Goal: Task Accomplishment & Management: Complete application form

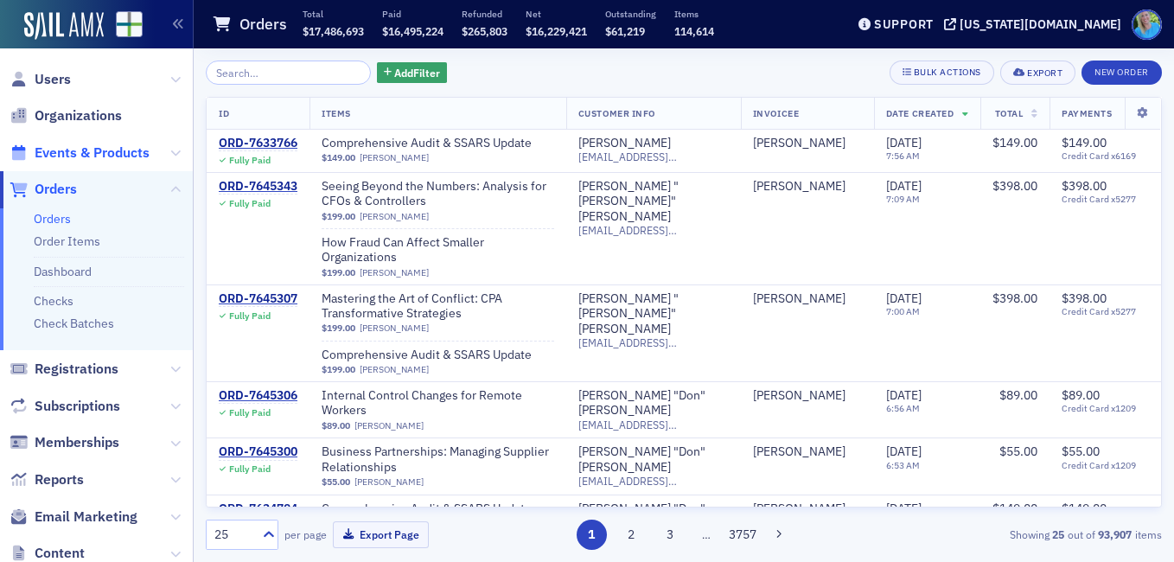
click at [106, 149] on span "Events & Products" at bounding box center [92, 153] width 115 height 19
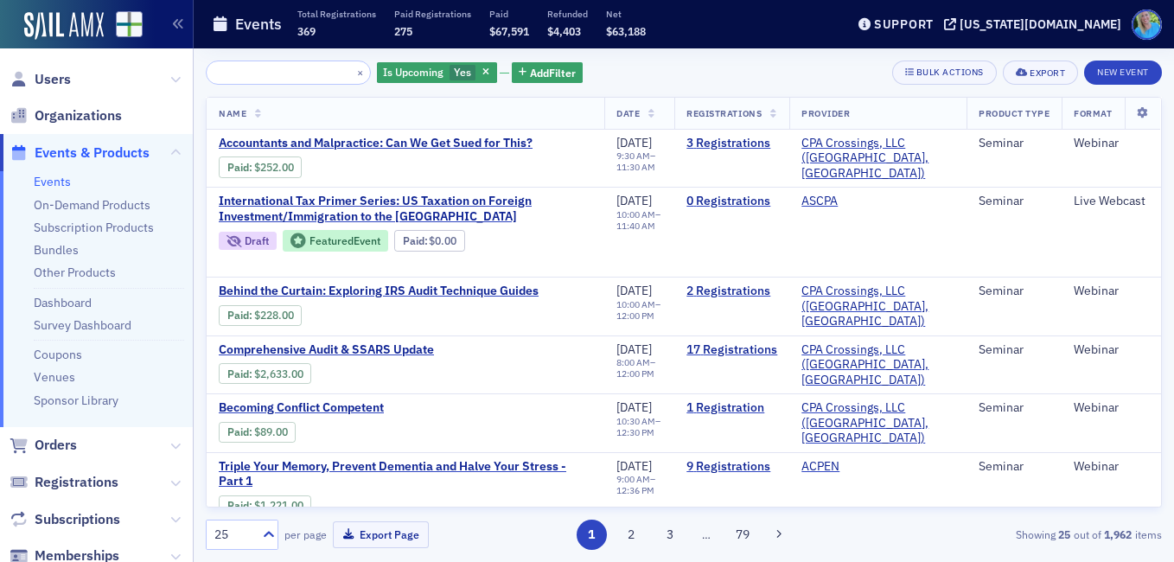
click at [265, 72] on input "search" at bounding box center [288, 73] width 165 height 24
click at [264, 72] on input "search" at bounding box center [288, 73] width 165 height 24
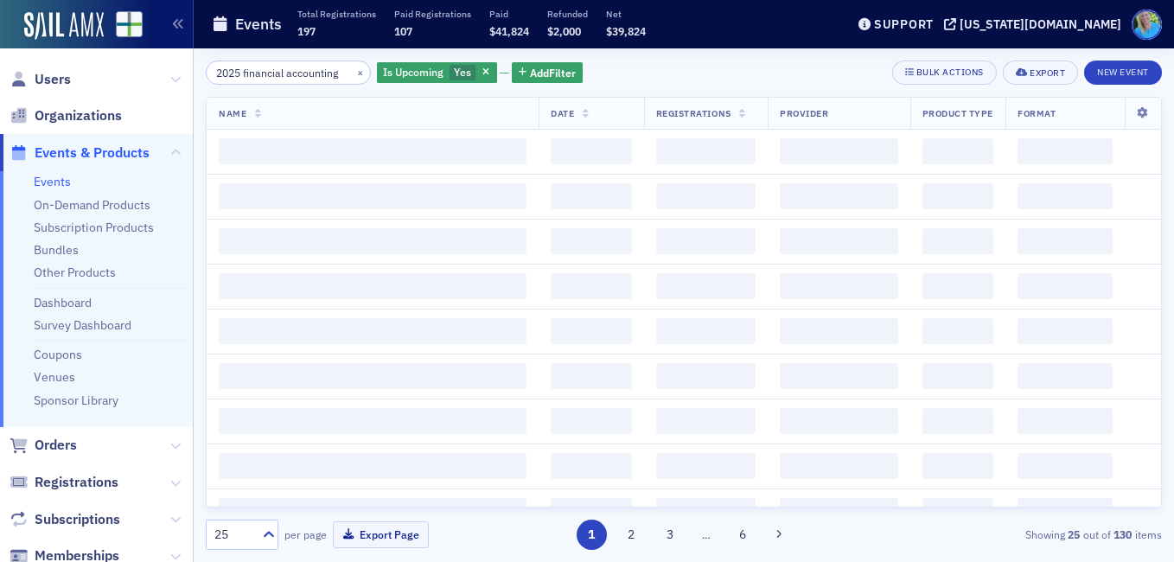
scroll to position [0, 10]
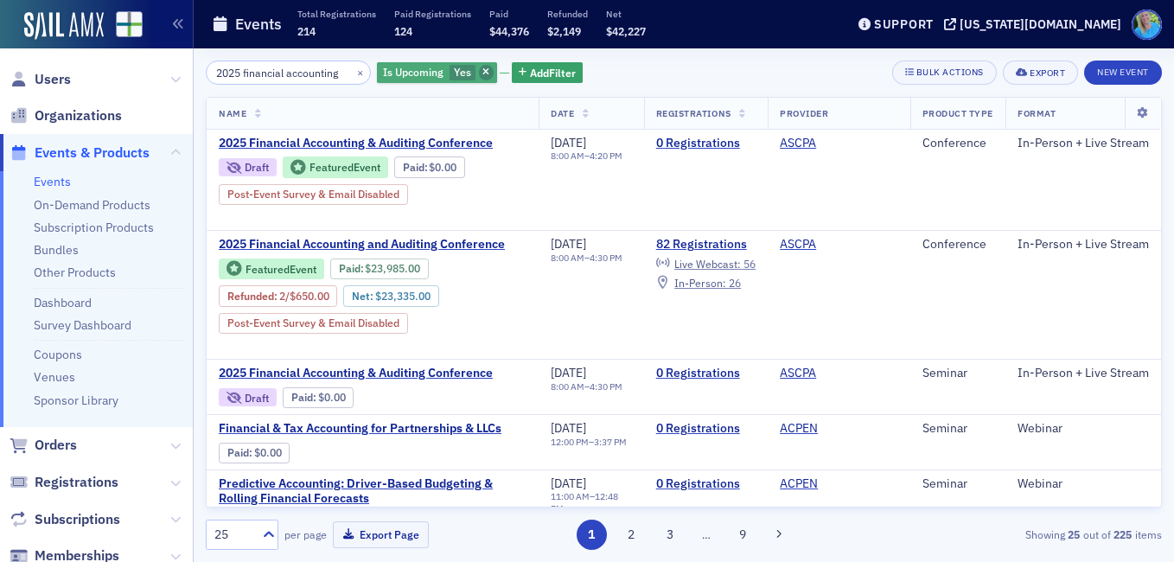
click at [482, 70] on icon "button" at bounding box center [485, 73] width 7 height 10
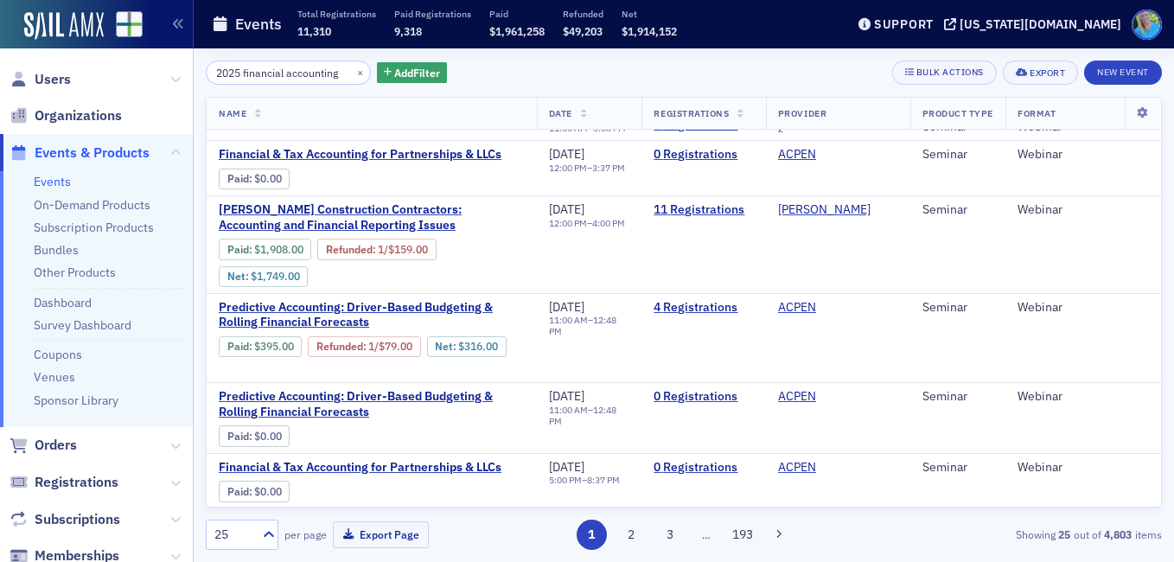
scroll to position [778, 0]
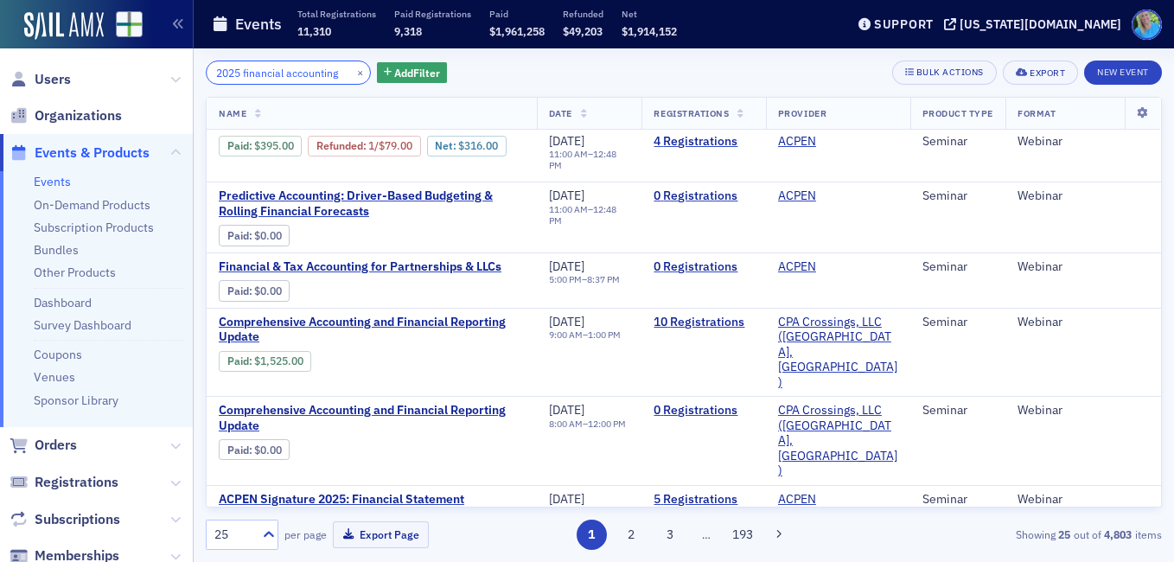
click at [243, 71] on input "2025 financial accounting" at bounding box center [288, 73] width 165 height 24
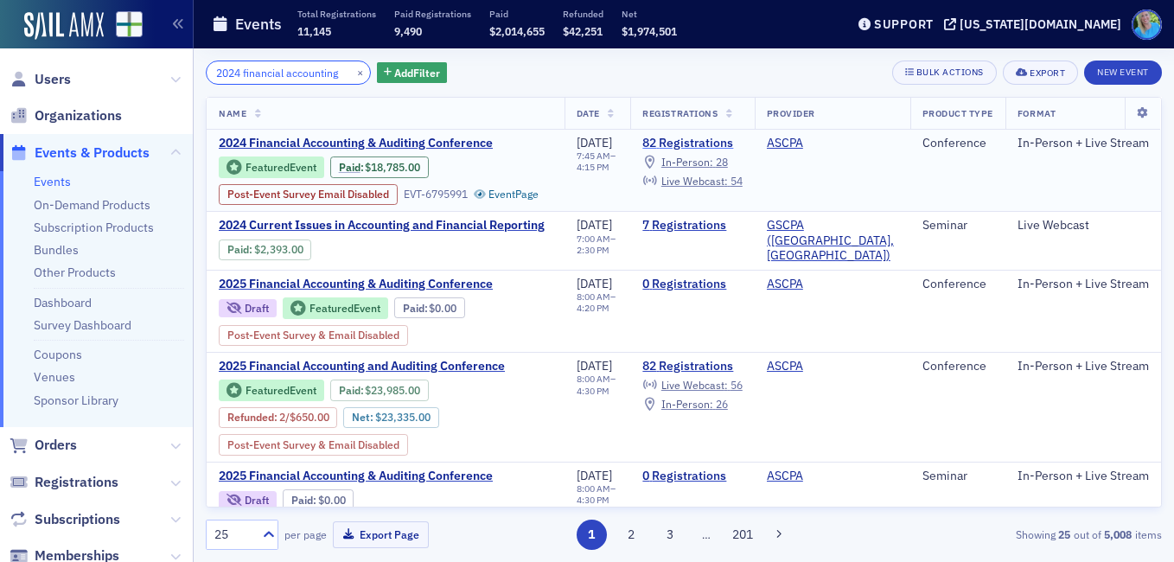
type input "2024 financial accounting"
click at [680, 139] on link "82 Registrations" at bounding box center [691, 144] width 99 height 16
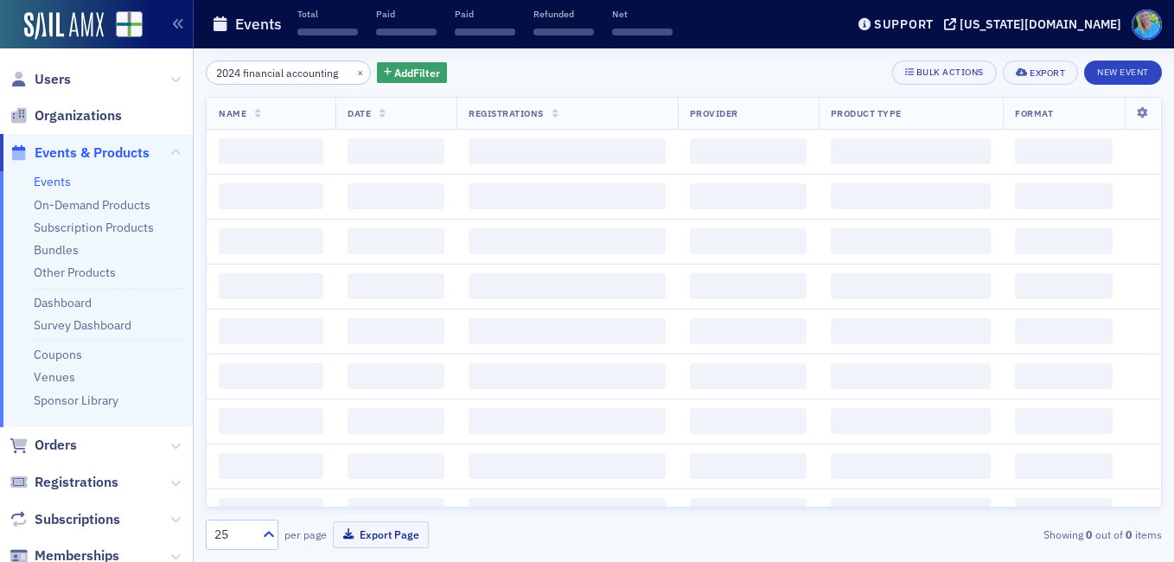
scroll to position [0, 10]
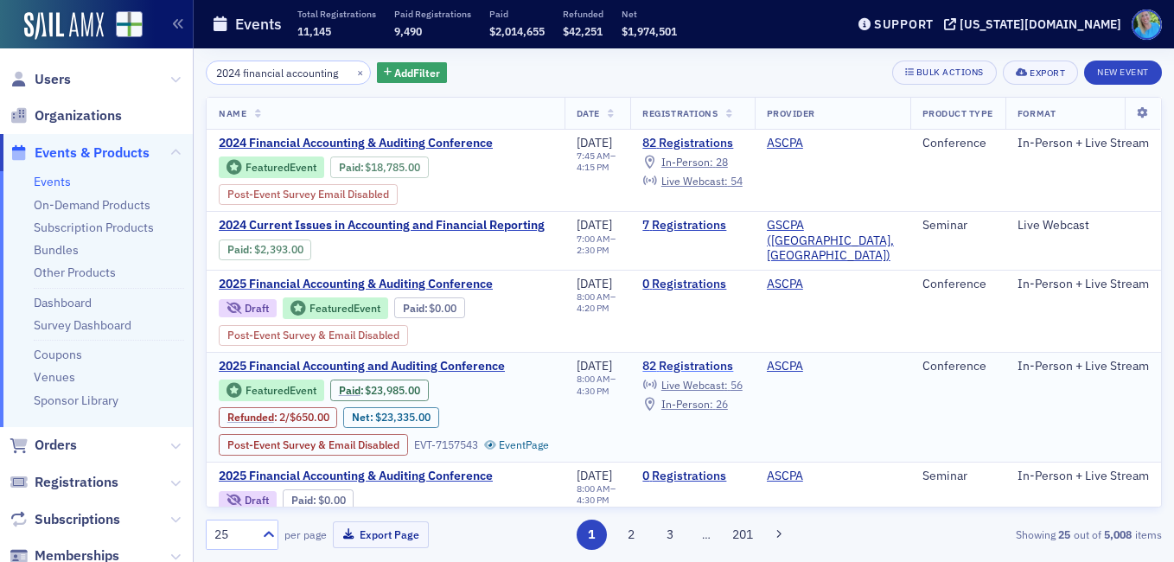
click at [670, 374] on link "82 Registrations" at bounding box center [691, 367] width 99 height 16
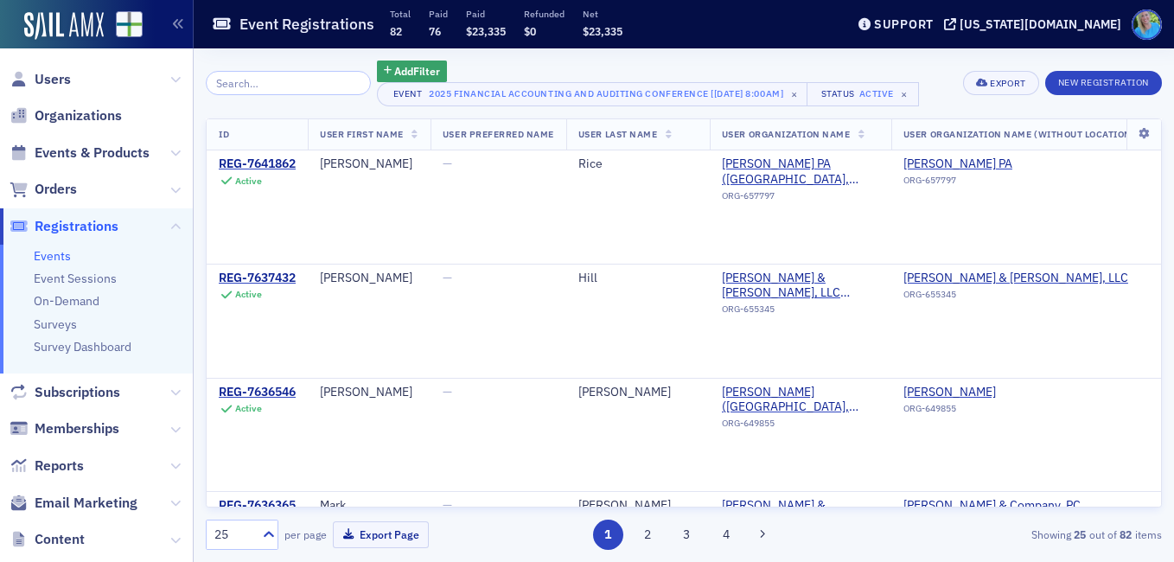
click at [296, 83] on input "search" at bounding box center [288, 83] width 165 height 24
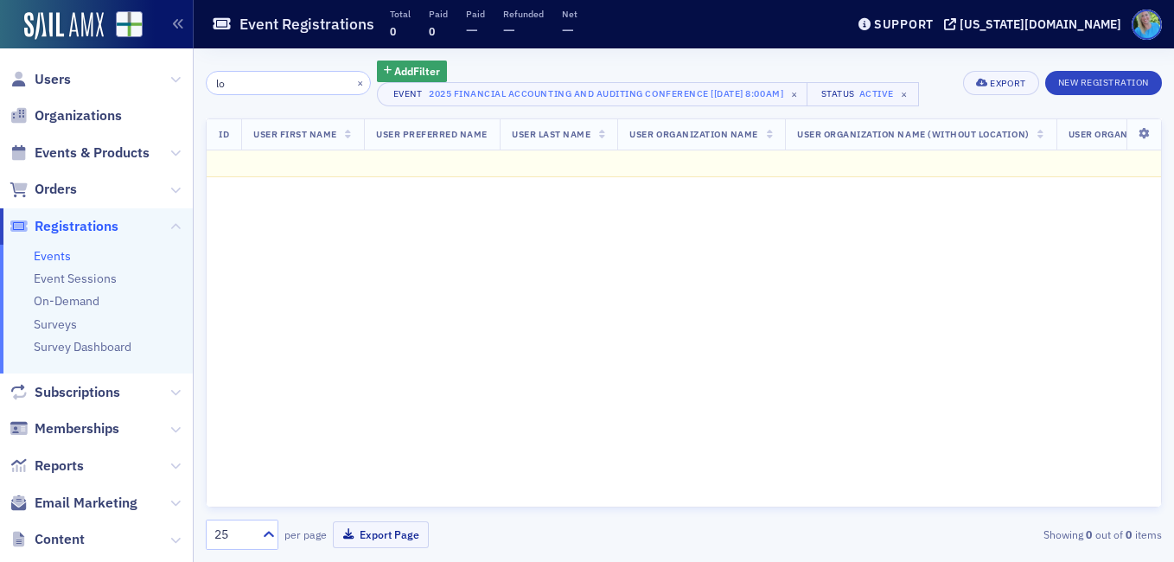
type input "l"
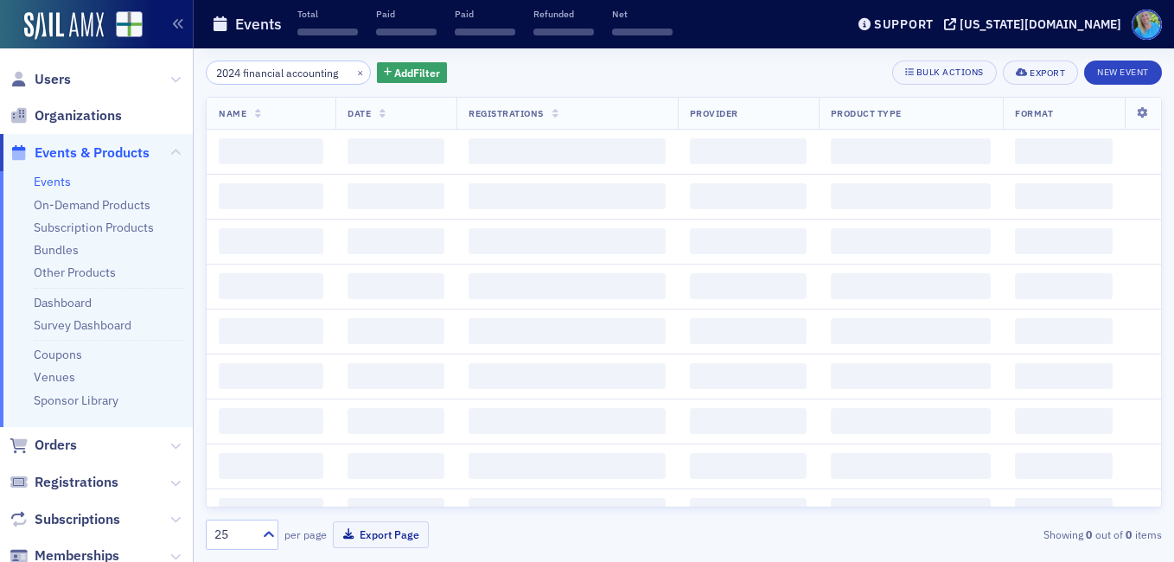
scroll to position [0, 10]
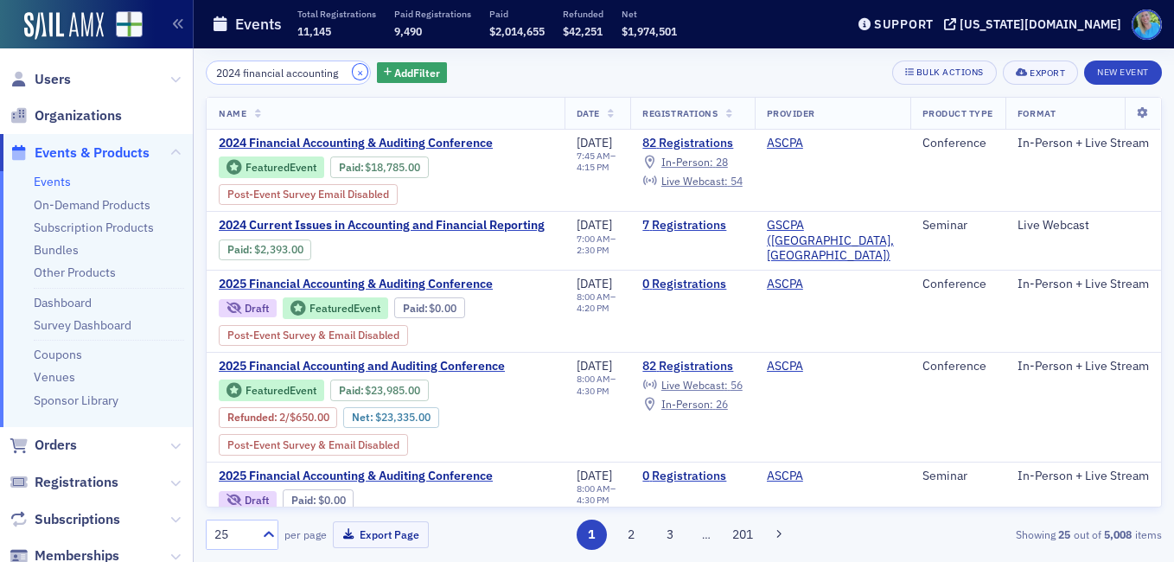
click at [353, 71] on button "×" at bounding box center [361, 72] width 16 height 16
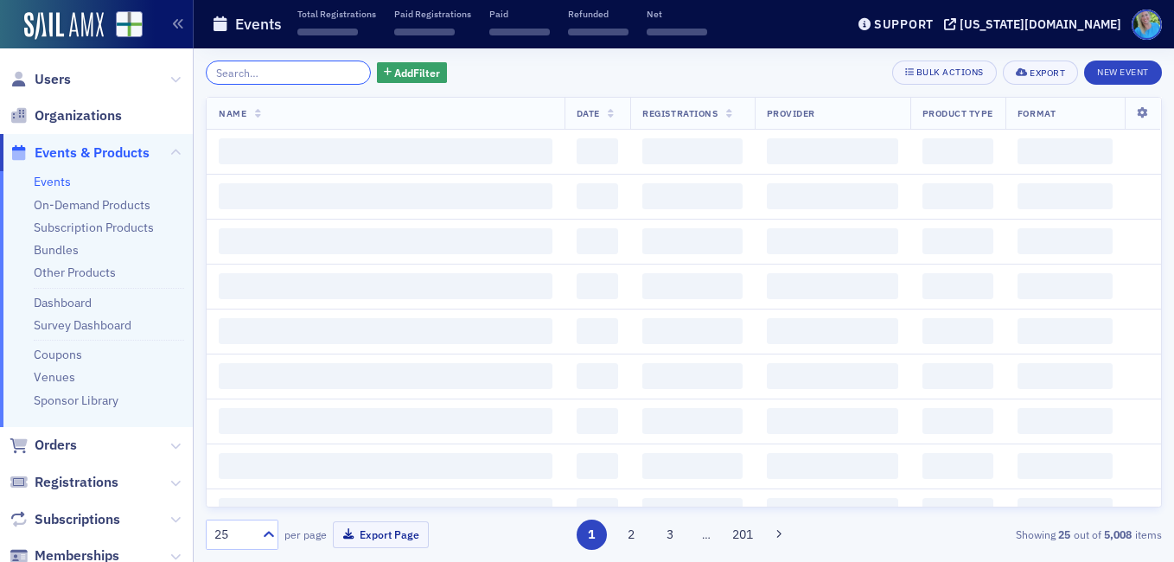
click at [337, 71] on input "search" at bounding box center [288, 73] width 165 height 24
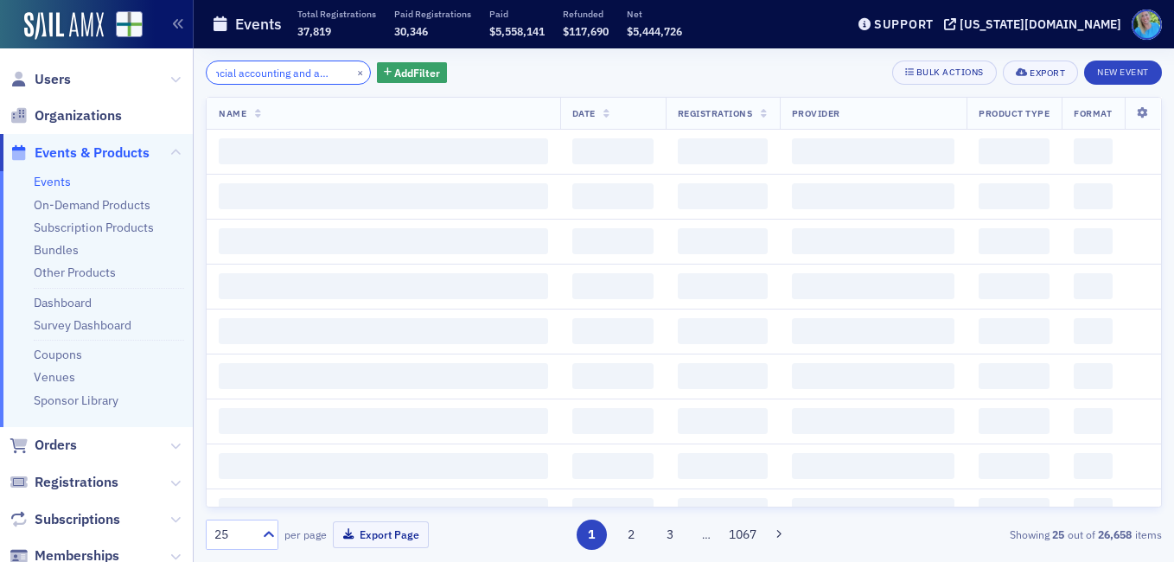
scroll to position [0, 41]
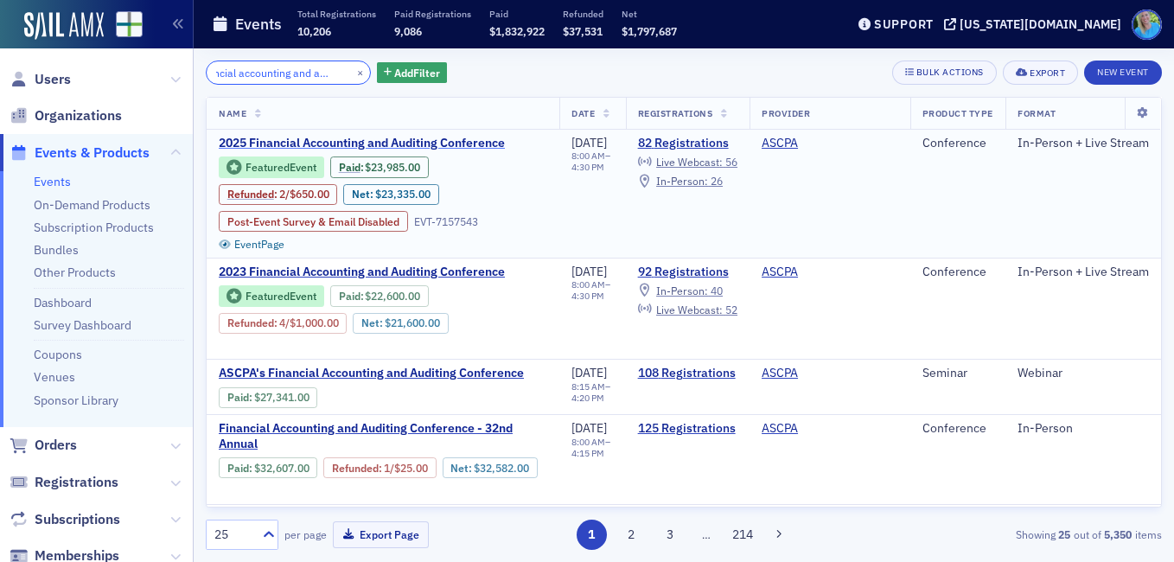
type input "financial accounting and auditing"
click at [492, 137] on span "2025 Financial Accounting and Auditing Conference" at bounding box center [364, 144] width 291 height 16
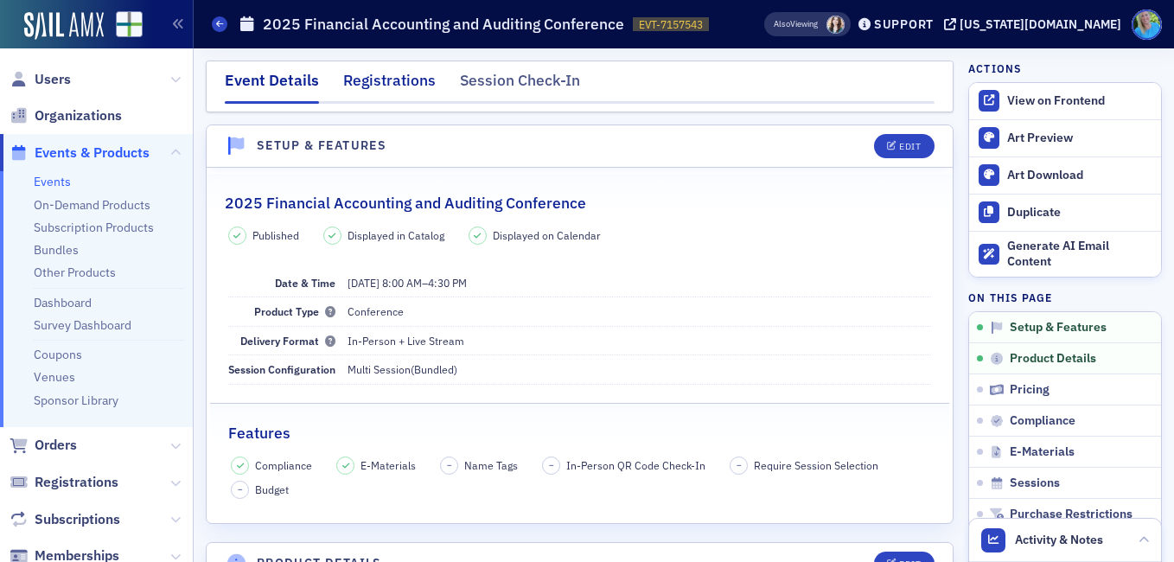
click at [384, 84] on div "Registrations" at bounding box center [389, 85] width 93 height 32
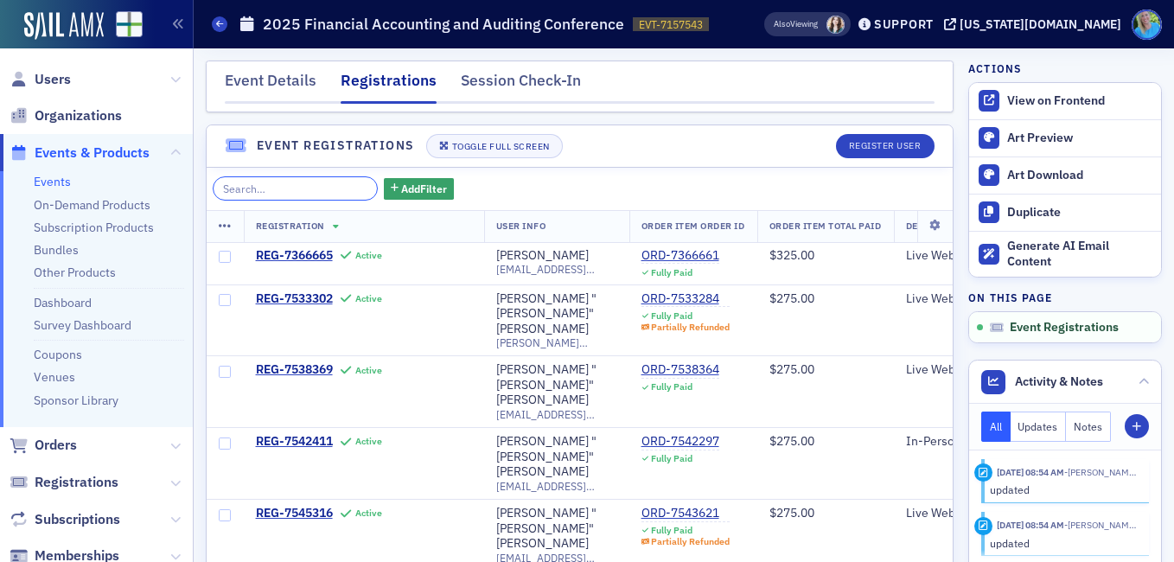
click at [310, 195] on input "search" at bounding box center [295, 188] width 165 height 24
type input "o"
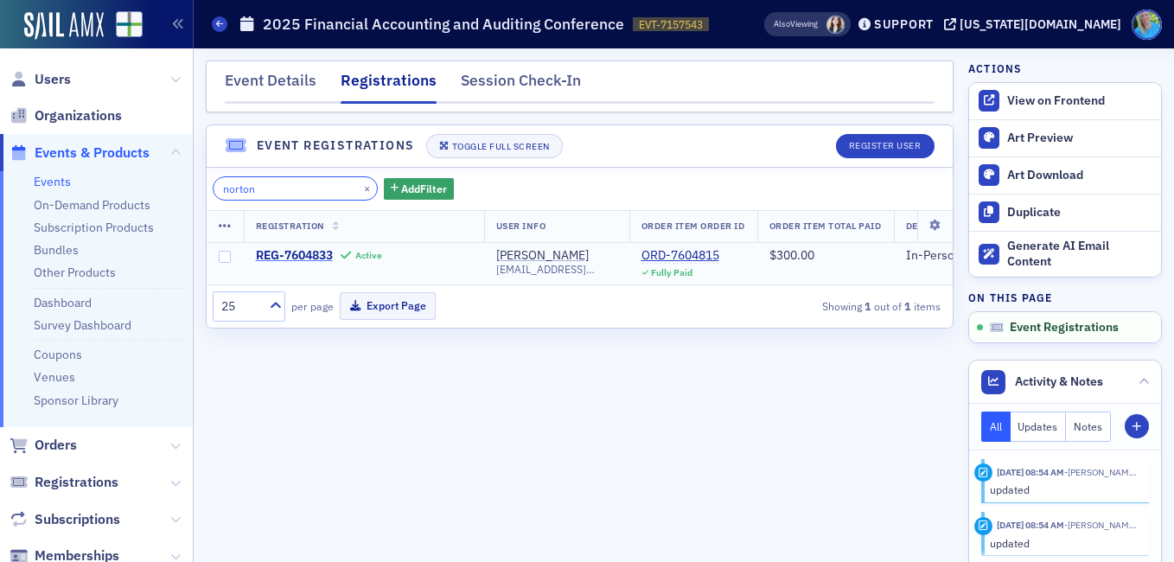
type input "norton"
click at [303, 251] on span "REG-7604833" at bounding box center [294, 256] width 77 height 16
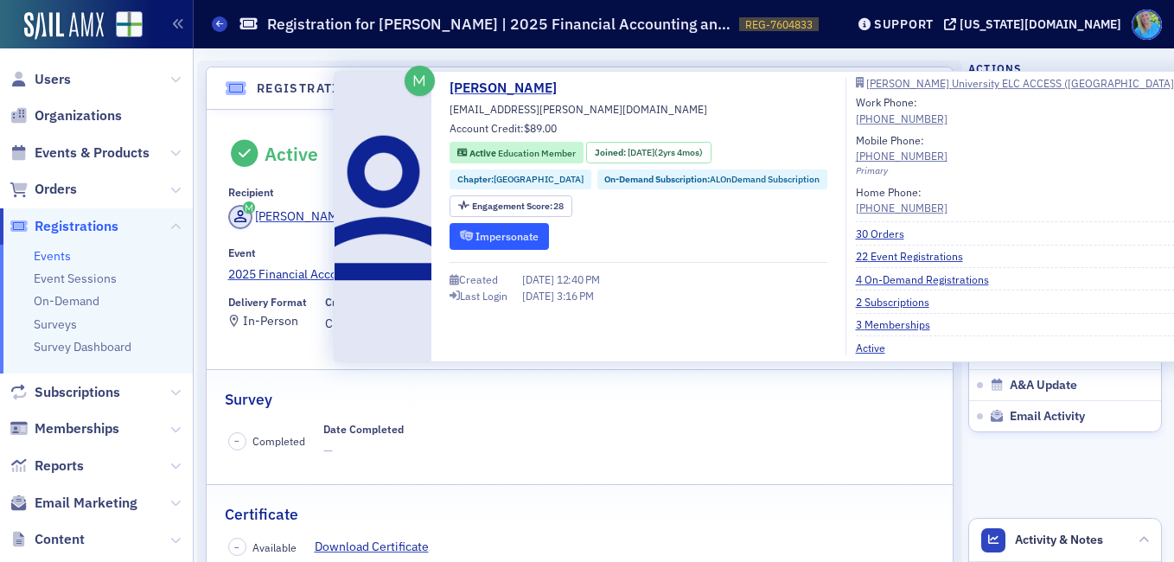
click at [474, 233] on button "Impersonate" at bounding box center [499, 236] width 99 height 27
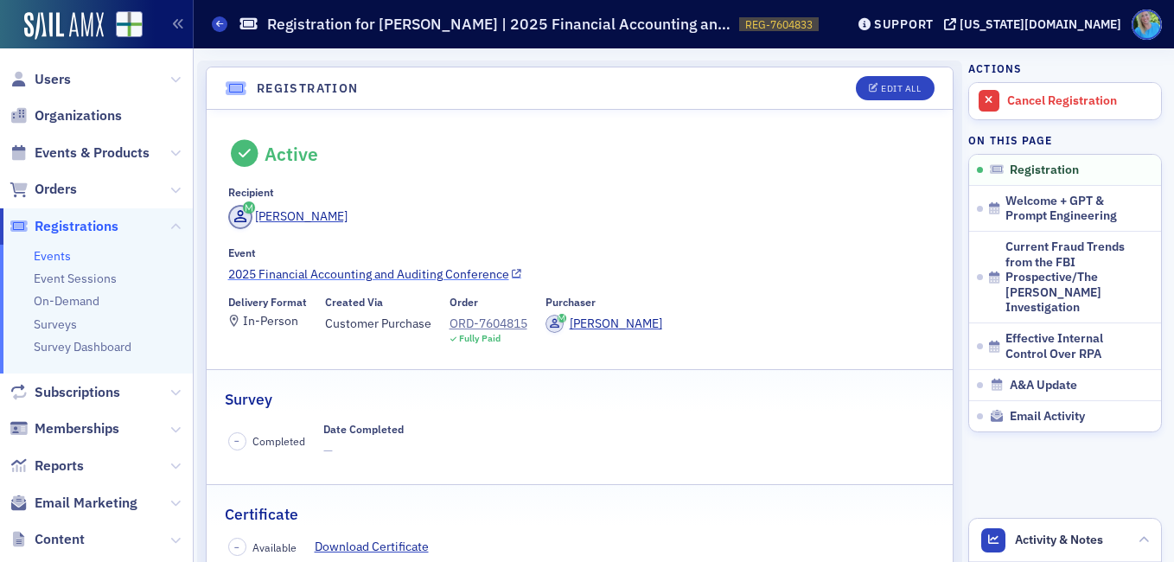
click at [331, 273] on link "2025 Financial Accounting and Auditing Conference" at bounding box center [580, 274] width 704 height 18
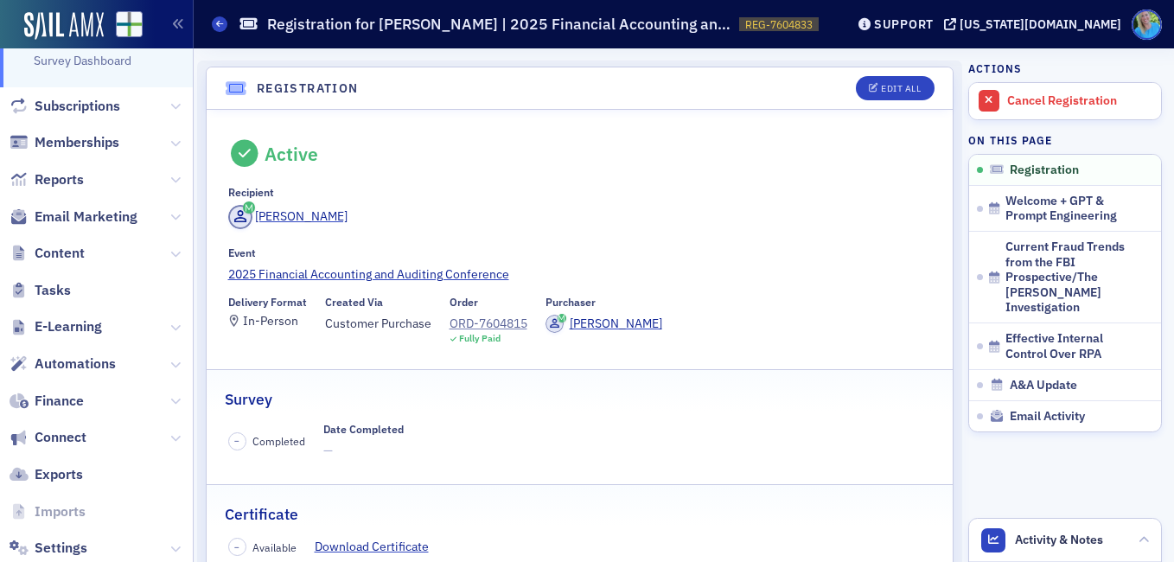
scroll to position [328, 0]
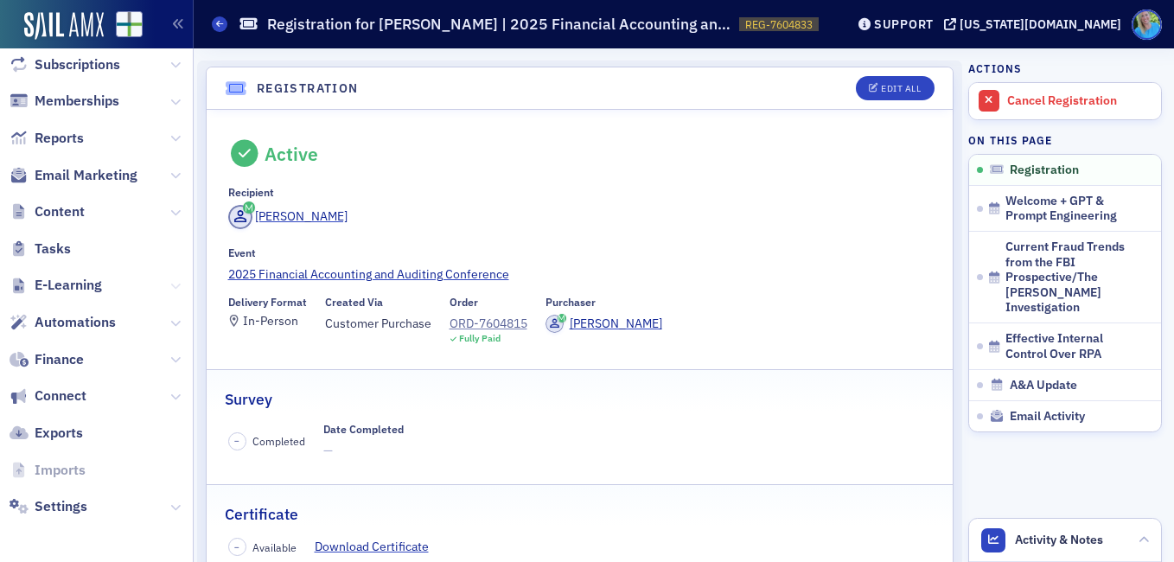
click at [170, 284] on icon at bounding box center [175, 286] width 10 height 10
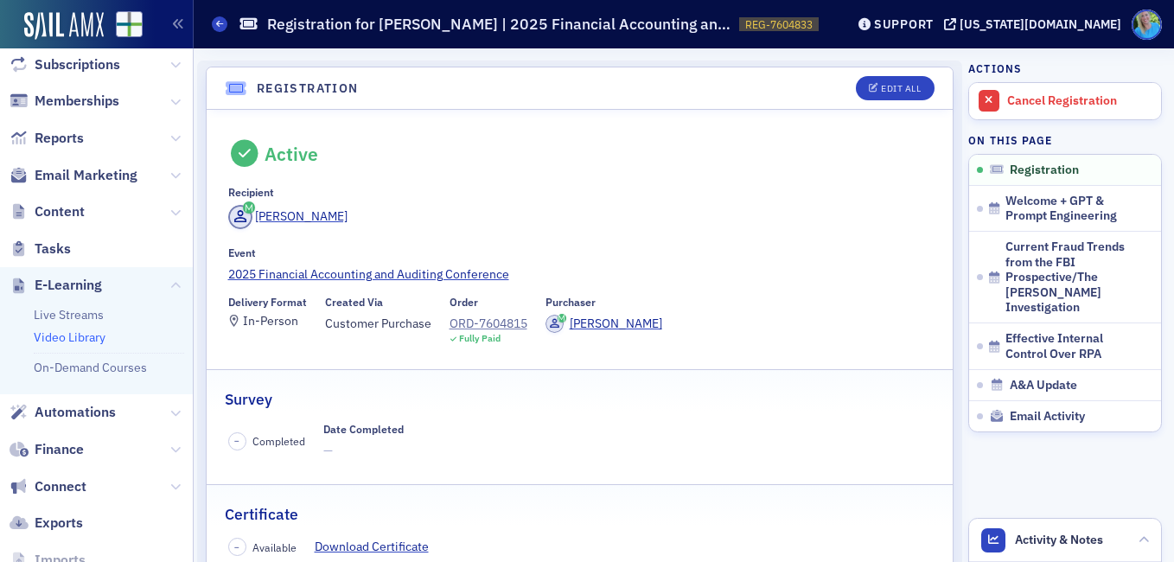
click at [97, 337] on link "Video Library" at bounding box center [70, 337] width 72 height 16
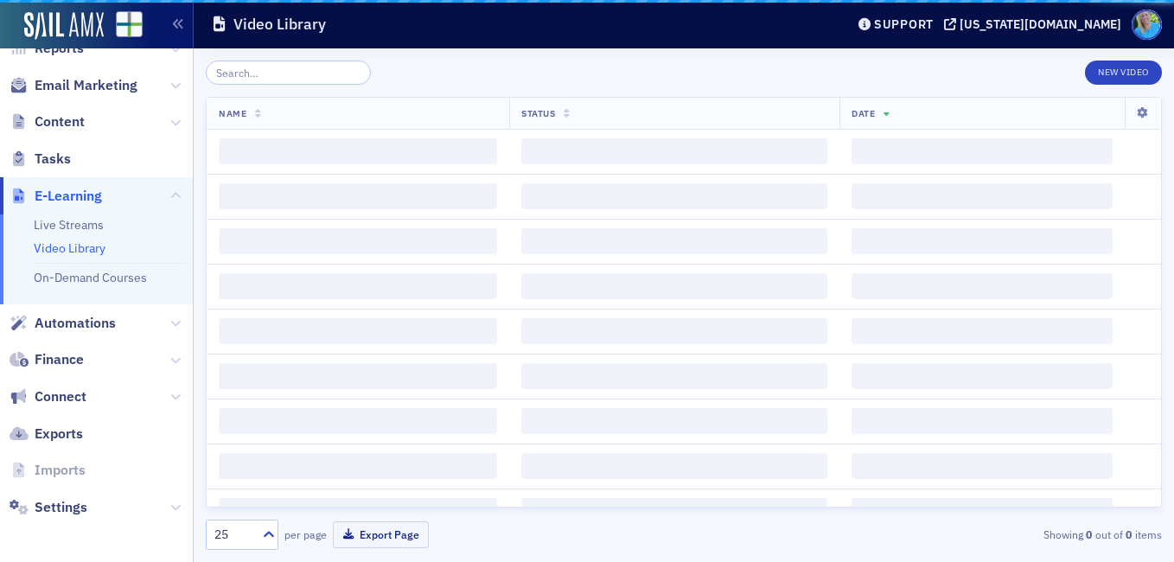
scroll to position [199, 0]
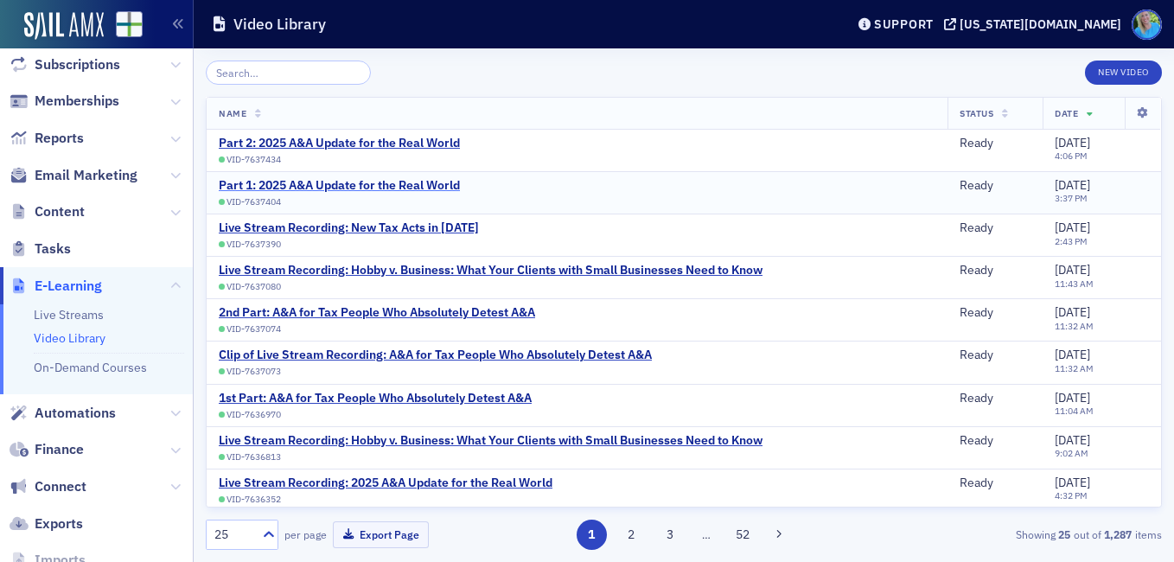
click at [387, 183] on div "Part 1: 2025 A&A Update for the Real World" at bounding box center [339, 186] width 241 height 16
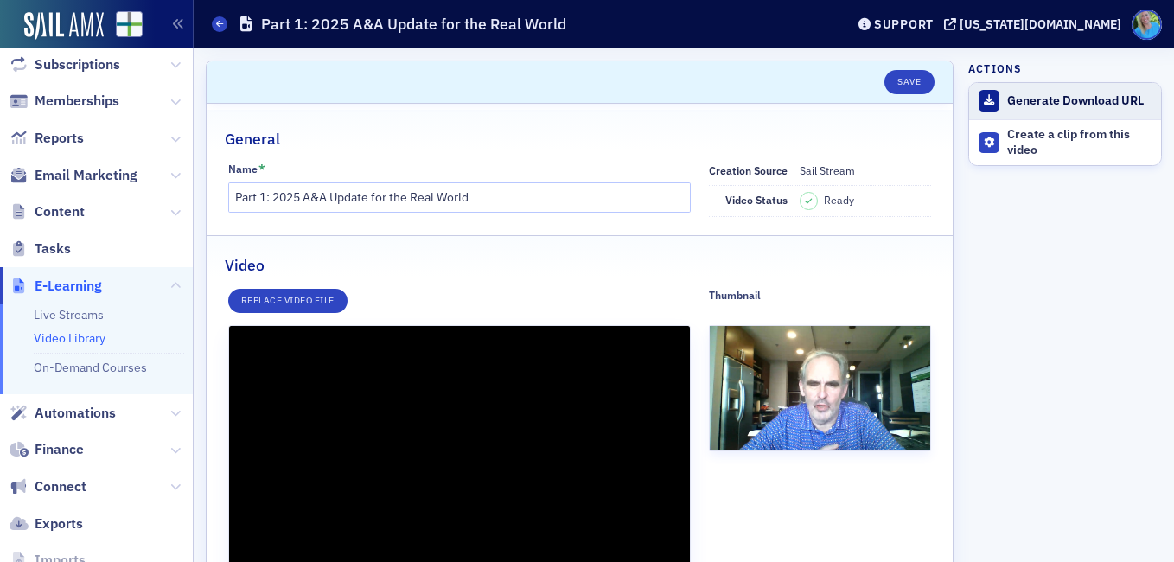
click at [1038, 100] on div "Generate Download URL" at bounding box center [1079, 101] width 145 height 16
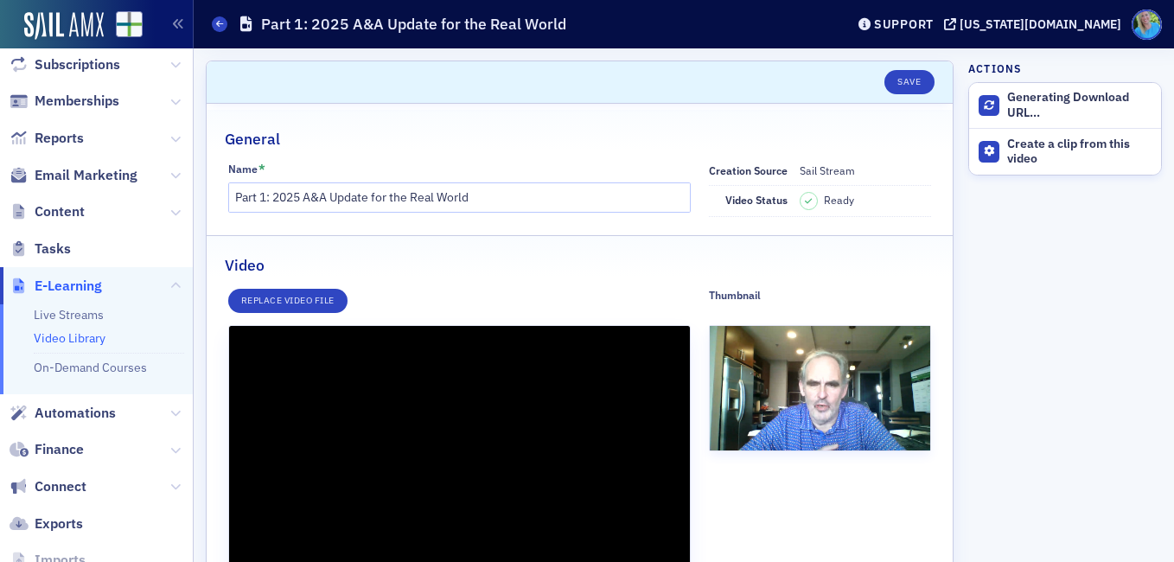
click at [586, 259] on div "Video" at bounding box center [580, 256] width 710 height 41
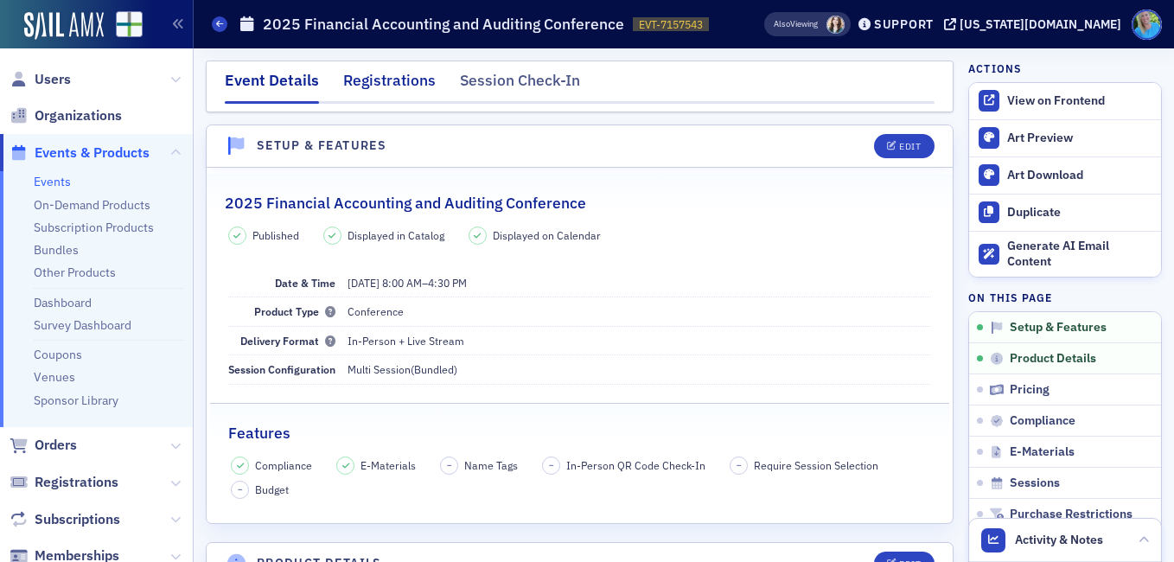
click at [378, 92] on div "Registrations" at bounding box center [389, 85] width 93 height 32
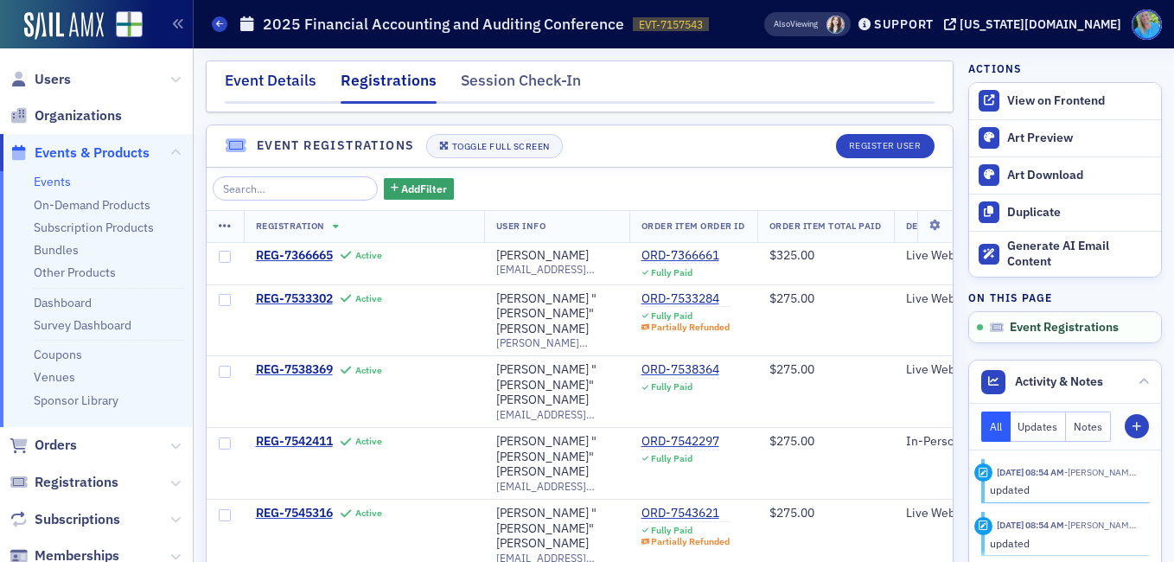
click at [281, 85] on div "Event Details" at bounding box center [271, 85] width 92 height 32
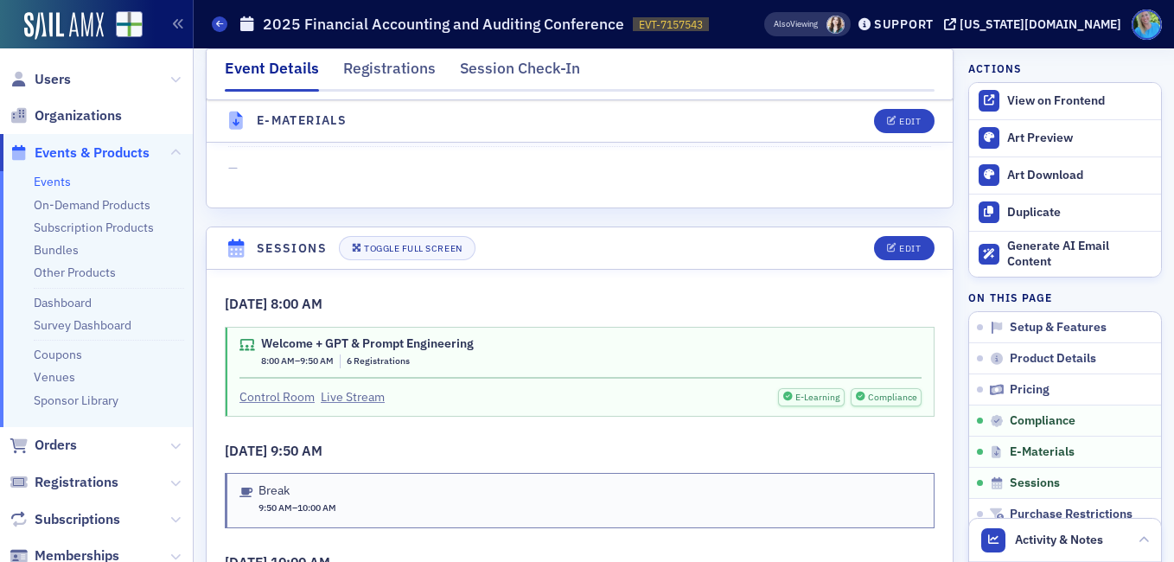
scroll to position [2594, 0]
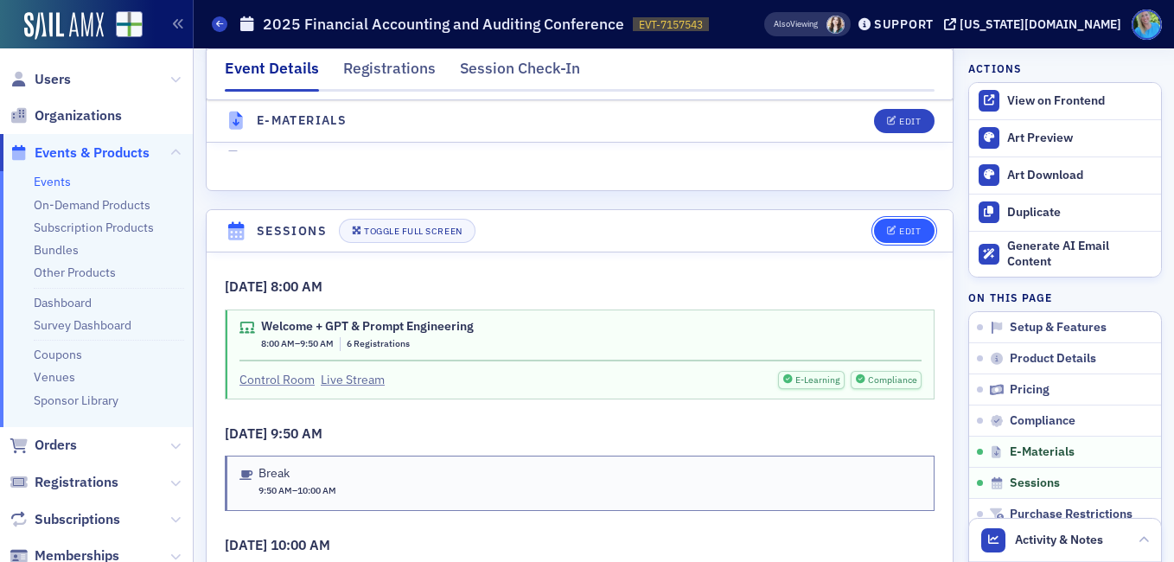
click at [900, 227] on div "Edit" at bounding box center [910, 232] width 22 height 10
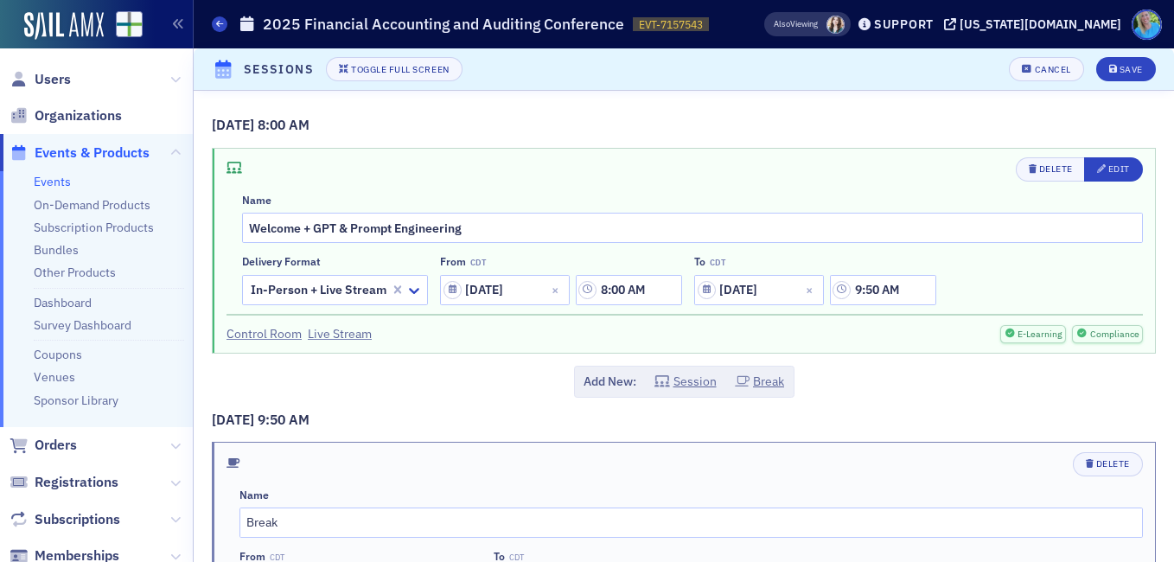
scroll to position [2659, 0]
click at [1097, 169] on icon "button" at bounding box center [1102, 169] width 10 height 10
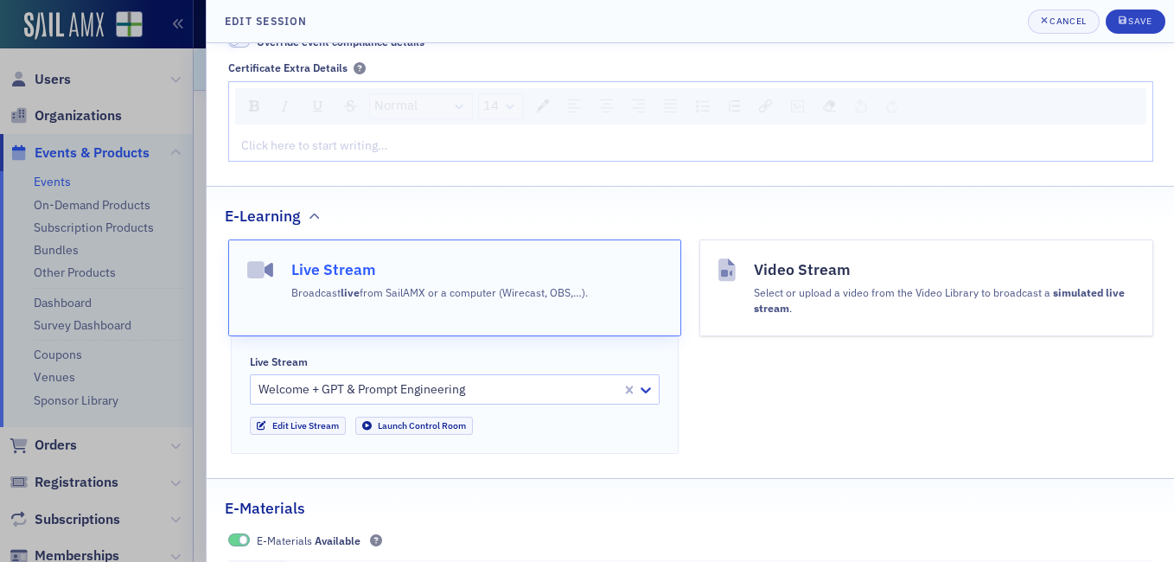
scroll to position [692, 0]
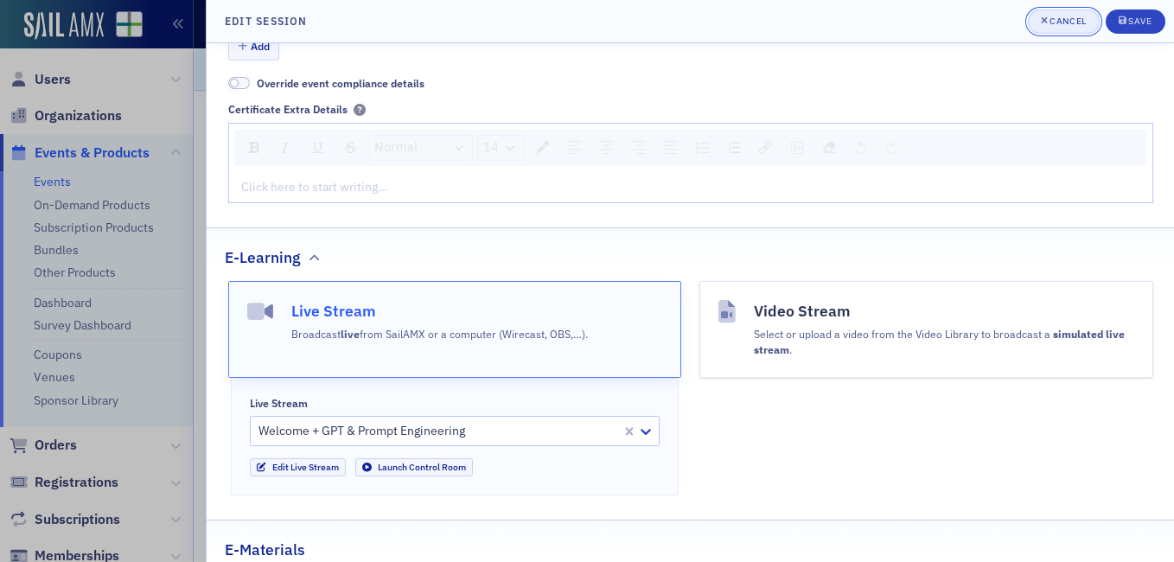
click at [1065, 16] on div "Cancel" at bounding box center [1068, 21] width 36 height 10
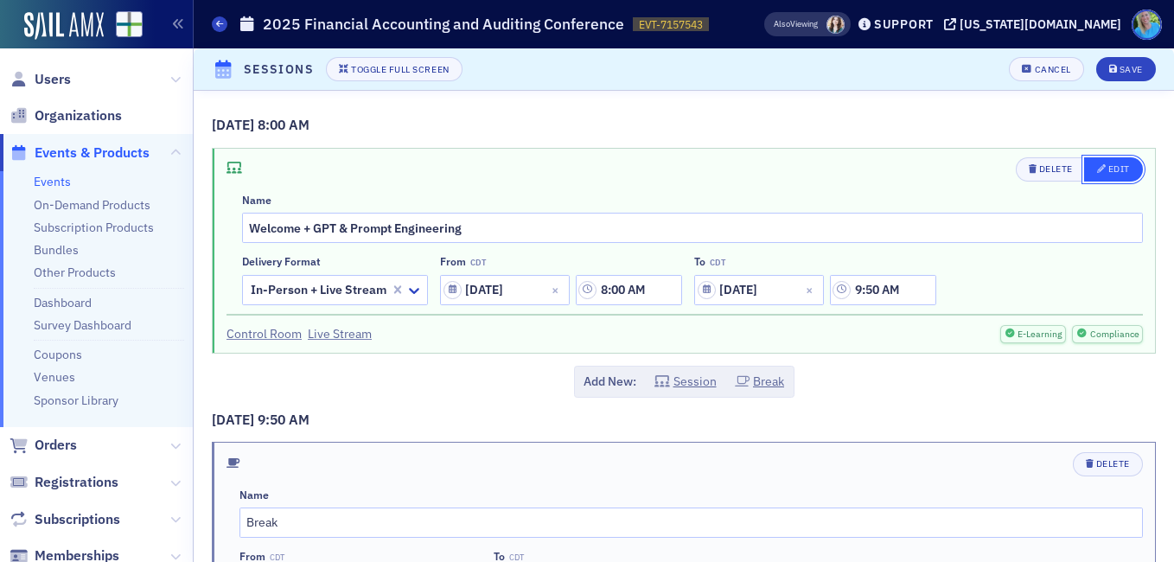
click at [1097, 167] on icon "button" at bounding box center [1102, 169] width 10 height 10
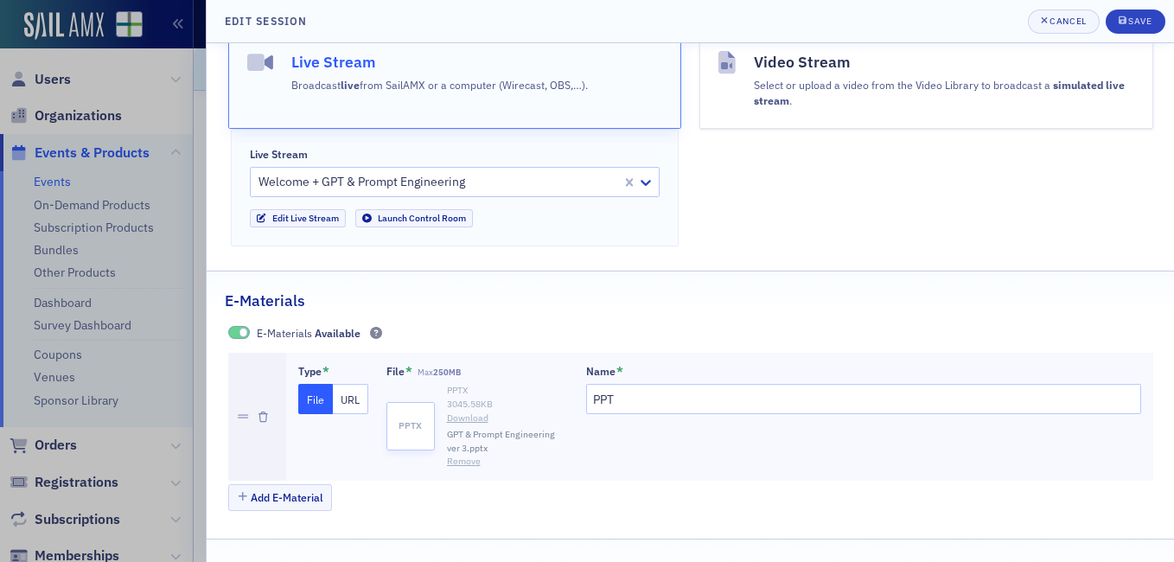
scroll to position [984, 0]
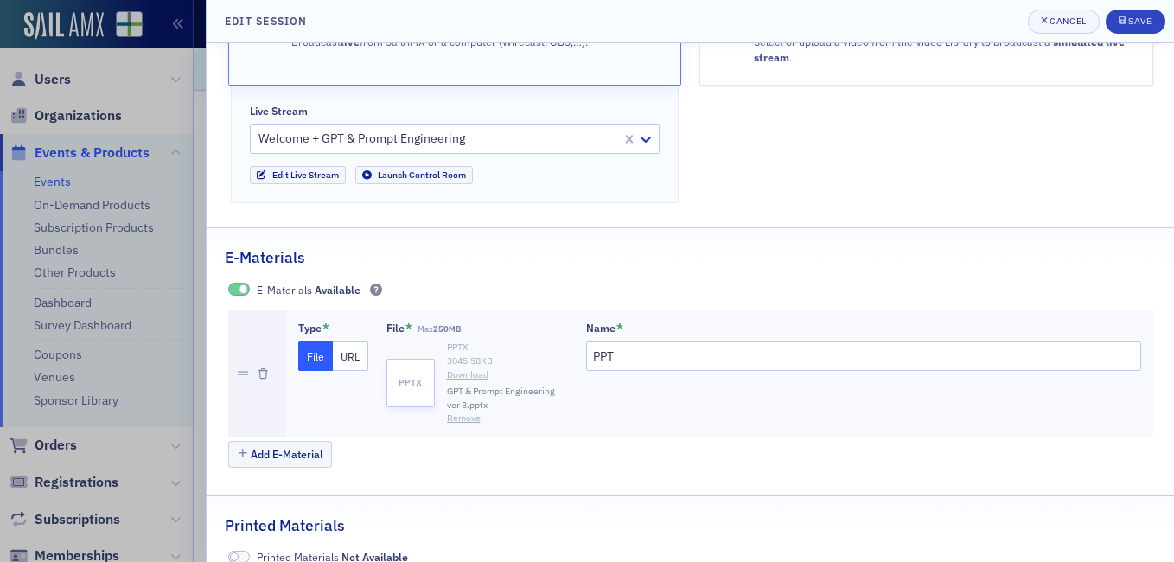
click at [474, 368] on link "Download" at bounding box center [507, 375] width 121 height 14
click at [1045, 18] on icon "button" at bounding box center [1044, 21] width 7 height 10
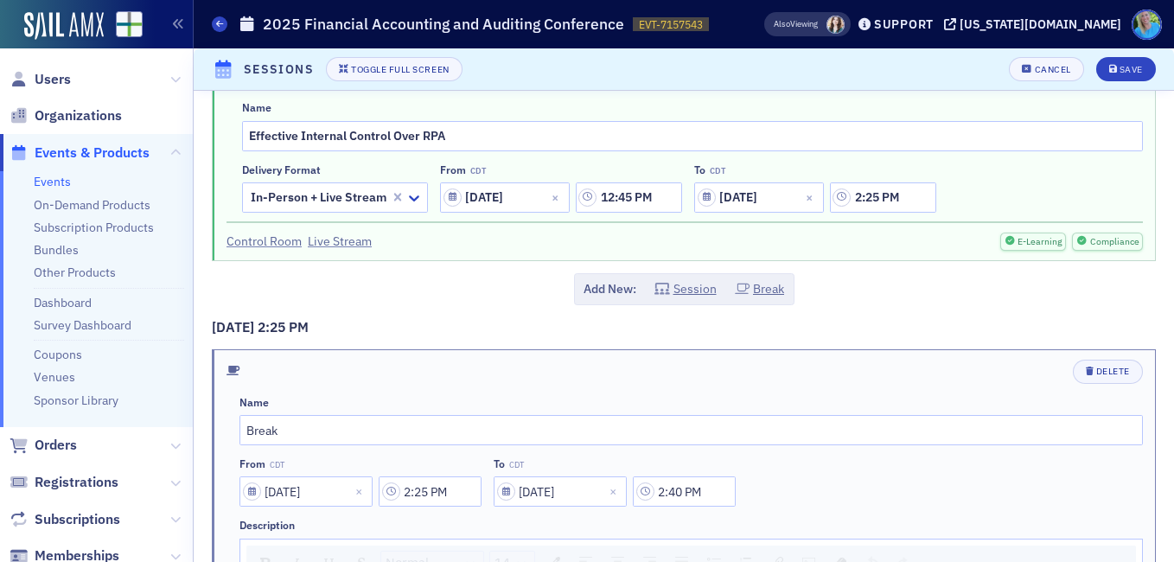
scroll to position [1383, 0]
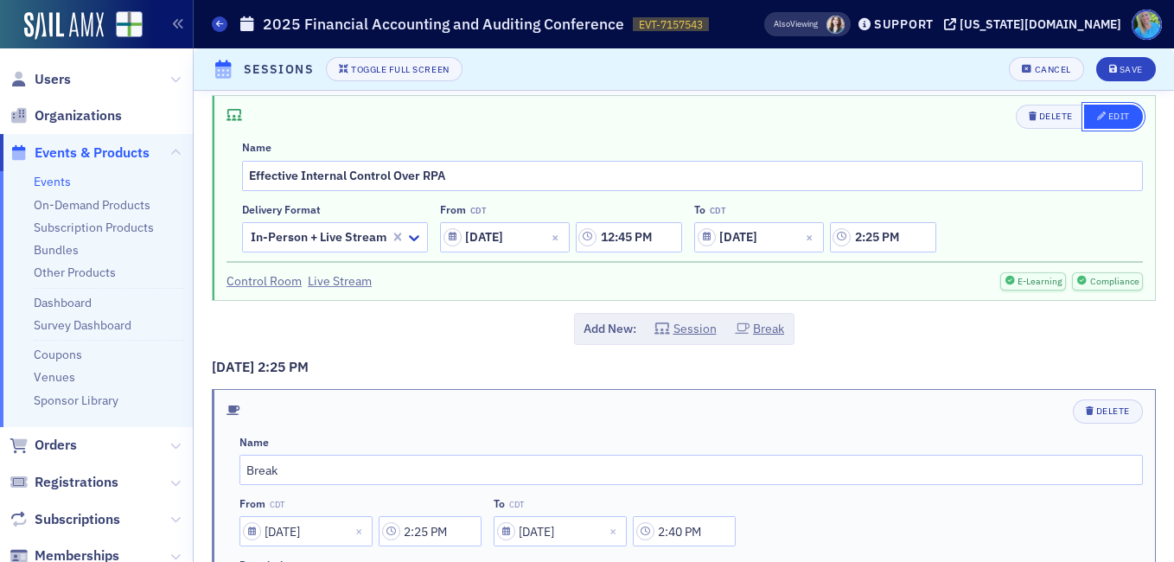
click at [1099, 123] on span "Edit" at bounding box center [1113, 117] width 33 height 14
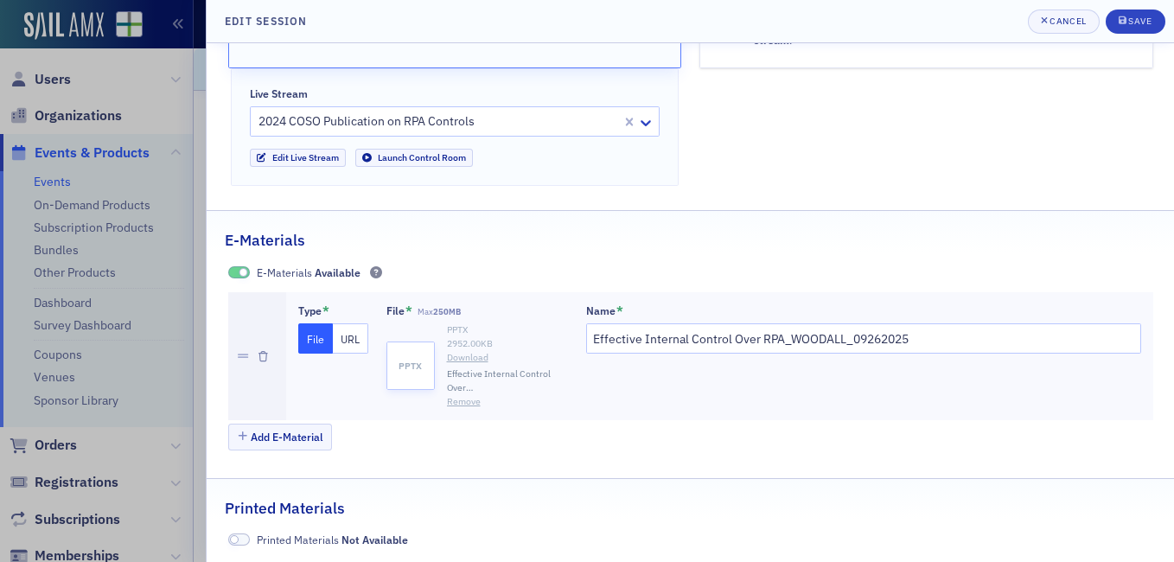
scroll to position [1020, 0]
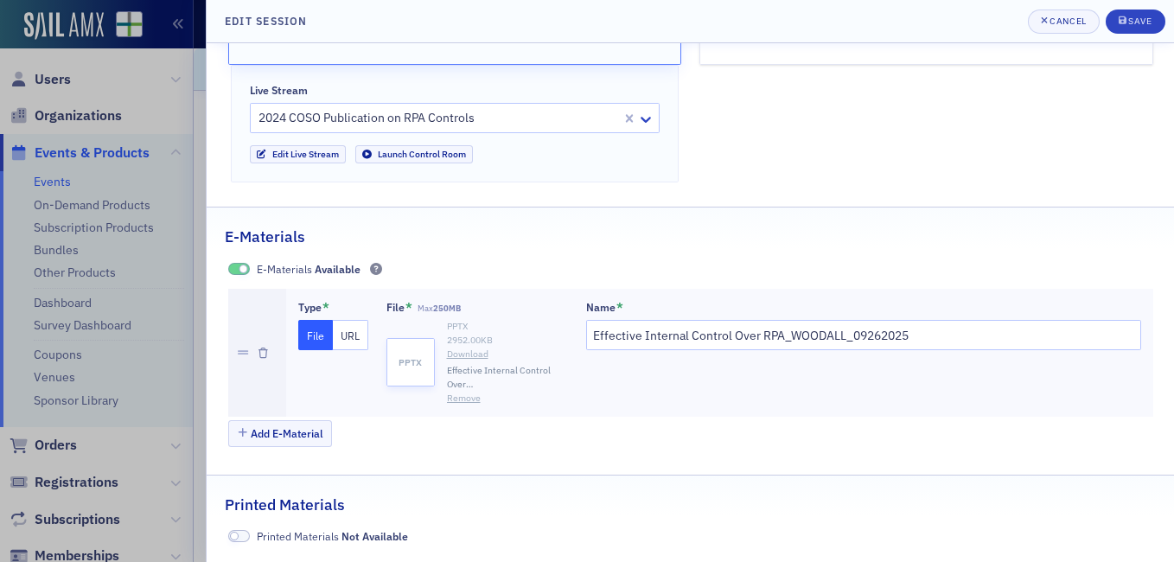
click at [463, 355] on link "Download" at bounding box center [507, 355] width 121 height 14
click at [1064, 29] on button "Cancel" at bounding box center [1064, 22] width 72 height 24
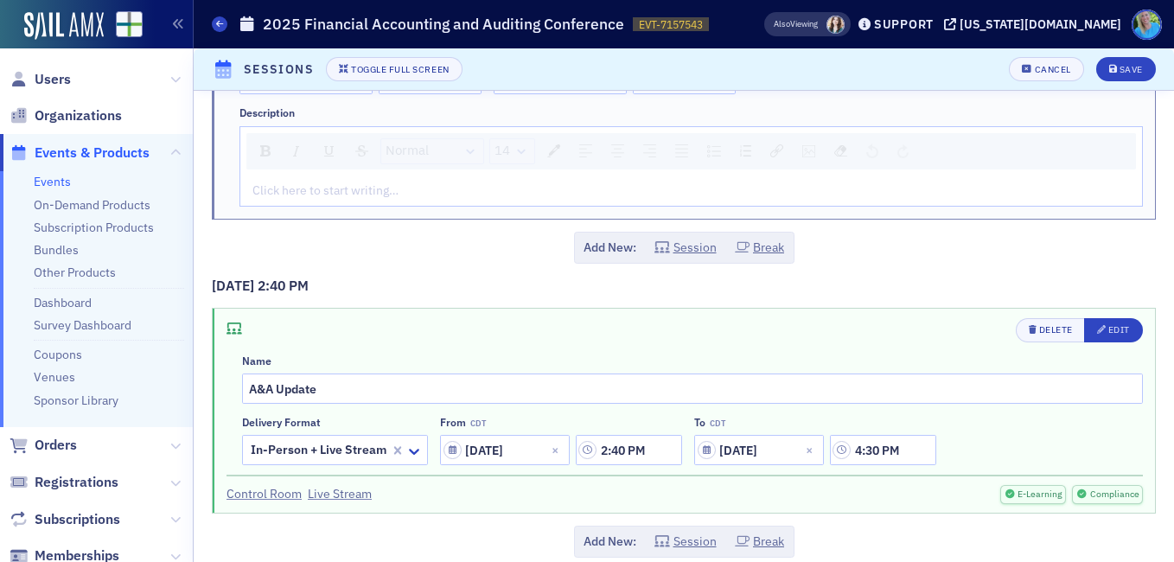
scroll to position [1856, 0]
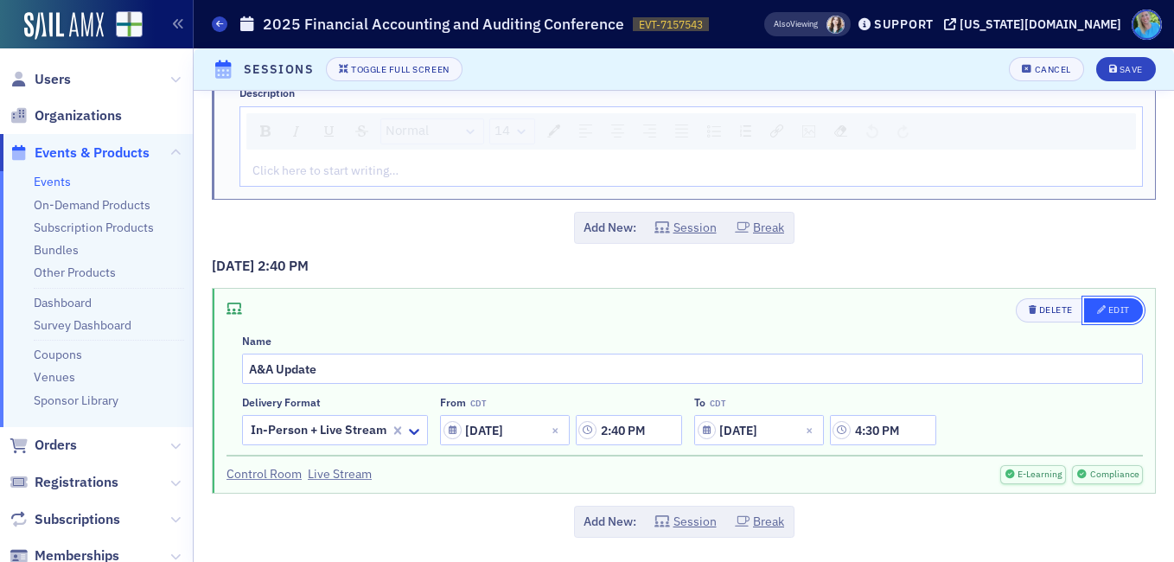
click at [1117, 302] on button "Edit" at bounding box center [1113, 310] width 59 height 24
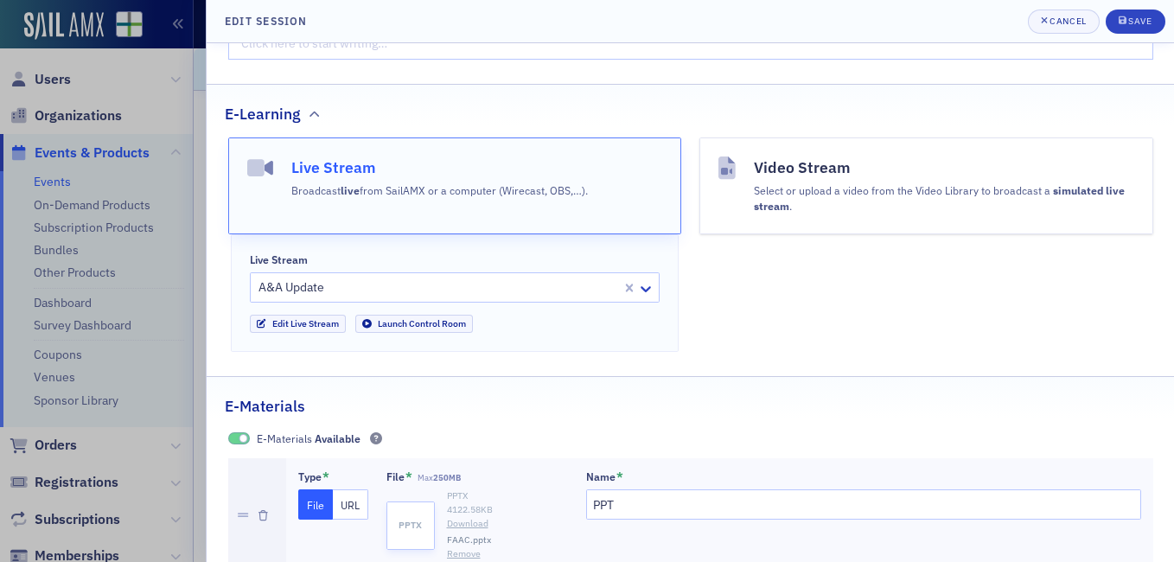
scroll to position [935, 0]
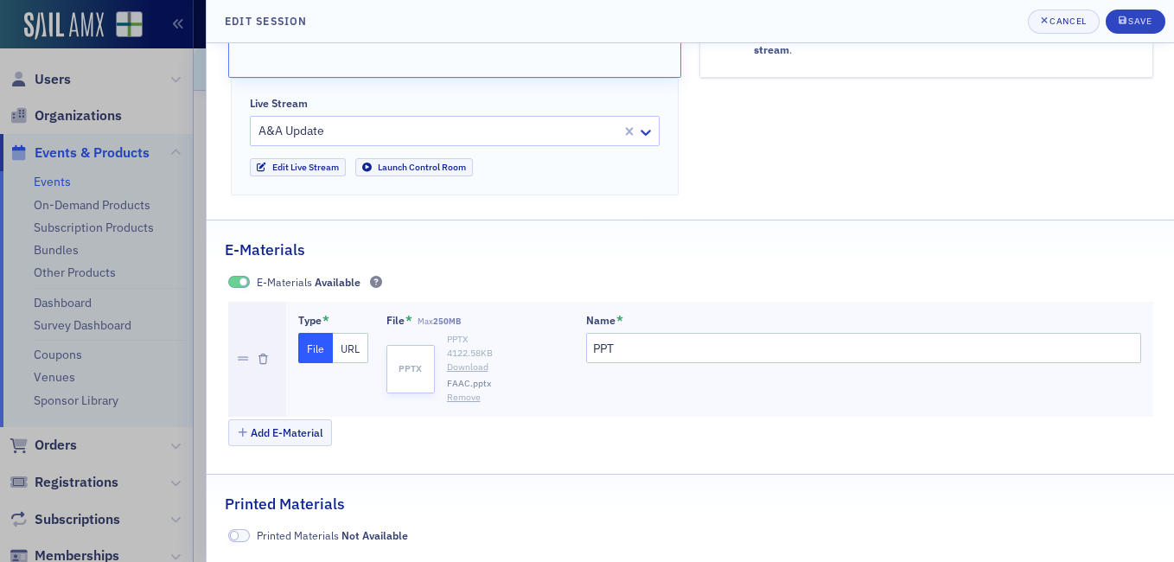
click at [457, 368] on link "Download" at bounding box center [507, 368] width 121 height 14
click at [1082, 25] on div "Cancel" at bounding box center [1068, 21] width 36 height 10
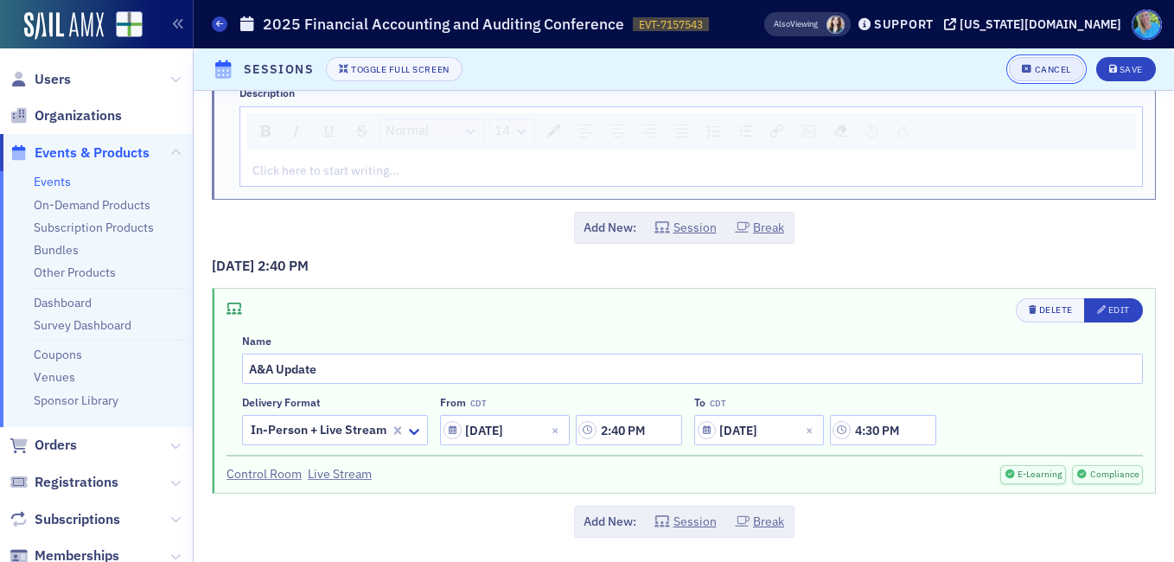
click at [1054, 73] on div "Cancel" at bounding box center [1053, 70] width 36 height 10
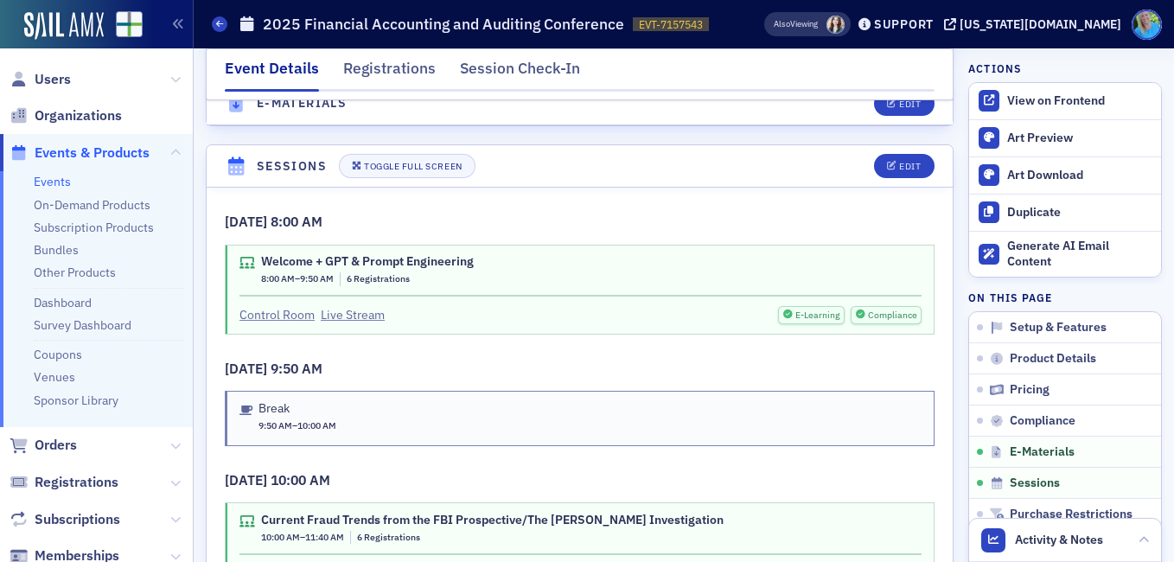
scroll to position [2607, 0]
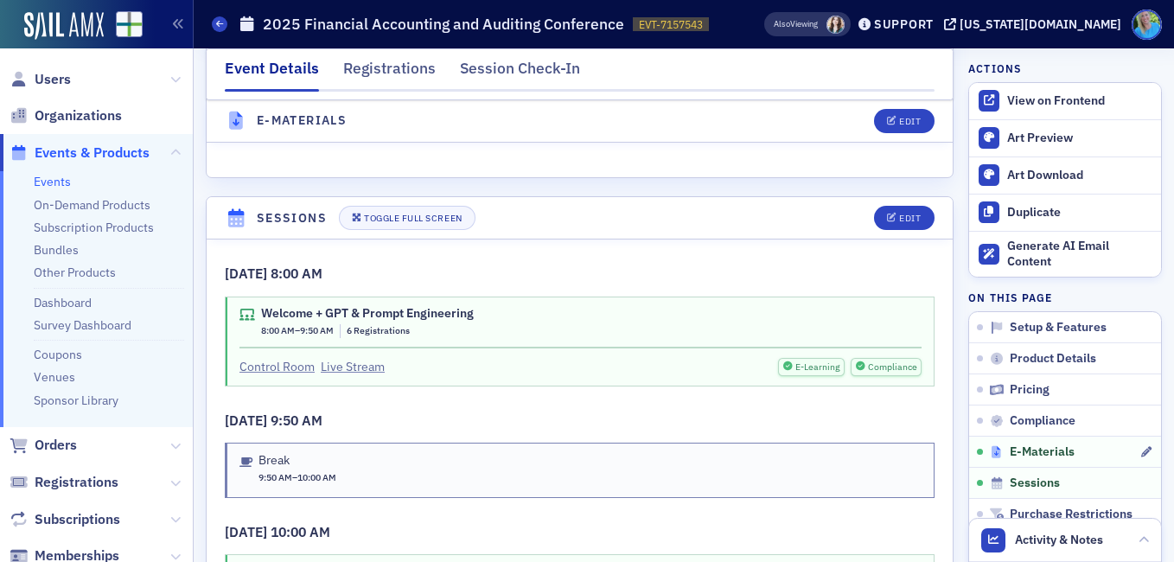
click at [1018, 456] on span "E-Materials" at bounding box center [1042, 452] width 65 height 16
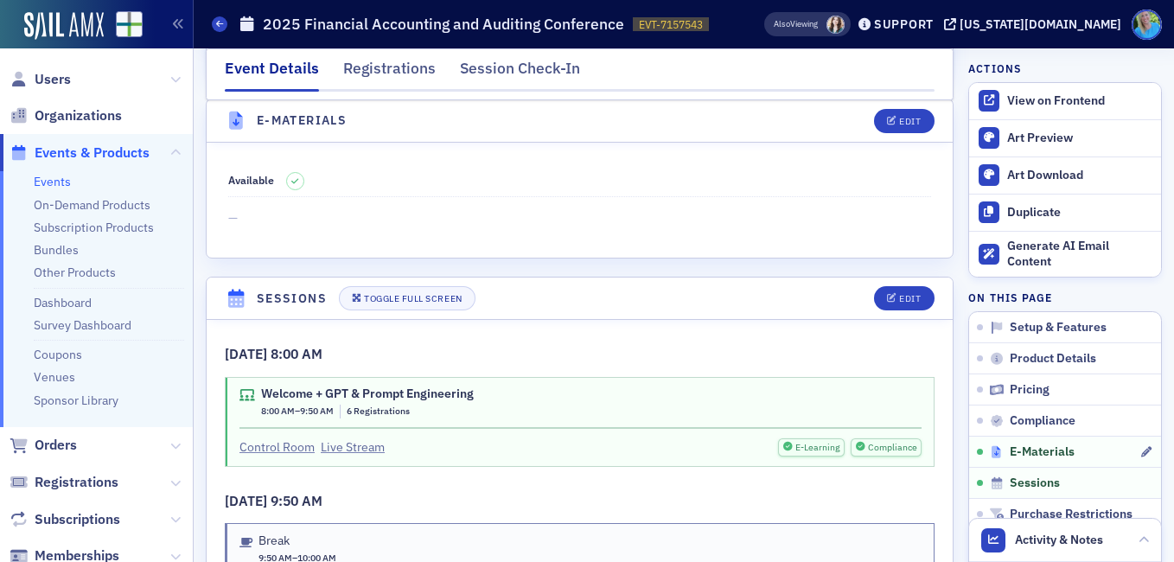
scroll to position [2481, 0]
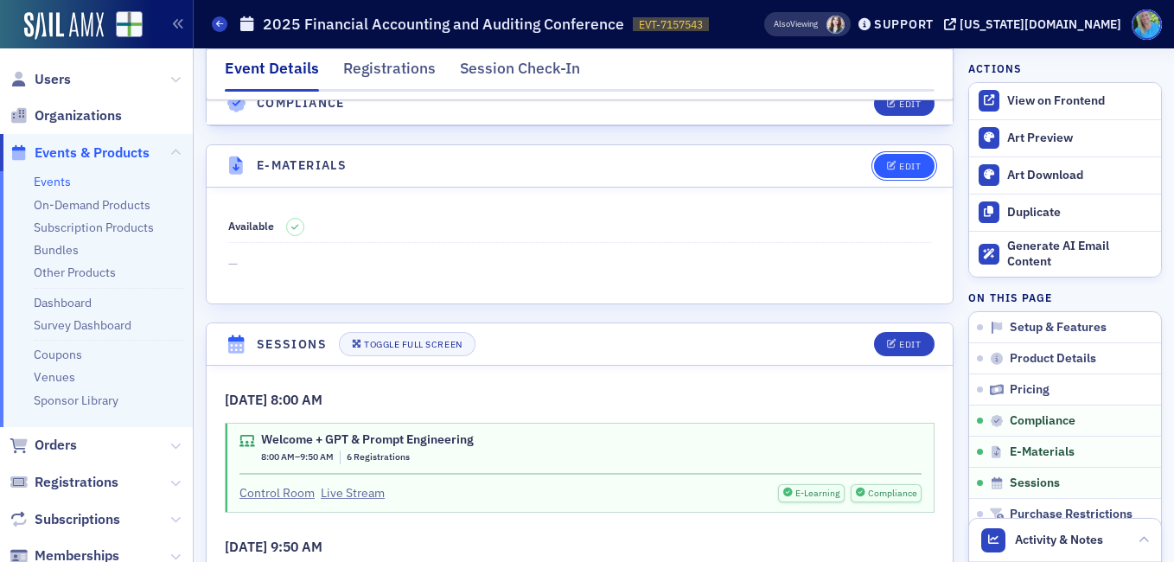
click at [881, 154] on button "Edit" at bounding box center [904, 166] width 60 height 24
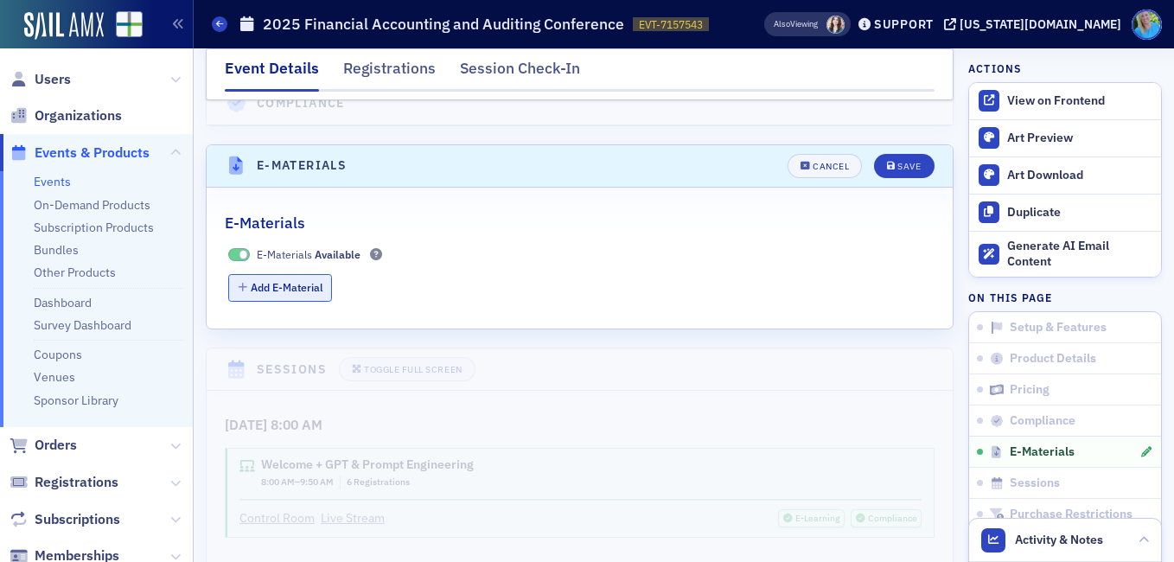
click at [278, 274] on button "Add E-Material" at bounding box center [280, 287] width 105 height 27
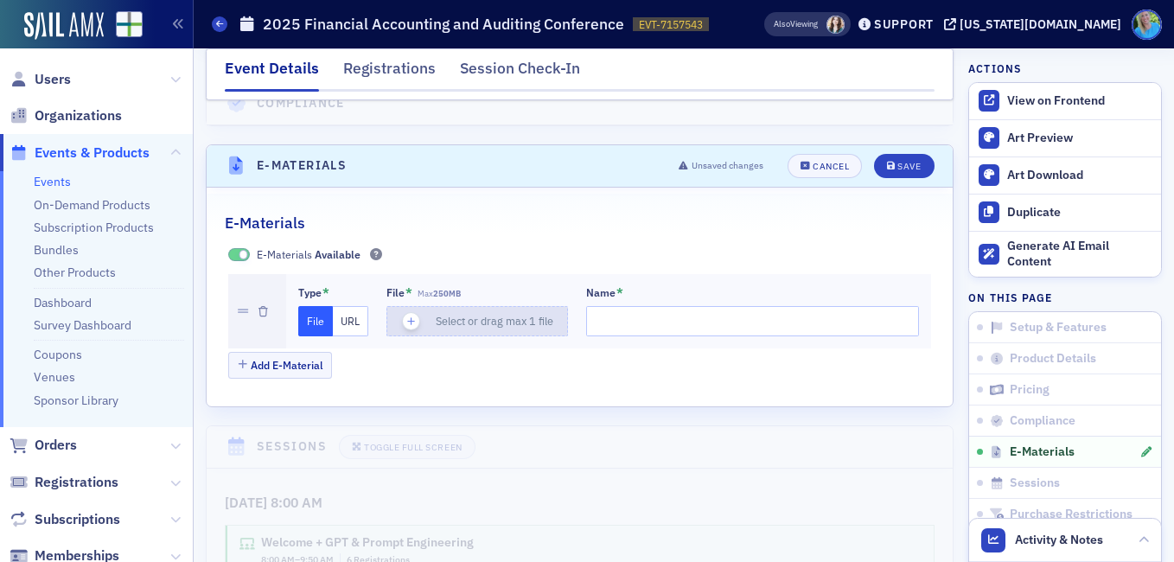
click at [413, 314] on icon "button" at bounding box center [412, 322] width 16 height 16
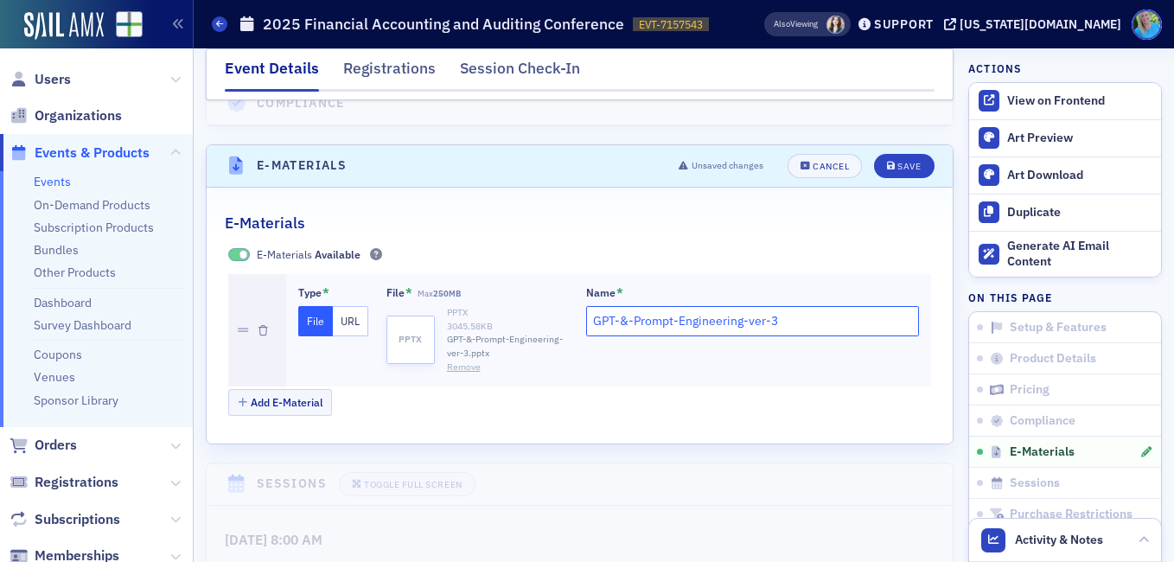
drag, startPoint x: 800, startPoint y: 273, endPoint x: 744, endPoint y: 271, distance: 56.2
click at [744, 306] on input "GPT-&-Prompt-Engineering-ver-3" at bounding box center [753, 321] width 334 height 30
click at [676, 306] on input "GPT-&-Prompt-Engineering" at bounding box center [753, 321] width 334 height 30
click at [631, 306] on input "GPT-&-Prompt Engineering" at bounding box center [753, 321] width 334 height 30
click at [618, 306] on input "GPT-& Prompt Engineering" at bounding box center [753, 321] width 334 height 30
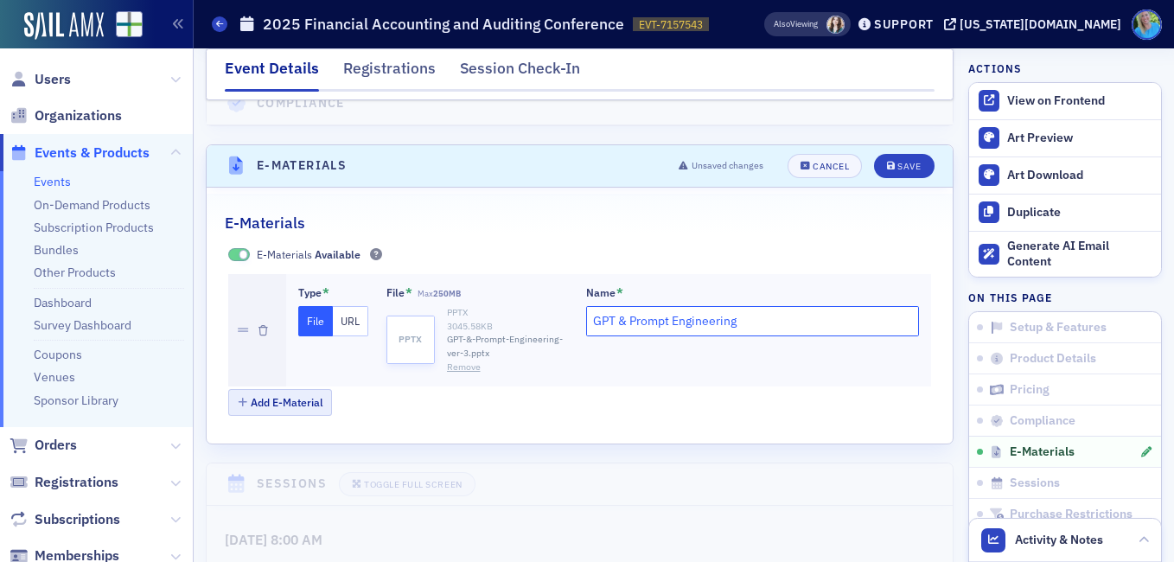
type input "GPT & Prompt Engineering"
click at [291, 389] on button "Add E-Material" at bounding box center [280, 402] width 105 height 27
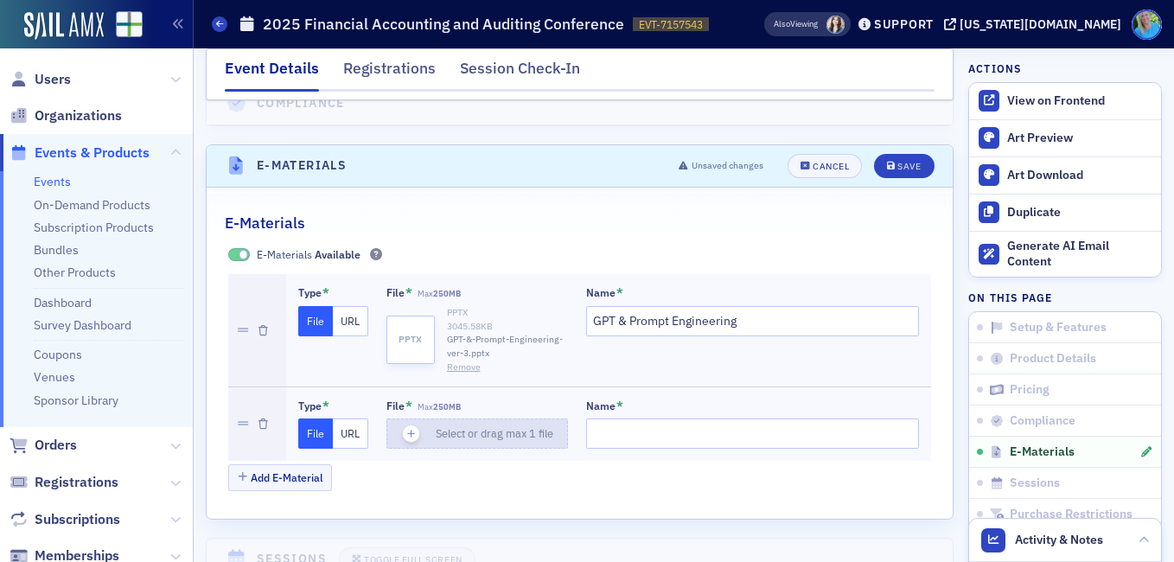
click at [403, 425] on span "button" at bounding box center [411, 434] width 18 height 18
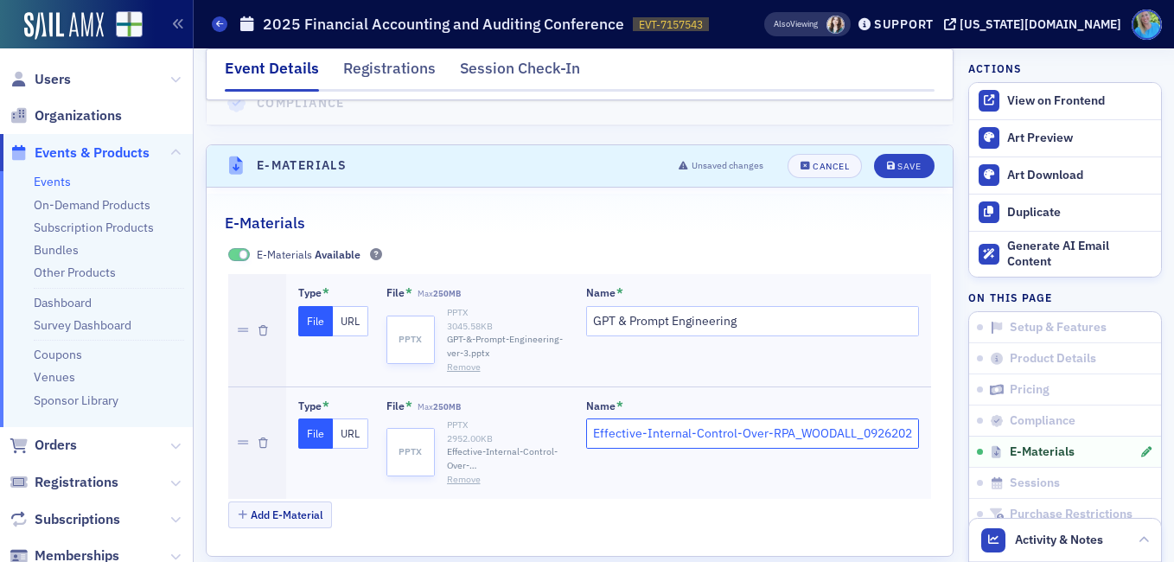
scroll to position [0, 19]
drag, startPoint x: 789, startPoint y: 390, endPoint x: 948, endPoint y: 392, distance: 158.2
click at [770, 418] on input "Effective-Internal-Control-Over-RPA" at bounding box center [753, 433] width 334 height 30
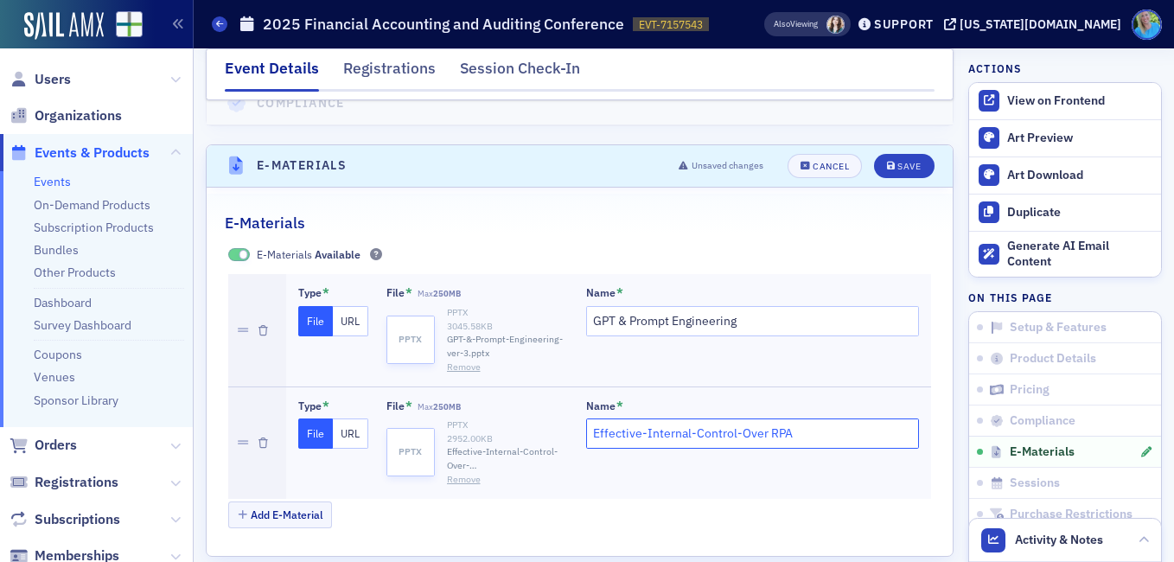
click at [739, 418] on input "Effective-Internal-Control-Over RPA" at bounding box center [753, 433] width 334 height 30
click at [697, 418] on input "Effective-Internal-Control Over RPA" at bounding box center [753, 433] width 334 height 30
click at [642, 418] on input "Effective-Internal Control Over RPA" at bounding box center [753, 433] width 334 height 30
click at [644, 418] on input "Effective-Internal Control Over RPA" at bounding box center [753, 433] width 334 height 30
type input "Effective Internal Control Over RPA"
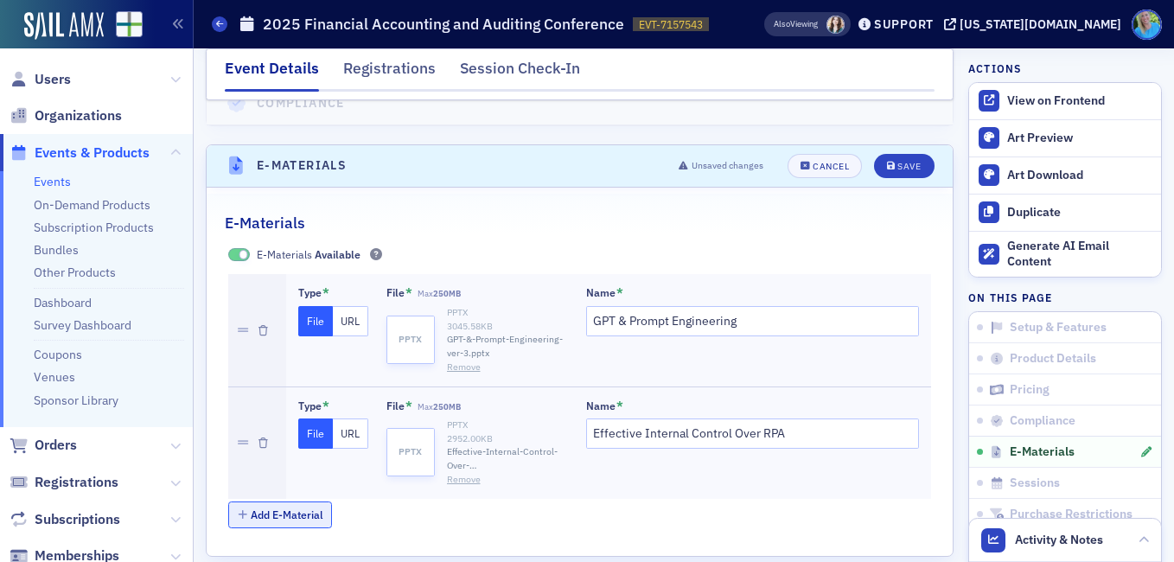
click at [302, 501] on button "Add E-Material" at bounding box center [280, 514] width 105 height 27
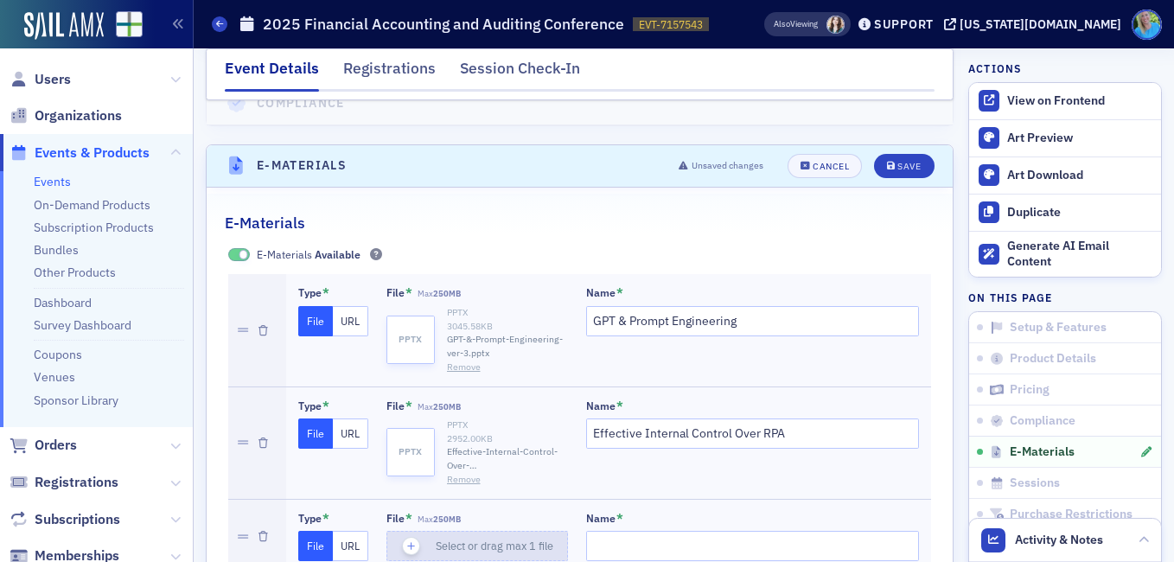
click at [416, 539] on icon "button" at bounding box center [412, 547] width 16 height 16
drag, startPoint x: 643, startPoint y: 497, endPoint x: 588, endPoint y: 486, distance: 56.5
click at [588, 512] on div "Name * FAAC" at bounding box center [753, 548] width 334 height 73
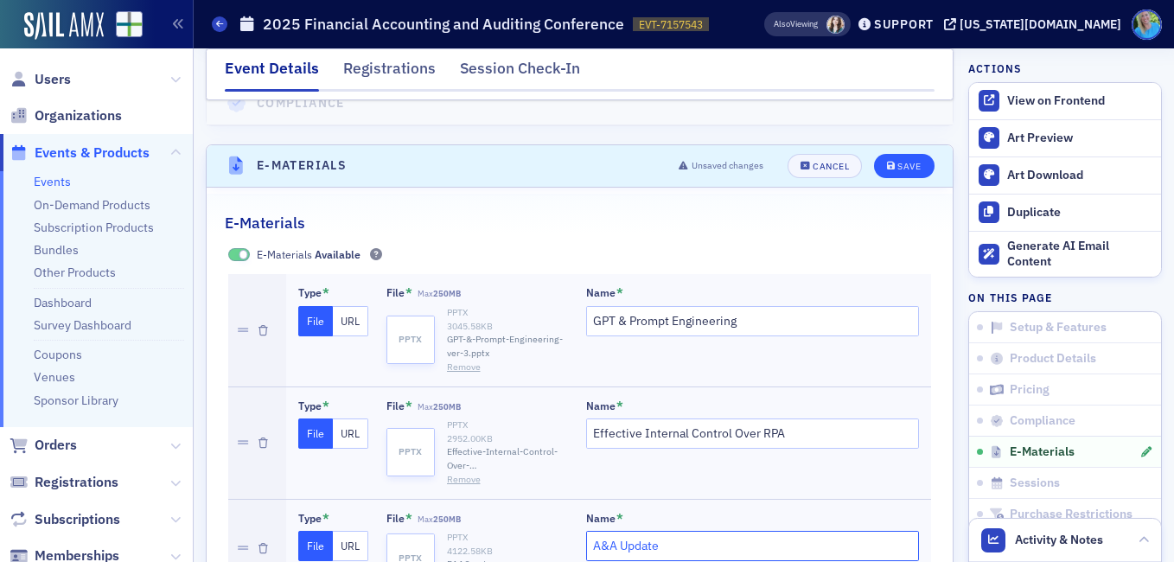
type input "A&A Update"
click at [874, 154] on button "Save" at bounding box center [904, 166] width 60 height 24
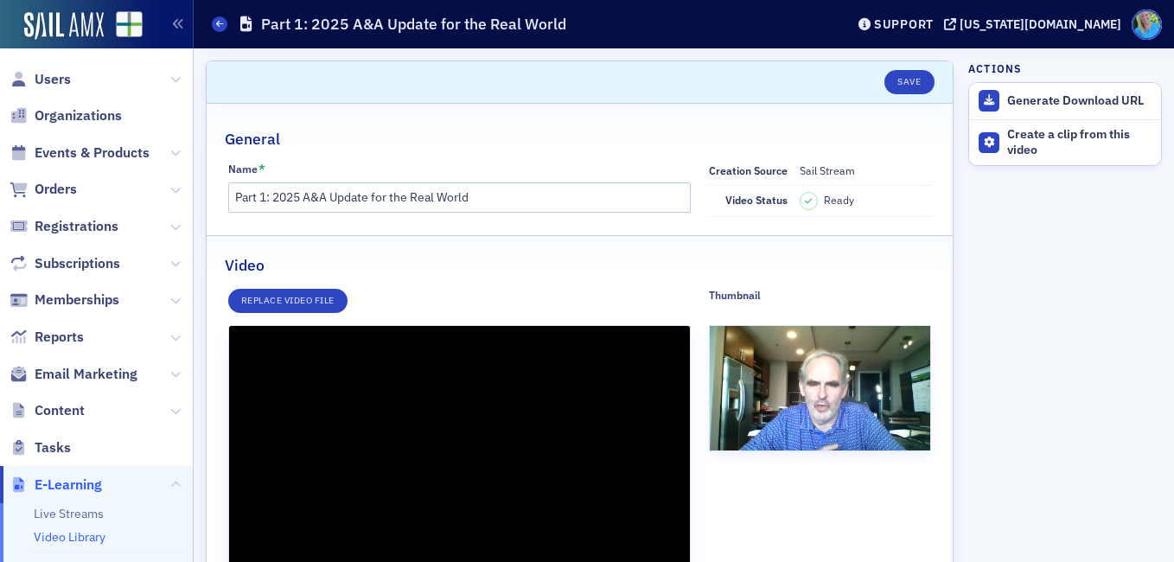
click at [1091, 218] on aside "Actions Generate Download URL Create a clip from this video" at bounding box center [1065, 541] width 194 height 986
click at [1017, 90] on button "Generate Download URL" at bounding box center [1065, 101] width 192 height 36
click at [1017, 90] on link "Download Video" at bounding box center [1065, 101] width 192 height 36
click at [56, 193] on span "Orders" at bounding box center [56, 189] width 42 height 19
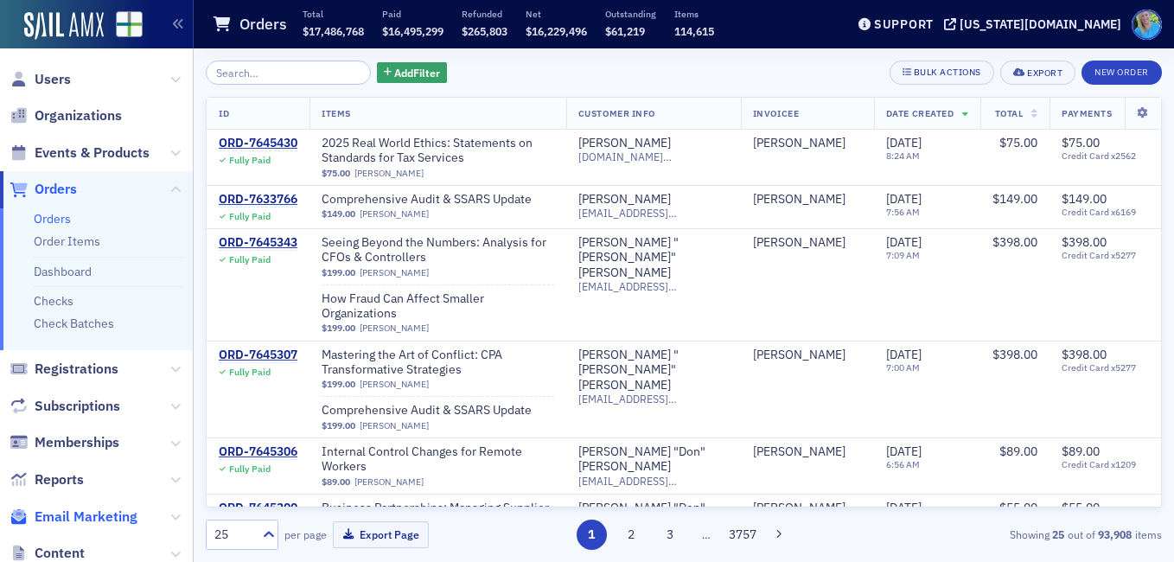
click at [99, 512] on span "Email Marketing" at bounding box center [86, 517] width 103 height 19
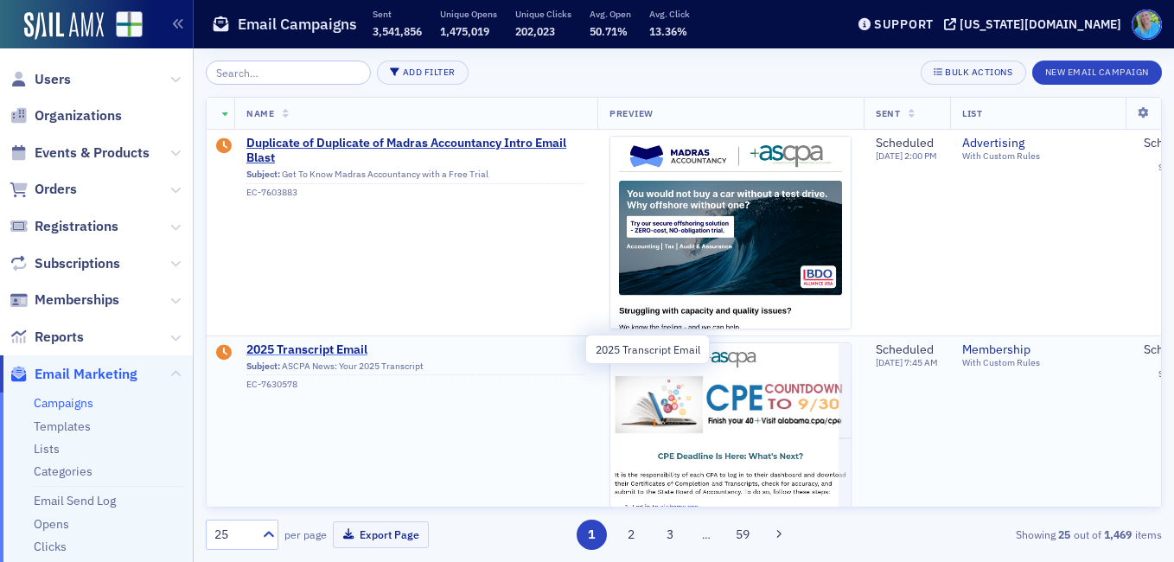
click at [271, 351] on span "2025 Transcript Email" at bounding box center [415, 350] width 339 height 16
click at [355, 351] on span "2025 Transcript Email" at bounding box center [415, 350] width 339 height 16
click at [325, 347] on span "2025 Transcript Email" at bounding box center [415, 350] width 339 height 16
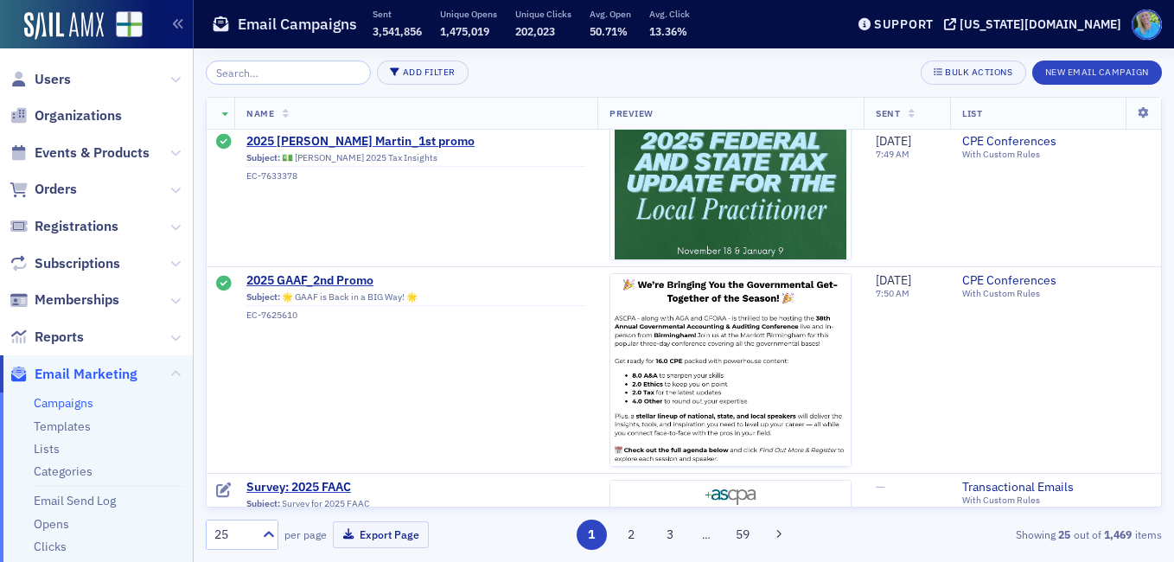
scroll to position [951, 0]
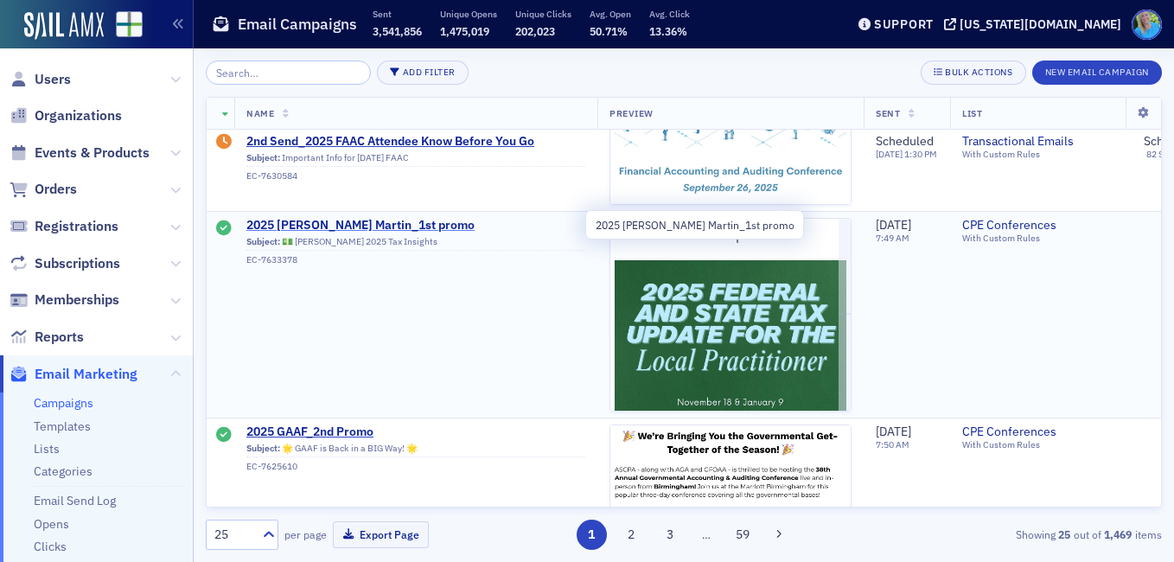
click at [328, 225] on span "2025 Jim Martin_1st promo" at bounding box center [415, 226] width 339 height 16
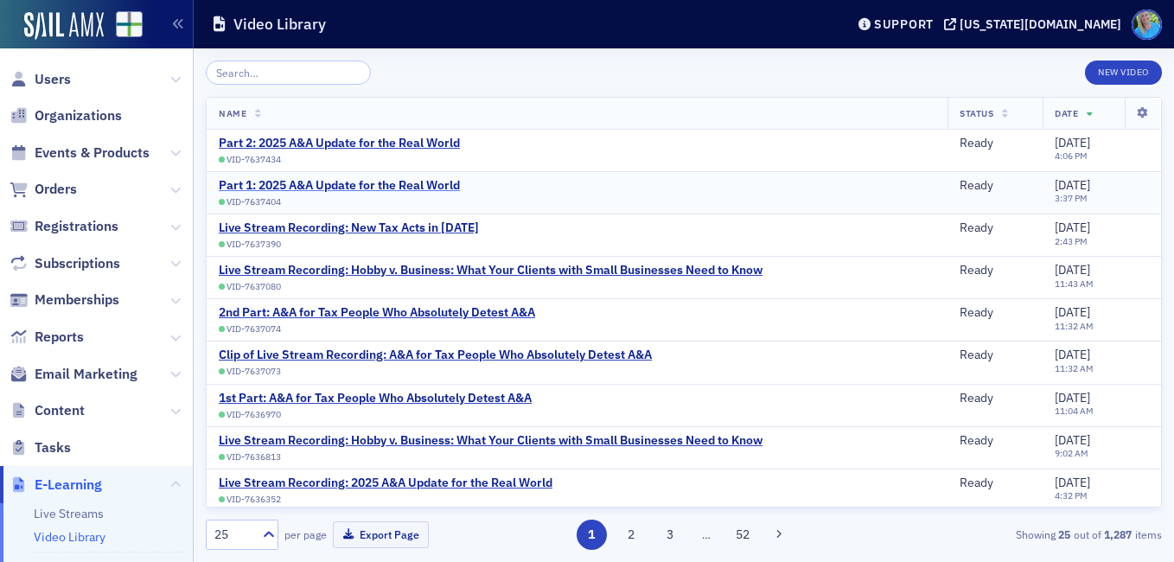
click at [400, 188] on div "Part 1: 2025 A&A Update for the Real World" at bounding box center [339, 186] width 241 height 16
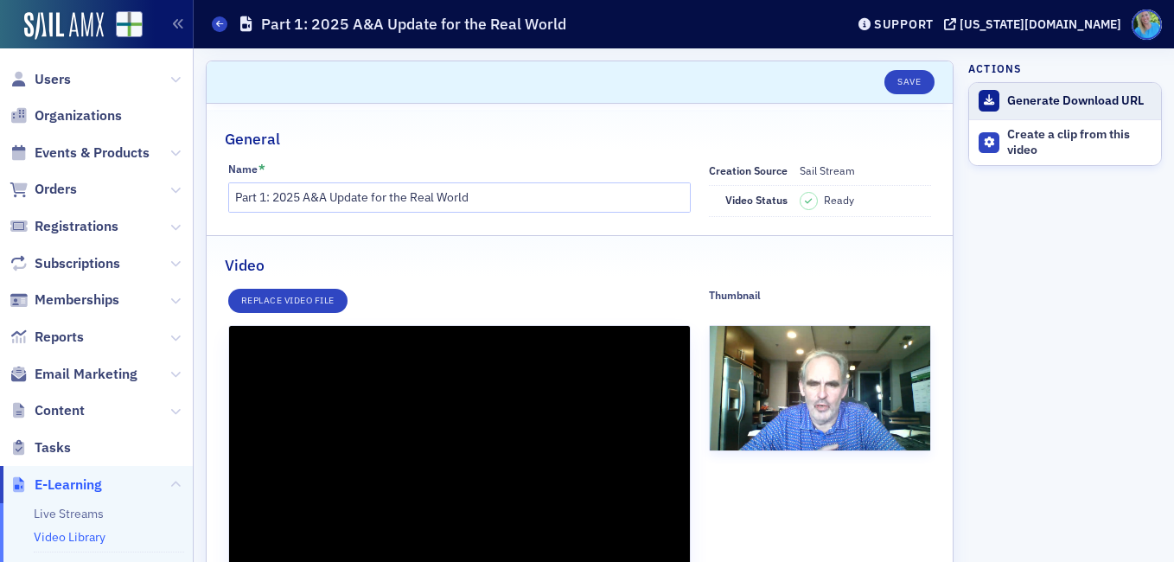
click at [1007, 101] on div "Generate Download URL" at bounding box center [1079, 101] width 145 height 16
click at [1007, 101] on div "Download Video" at bounding box center [1079, 101] width 145 height 16
click at [1076, 246] on aside "Actions Download Video Create a clip from this video" at bounding box center [1065, 541] width 194 height 986
click at [102, 374] on span "Email Marketing" at bounding box center [86, 374] width 103 height 19
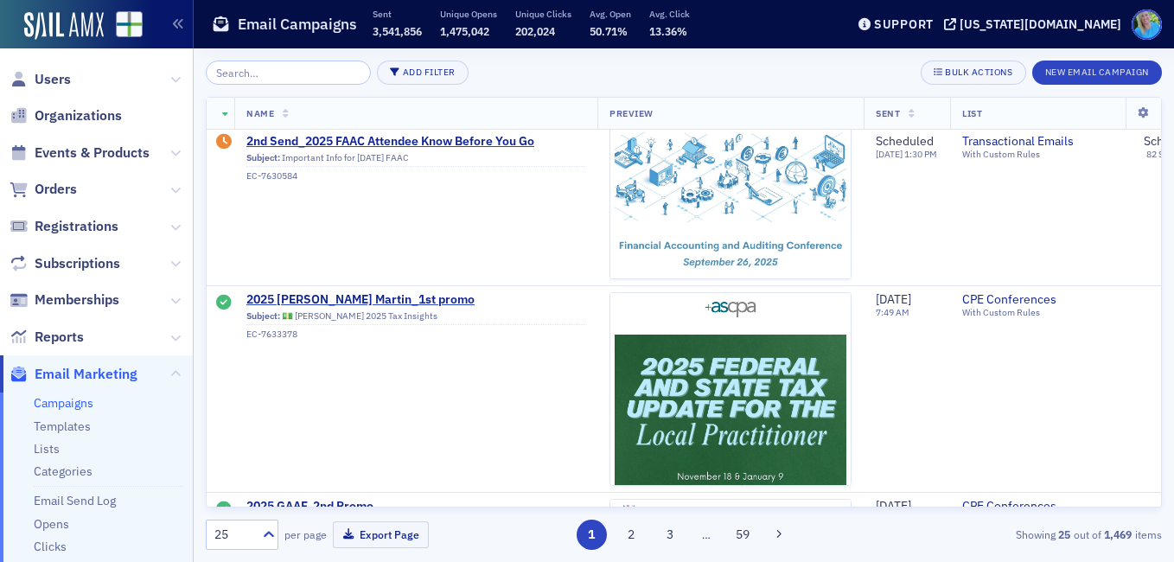
scroll to position [865, 0]
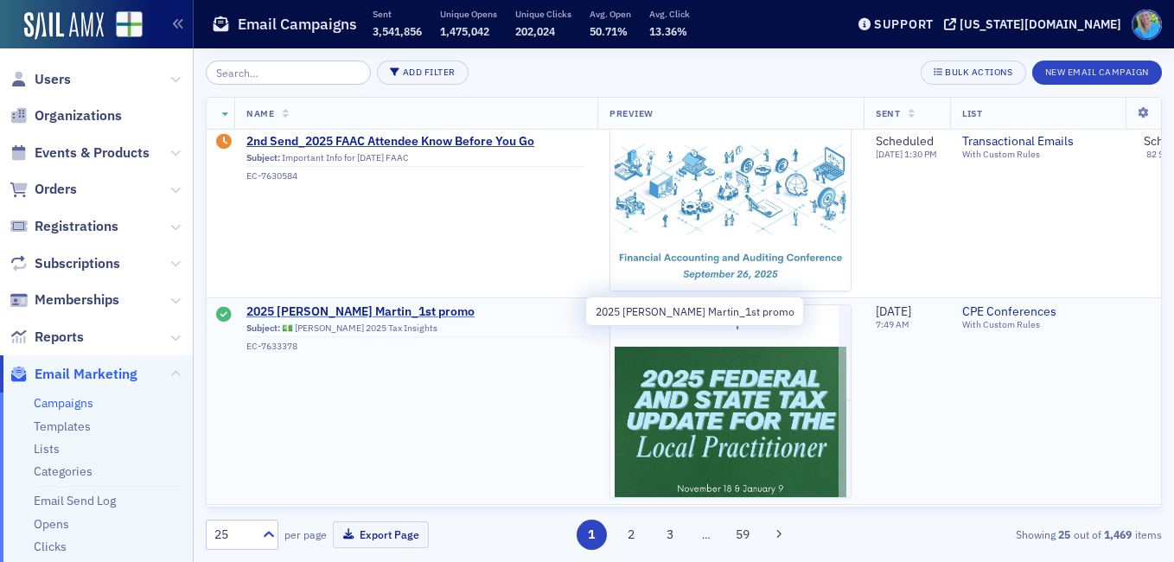
click at [356, 313] on span "2025 Jim Martin_1st promo" at bounding box center [415, 312] width 339 height 16
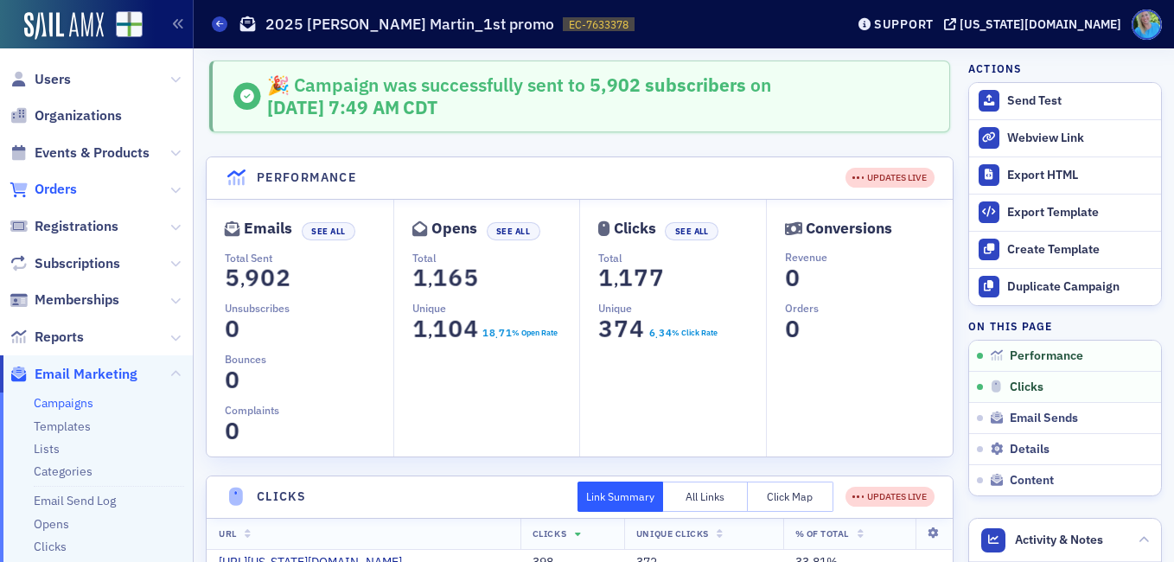
click at [57, 191] on span "Orders" at bounding box center [56, 189] width 42 height 19
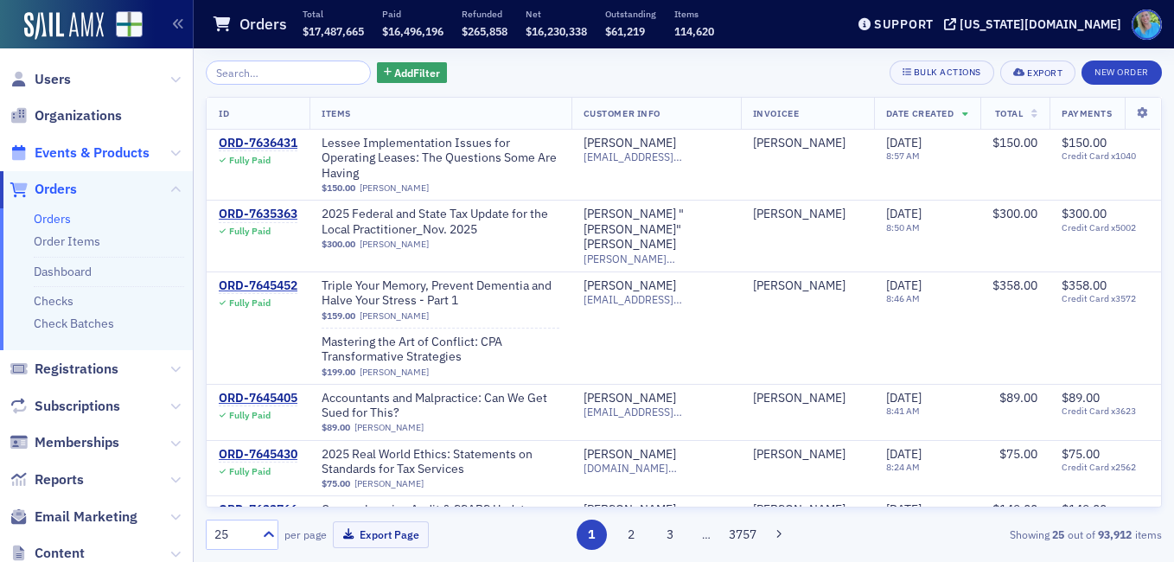
click at [73, 148] on span "Events & Products" at bounding box center [92, 153] width 115 height 19
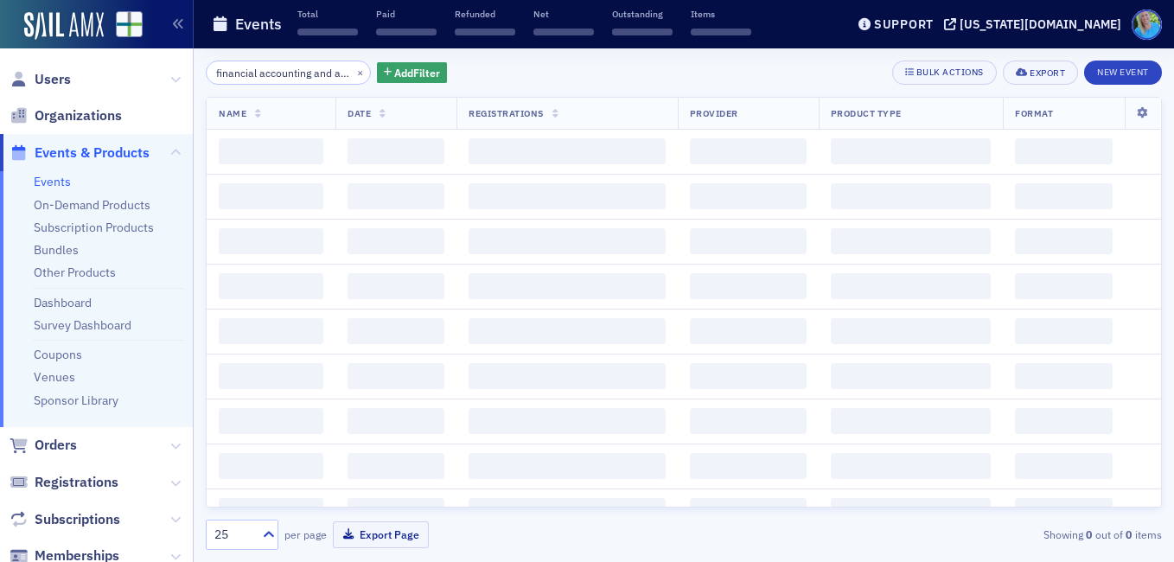
scroll to position [0, 41]
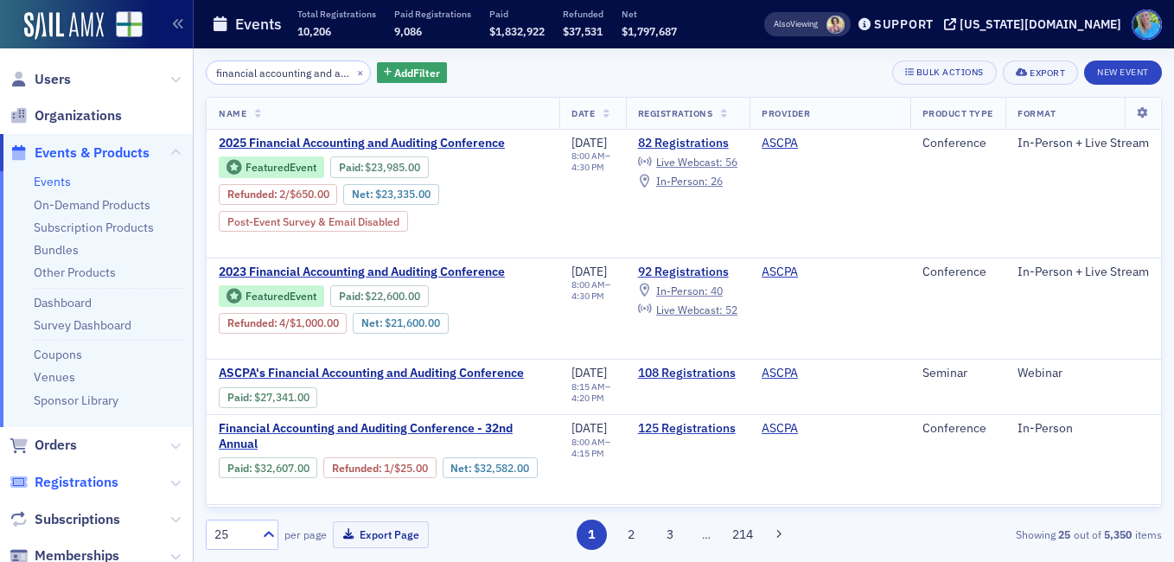
click at [77, 482] on span "Registrations" at bounding box center [77, 482] width 84 height 19
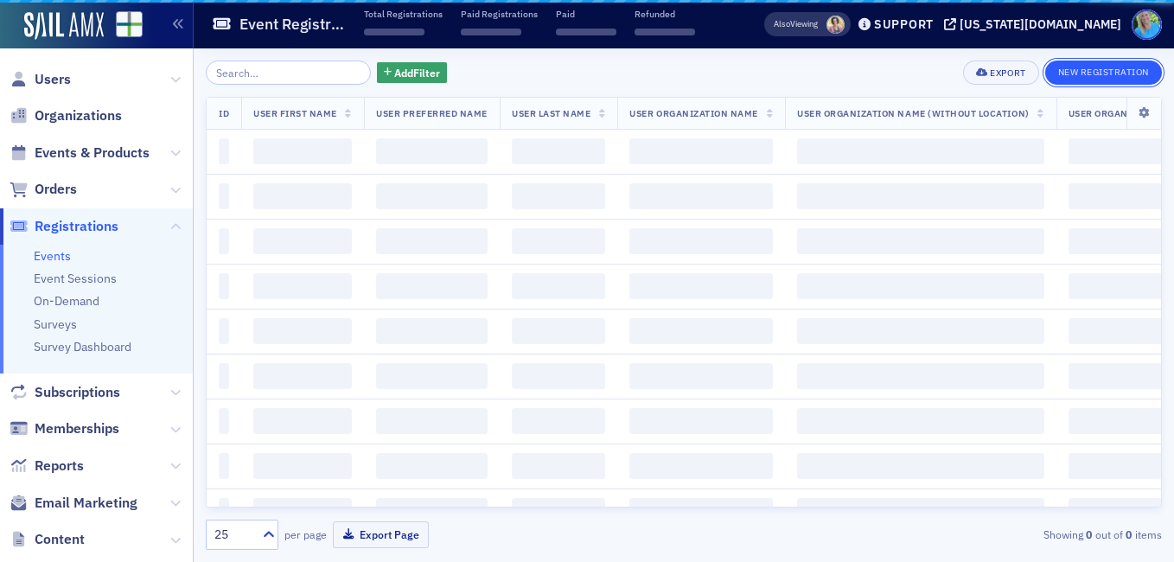
click at [1057, 74] on button "New Registration" at bounding box center [1103, 73] width 117 height 24
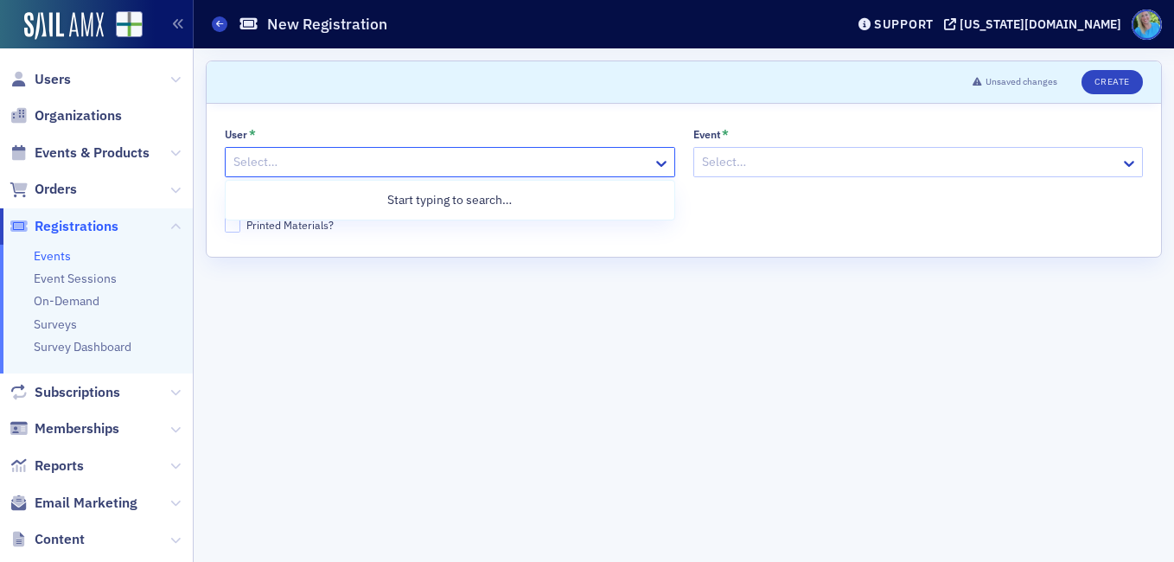
click at [451, 162] on div at bounding box center [441, 162] width 419 height 22
type input "[PERSON_NAME] personal"
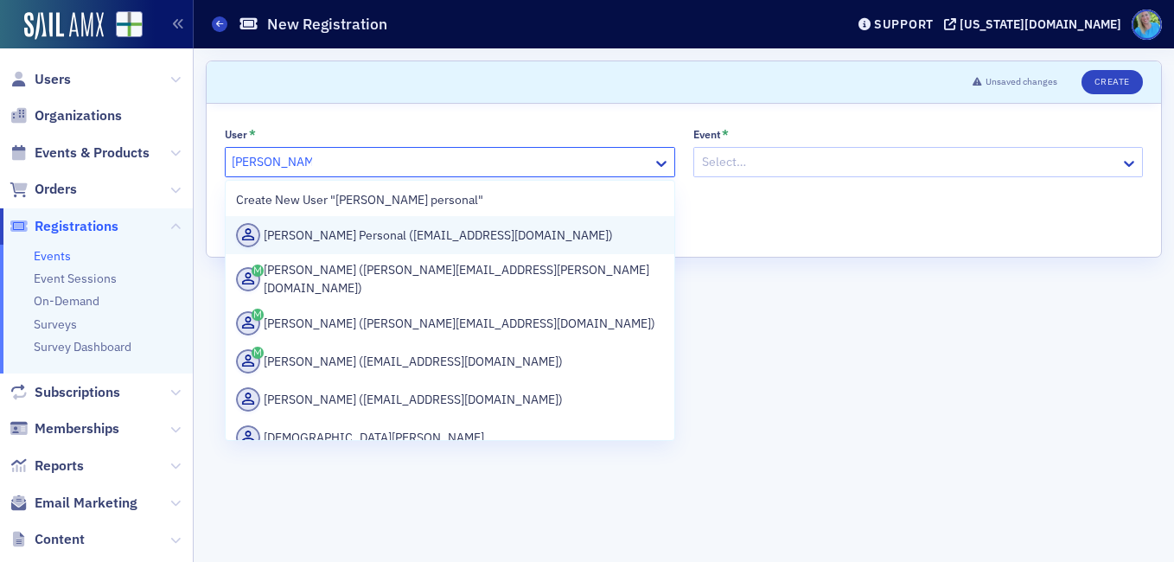
click at [393, 235] on div "[PERSON_NAME] Personal ([EMAIL_ADDRESS][DOMAIN_NAME])" at bounding box center [450, 235] width 428 height 24
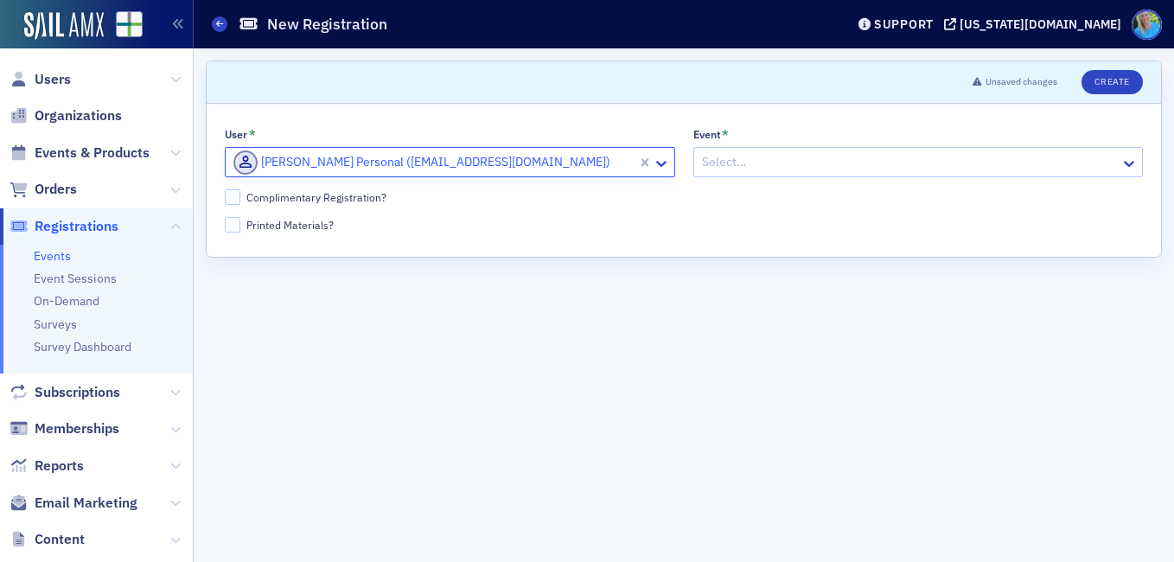
click at [763, 171] on div at bounding box center [909, 162] width 419 height 22
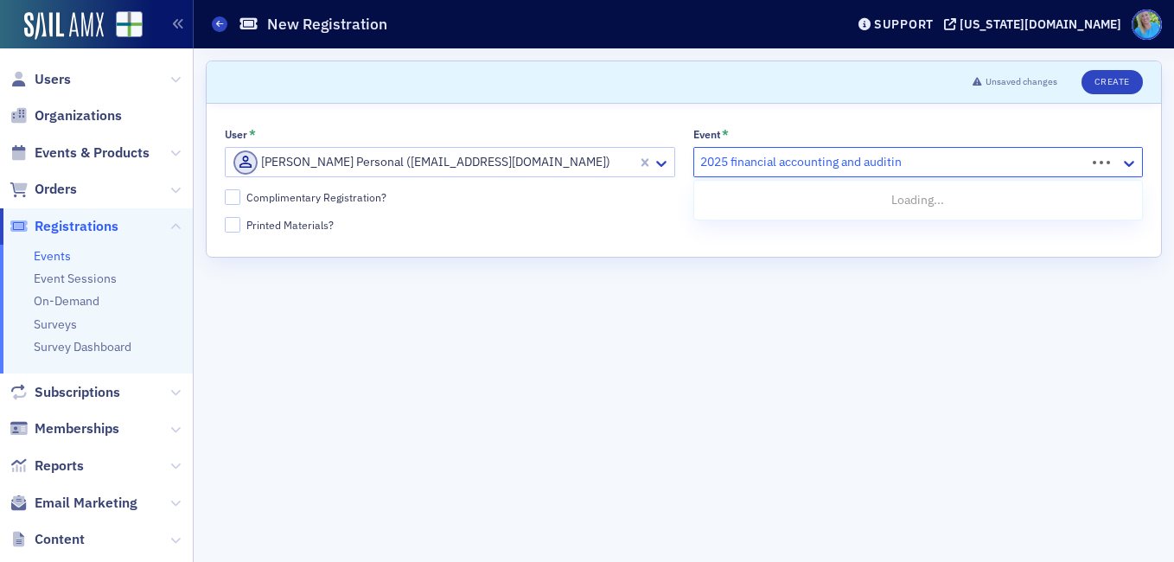
type input "2025 financial accounting and auditing"
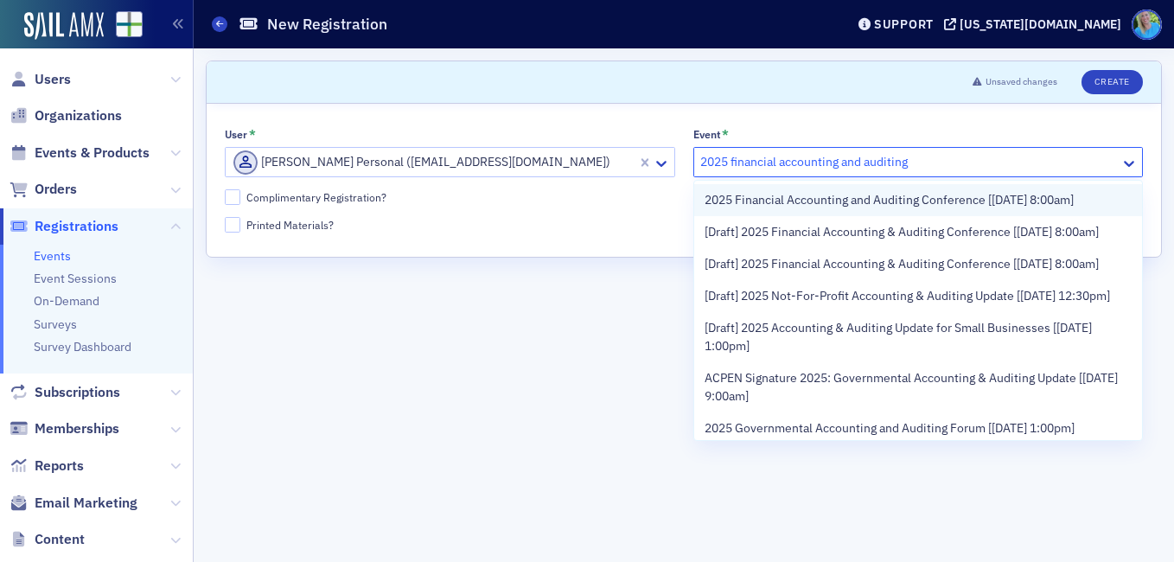
click at [795, 205] on span "2025 Financial Accounting and Auditing Conference [[DATE] 8:00am]" at bounding box center [889, 200] width 369 height 18
click at [795, 205] on label "Complimentary Registration?" at bounding box center [684, 197] width 918 height 16
click at [240, 205] on input "Complimentary Registration?" at bounding box center [233, 197] width 16 height 16
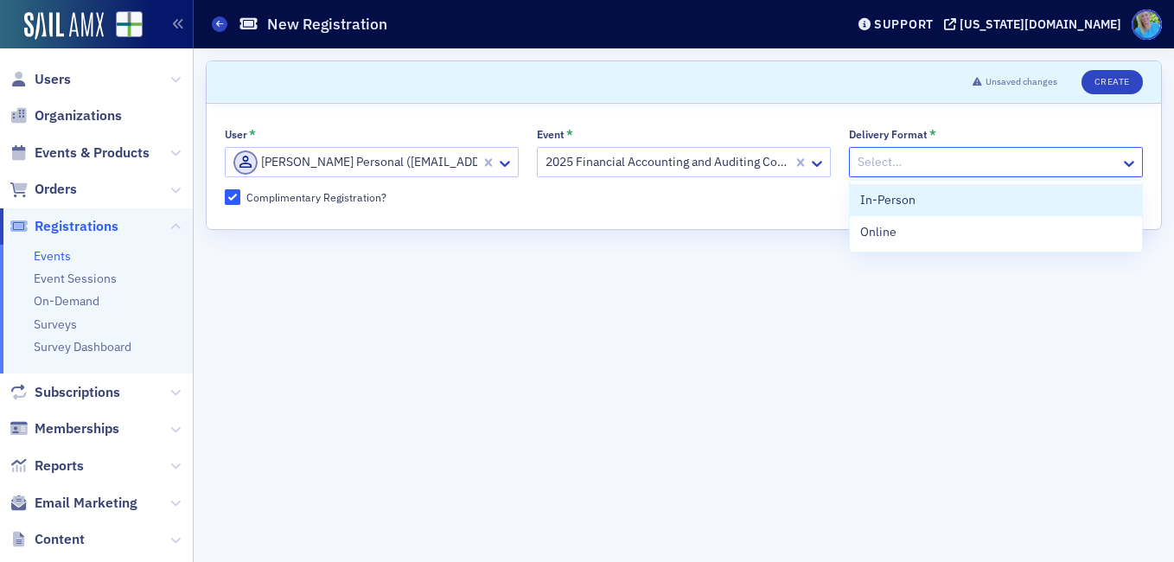
click at [888, 158] on div at bounding box center [987, 162] width 263 height 22
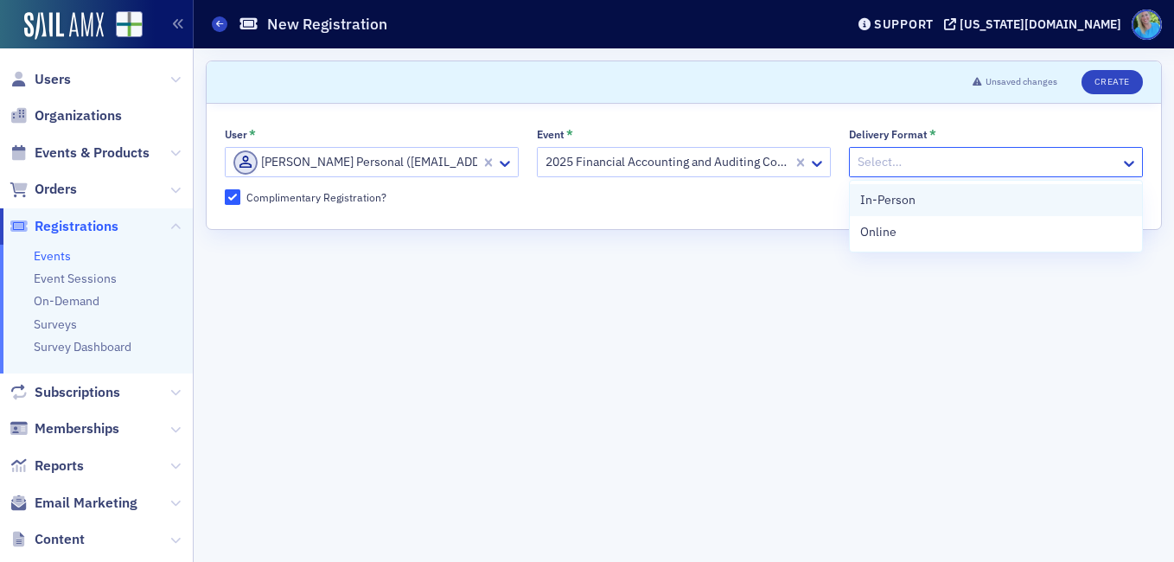
click at [884, 202] on span "In-Person" at bounding box center [887, 200] width 55 height 18
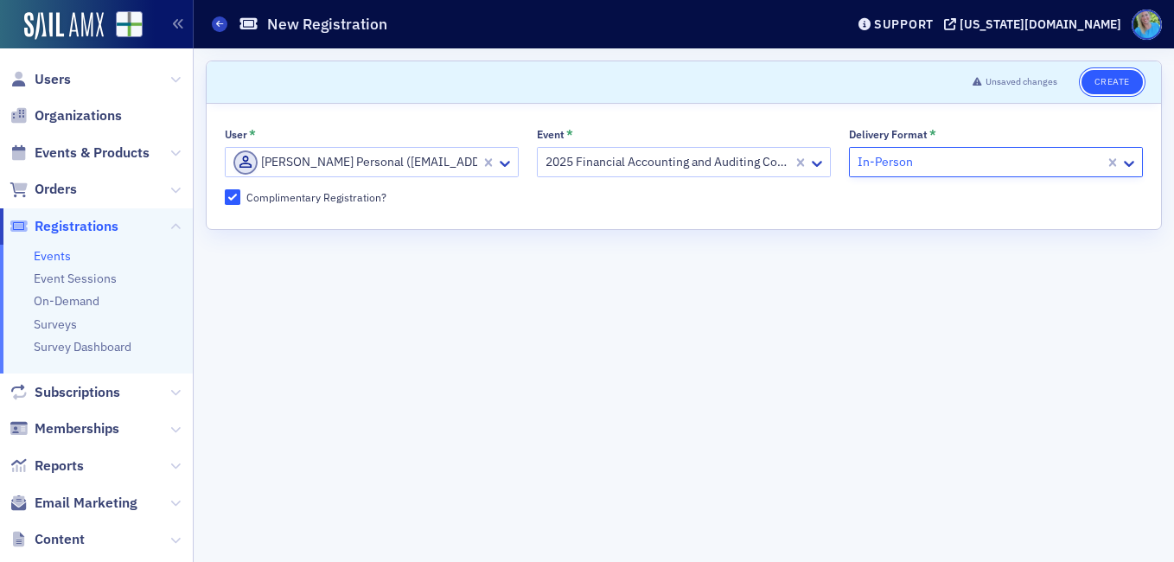
click at [1107, 83] on button "Create" at bounding box center [1112, 82] width 61 height 24
click at [236, 191] on input "Complimentary Registration?" at bounding box center [233, 197] width 16 height 16
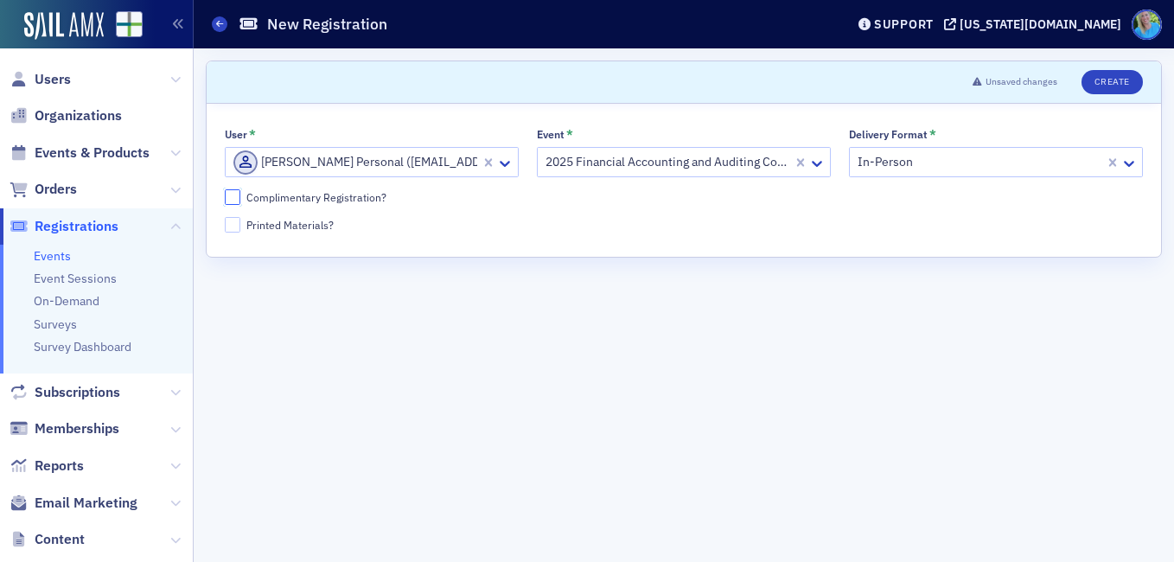
click at [236, 191] on input "Complimentary Registration?" at bounding box center [233, 197] width 16 height 16
checkbox input "true"
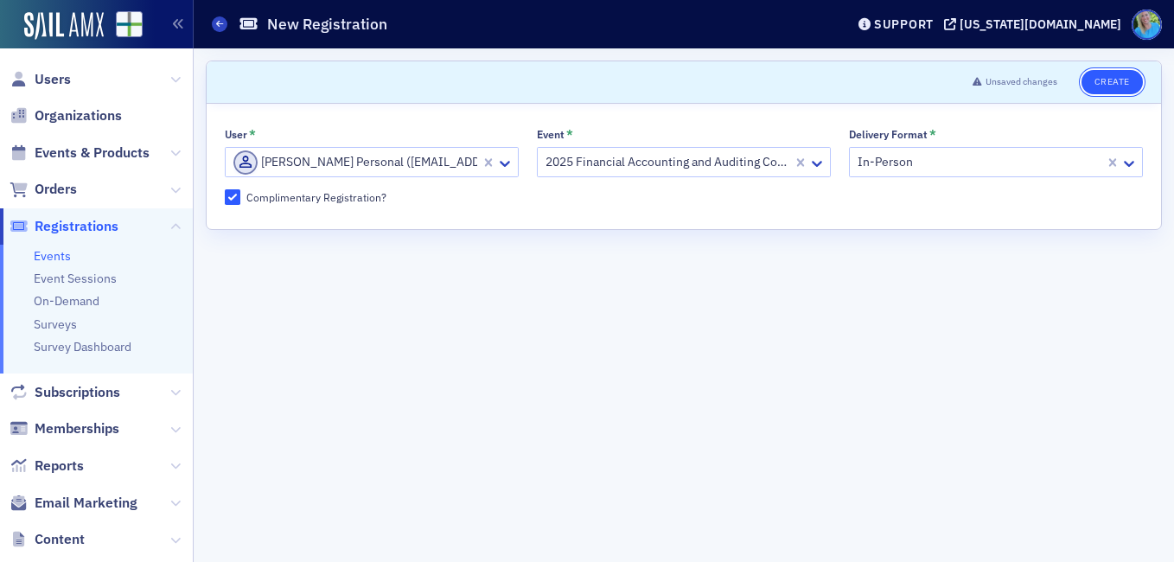
click at [1110, 79] on button "Create" at bounding box center [1112, 82] width 61 height 24
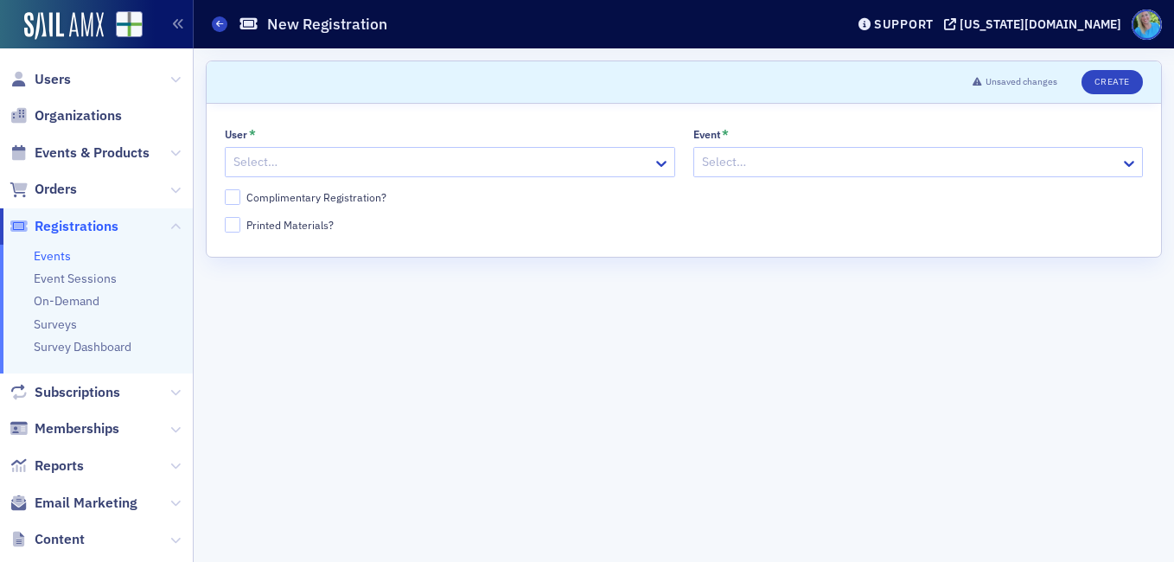
click at [350, 202] on div "Complimentary Registration?" at bounding box center [316, 197] width 140 height 15
click at [240, 202] on input "Complimentary Registration?" at bounding box center [233, 197] width 16 height 16
checkbox input "true"
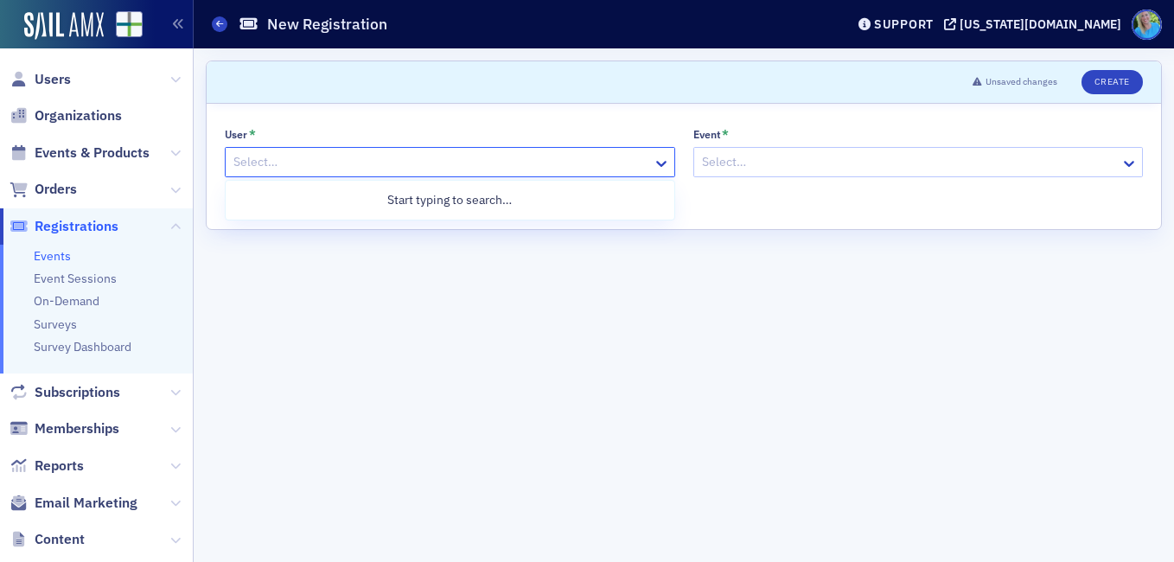
click at [333, 166] on div at bounding box center [441, 162] width 419 height 22
type input "[PERSON_NAME] personal"
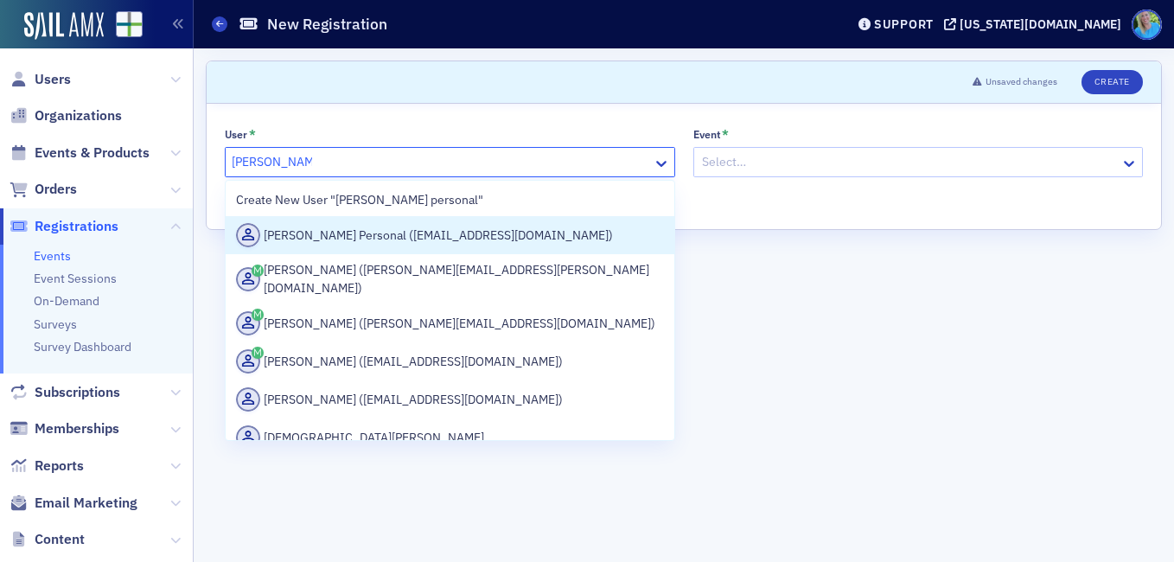
click at [329, 236] on div "[PERSON_NAME] Personal ([EMAIL_ADDRESS][DOMAIN_NAME])" at bounding box center [450, 235] width 428 height 24
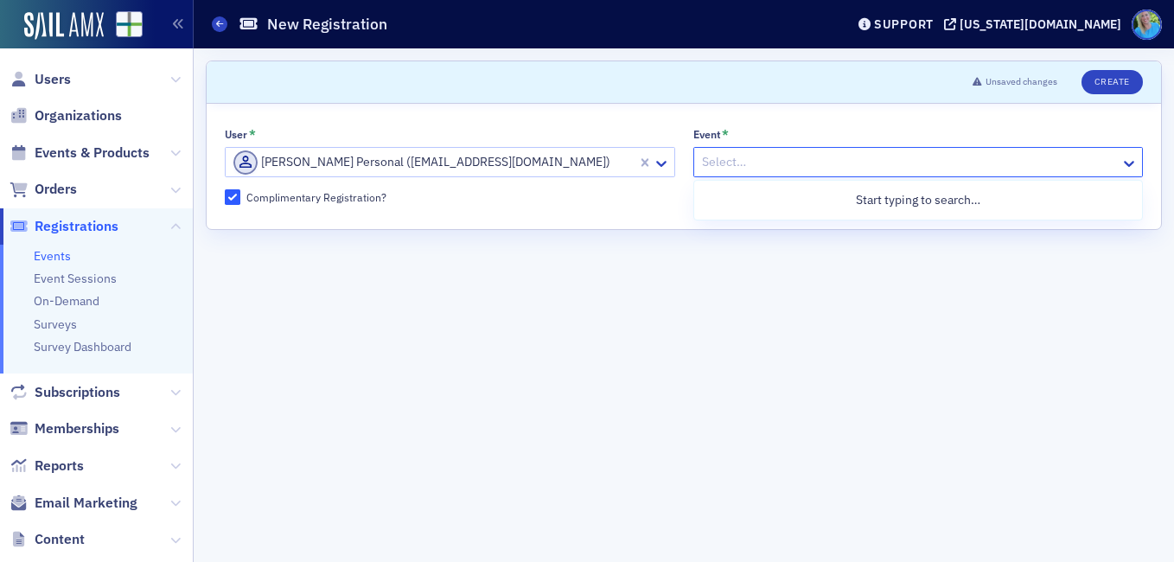
click at [745, 173] on div "Select…" at bounding box center [907, 162] width 427 height 25
type input "2025 financial accounting"
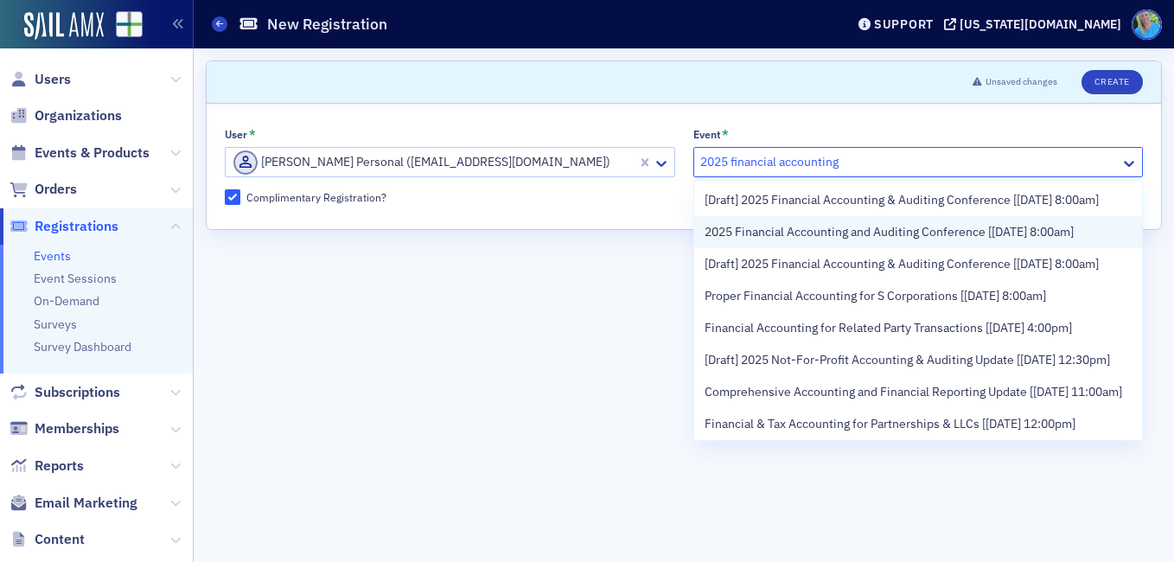
click at [760, 241] on span "2025 Financial Accounting and Auditing Conference [[DATE] 8:00am]" at bounding box center [889, 232] width 369 height 18
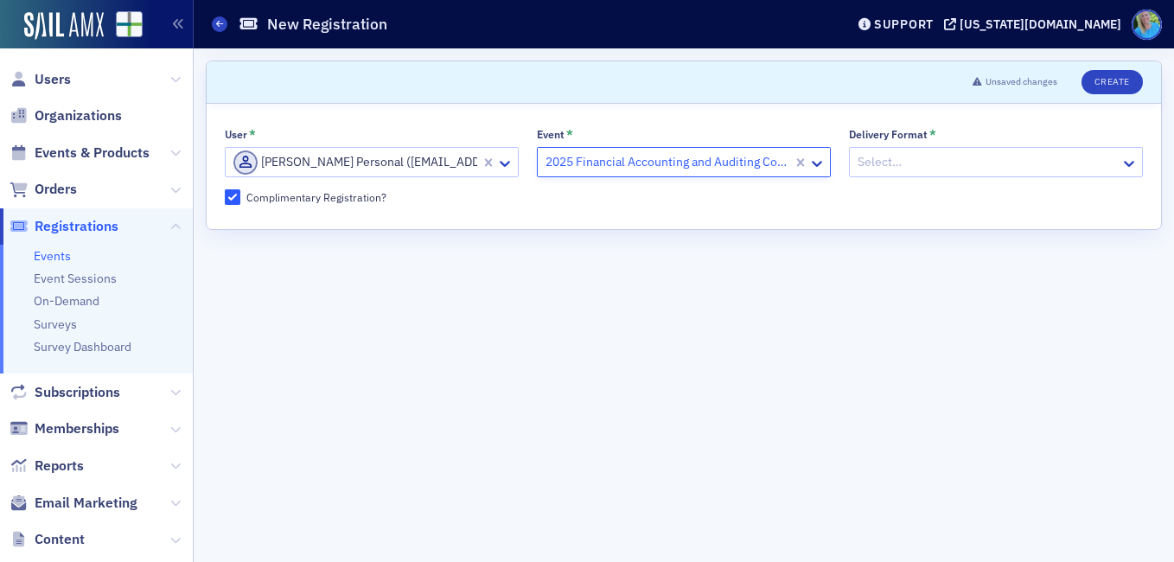
click at [880, 170] on div at bounding box center [987, 162] width 263 height 22
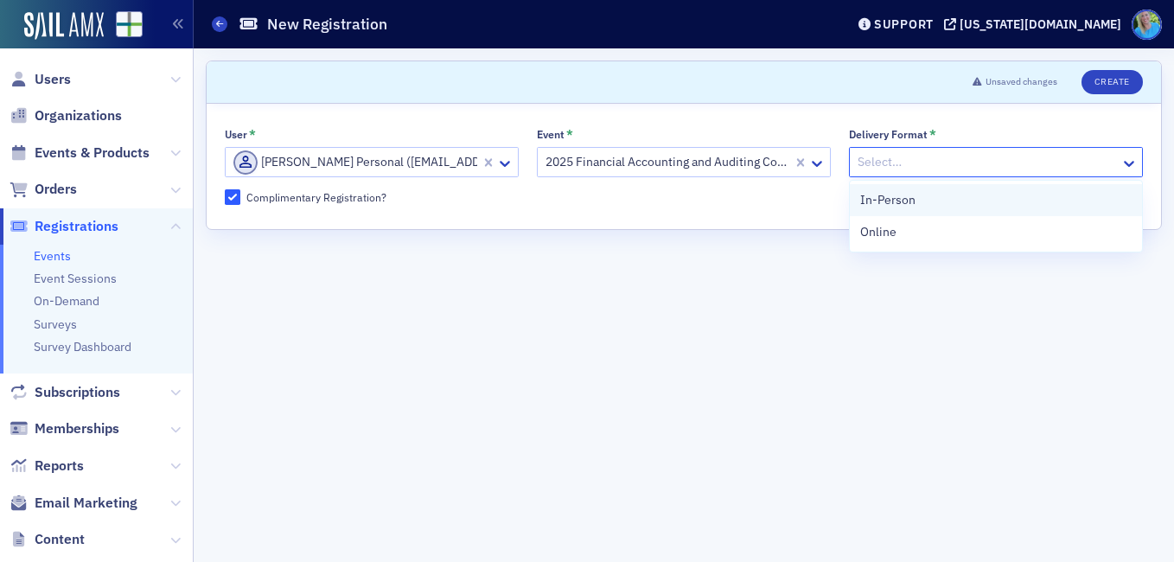
click at [874, 209] on span "In-Person" at bounding box center [887, 200] width 55 height 18
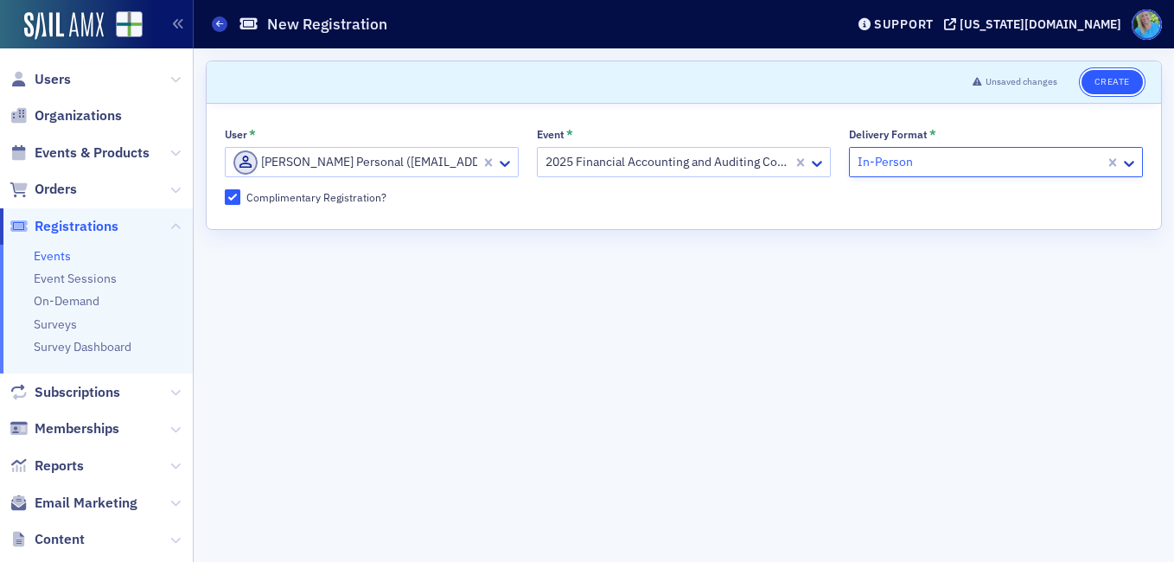
click at [1101, 83] on button "Create" at bounding box center [1112, 82] width 61 height 24
drag, startPoint x: 1125, startPoint y: 2, endPoint x: 759, endPoint y: 273, distance: 455.5
click at [759, 273] on form "Scroll to Unsaved changes Create User * [PERSON_NAME] Personal ([EMAIL_ADDRESS]…" at bounding box center [684, 305] width 956 height 489
click at [1118, 78] on button "Create" at bounding box center [1112, 82] width 61 height 24
click at [1115, 75] on button "Create" at bounding box center [1112, 82] width 61 height 24
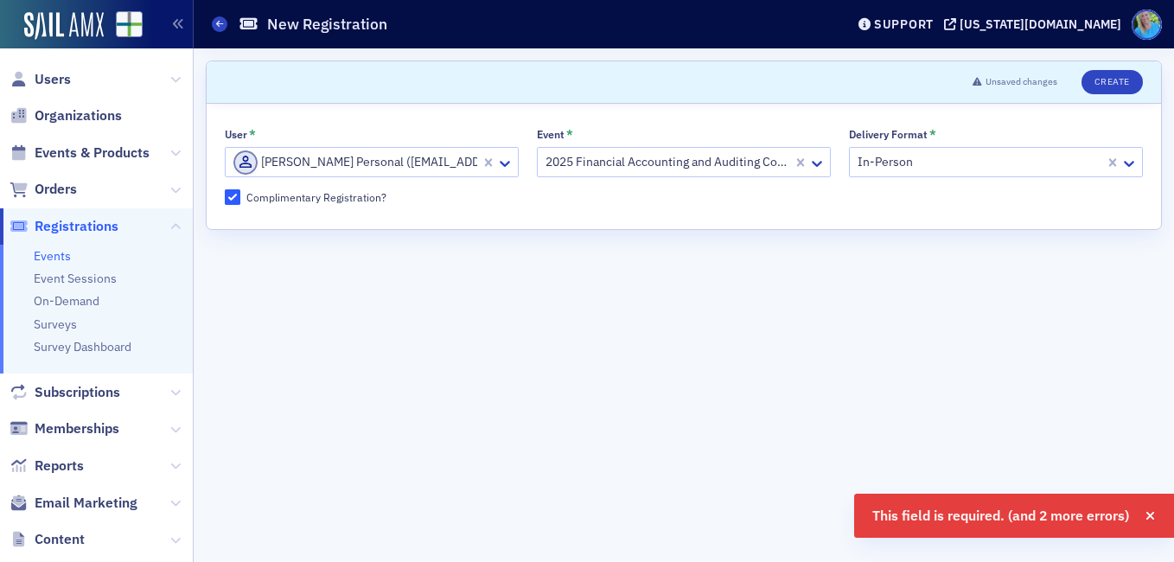
click at [844, 302] on form "Scroll to Unsaved changes Create User * [PERSON_NAME] Personal ([EMAIL_ADDRESS]…" at bounding box center [684, 305] width 956 height 489
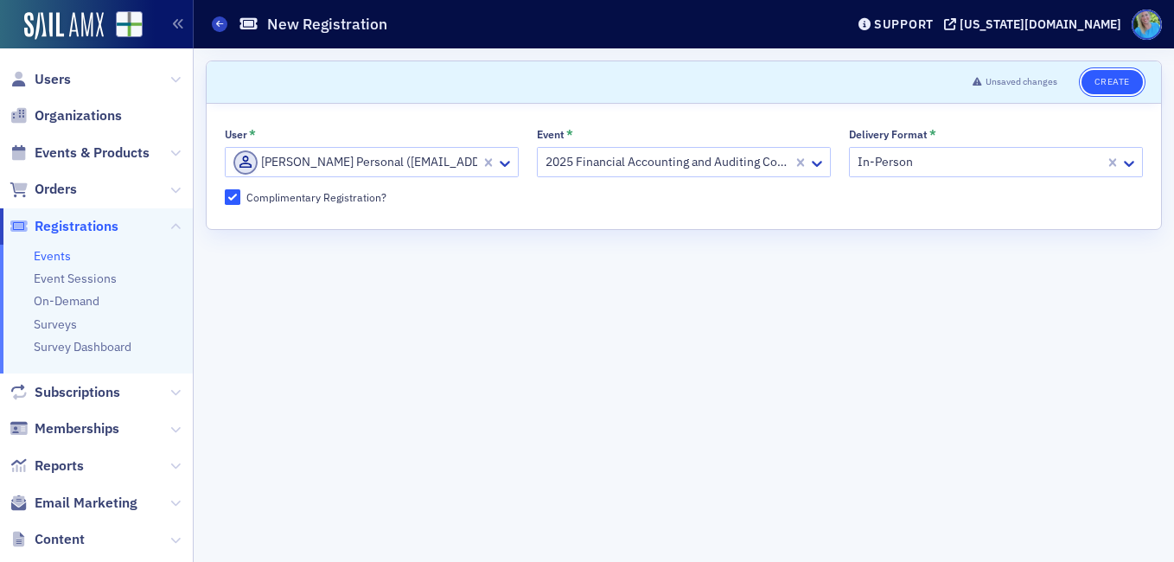
click at [1099, 86] on button "Create" at bounding box center [1112, 82] width 61 height 24
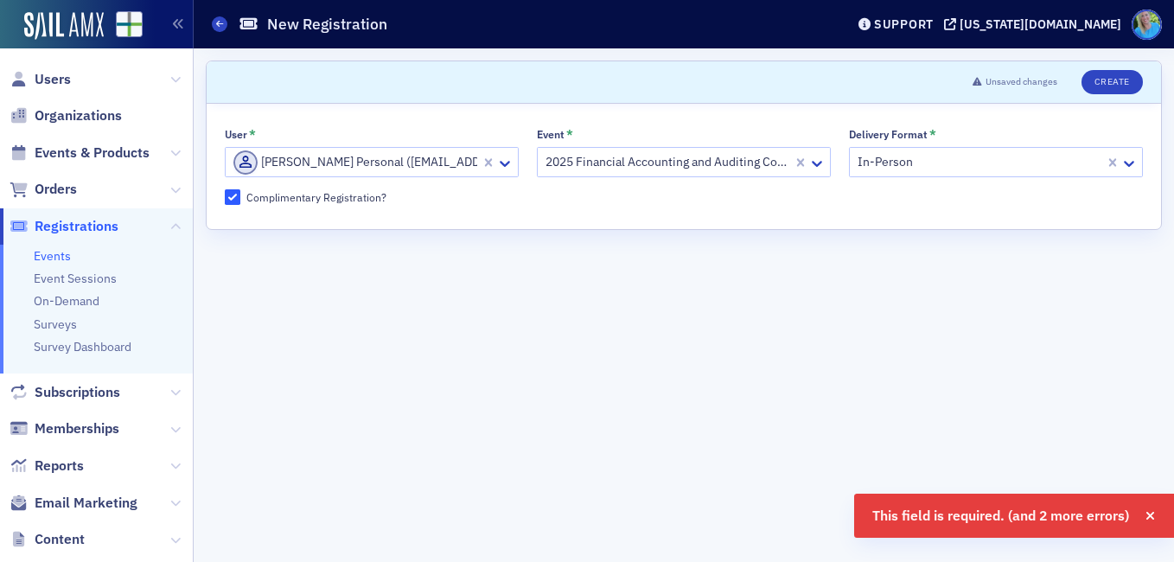
click at [714, 270] on form "Scroll to Unsaved changes Create User * [PERSON_NAME] Personal ([EMAIL_ADDRESS]…" at bounding box center [684, 305] width 956 height 489
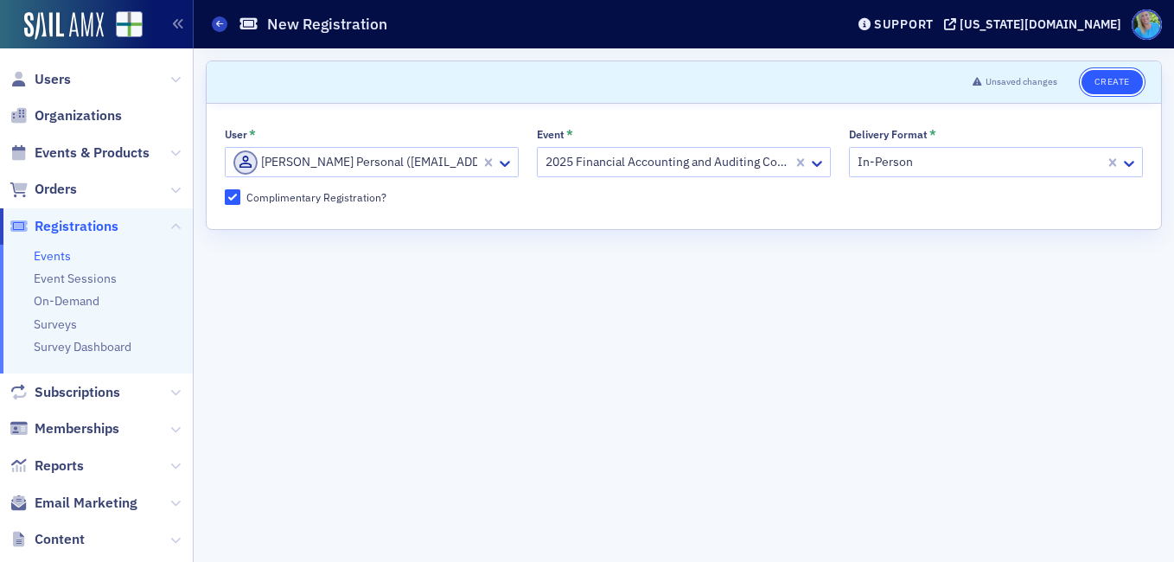
click at [1108, 77] on button "Create" at bounding box center [1112, 82] width 61 height 24
click at [1110, 78] on button "Create" at bounding box center [1112, 82] width 61 height 24
click at [1109, 76] on button "Create" at bounding box center [1112, 82] width 61 height 24
click at [56, 194] on span "Orders" at bounding box center [56, 189] width 42 height 19
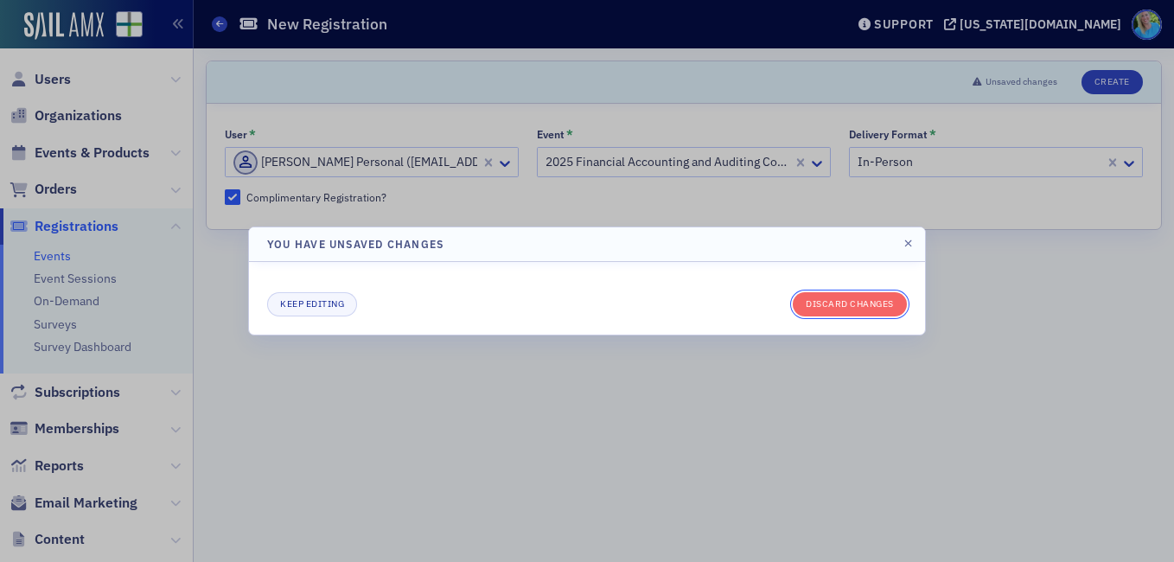
drag, startPoint x: 854, startPoint y: 302, endPoint x: 850, endPoint y: 329, distance: 27.2
click at [851, 329] on div "Keep editing Discard changes" at bounding box center [587, 298] width 676 height 73
click at [854, 311] on button "Discard changes" at bounding box center [850, 304] width 114 height 24
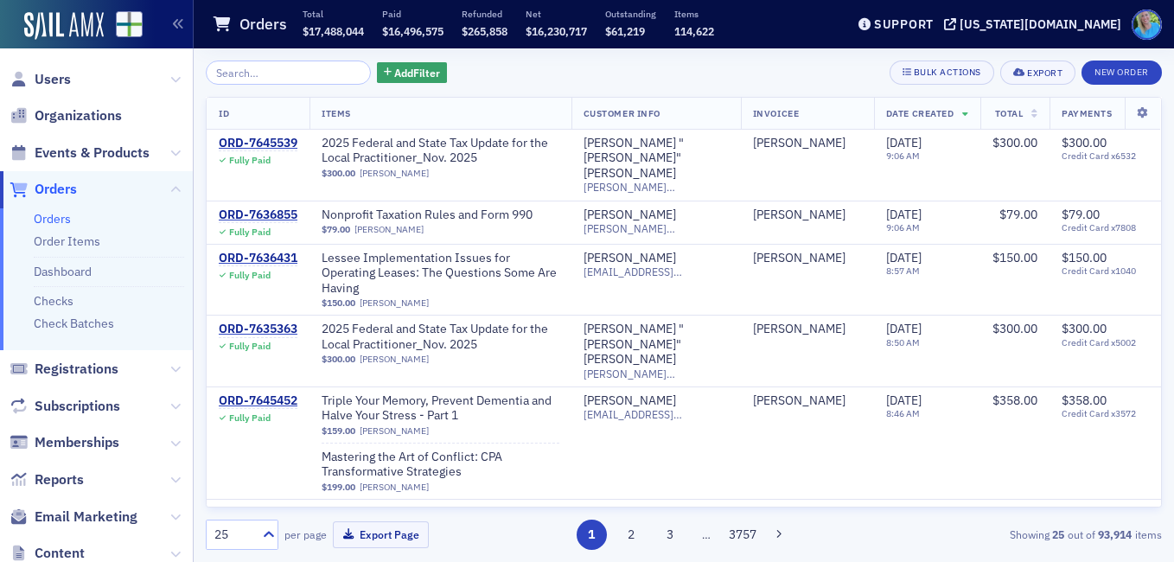
click at [653, 86] on div "Add Filter Bulk Actions Export New Order ID Items Customer Info Invoicee Date C…" at bounding box center [684, 305] width 956 height 489
click at [670, 61] on div "Add Filter Bulk Actions Export New Order" at bounding box center [684, 73] width 956 height 24
click at [80, 157] on span "Events & Products" at bounding box center [92, 153] width 115 height 19
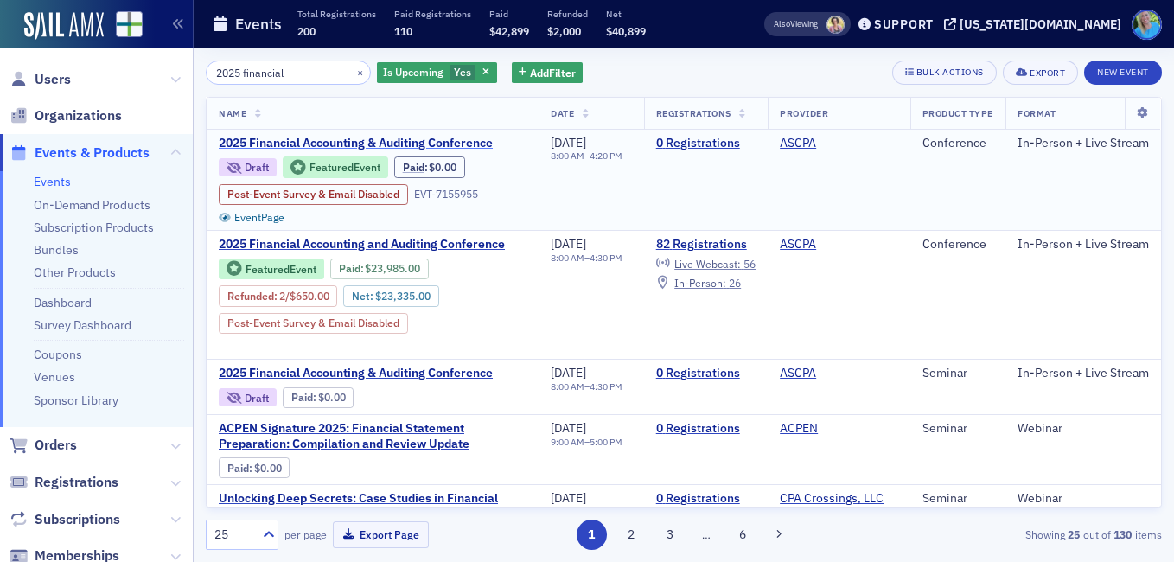
type input "2025 financial"
click at [347, 144] on span "2025 Financial Accounting & Auditing Conference" at bounding box center [364, 144] width 291 height 16
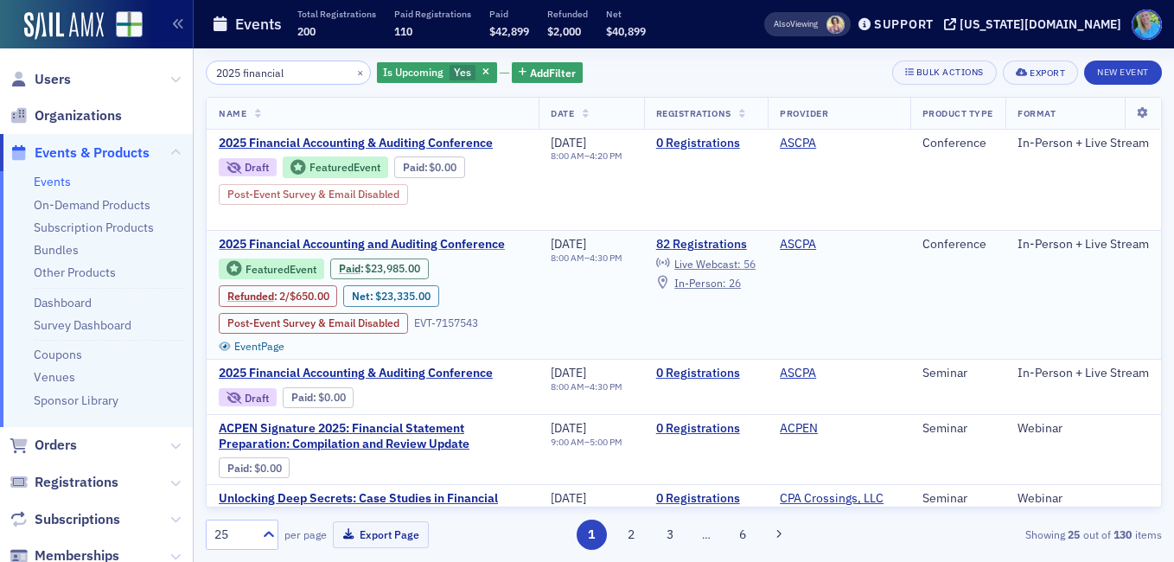
click at [297, 244] on span "2025 Financial Accounting and Auditing Conference" at bounding box center [364, 245] width 291 height 16
click at [296, 244] on span "2025 Financial Accounting and Auditing Conference" at bounding box center [364, 245] width 291 height 16
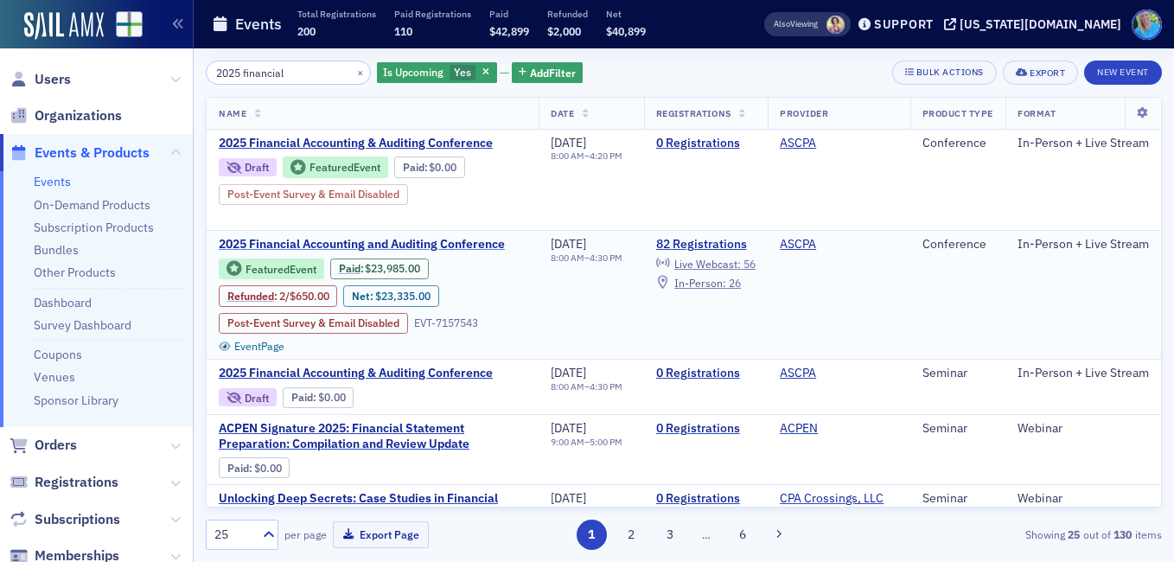
click at [295, 244] on span "2025 Financial Accounting and Auditing Conference" at bounding box center [364, 245] width 291 height 16
